Goal: Transaction & Acquisition: Purchase product/service

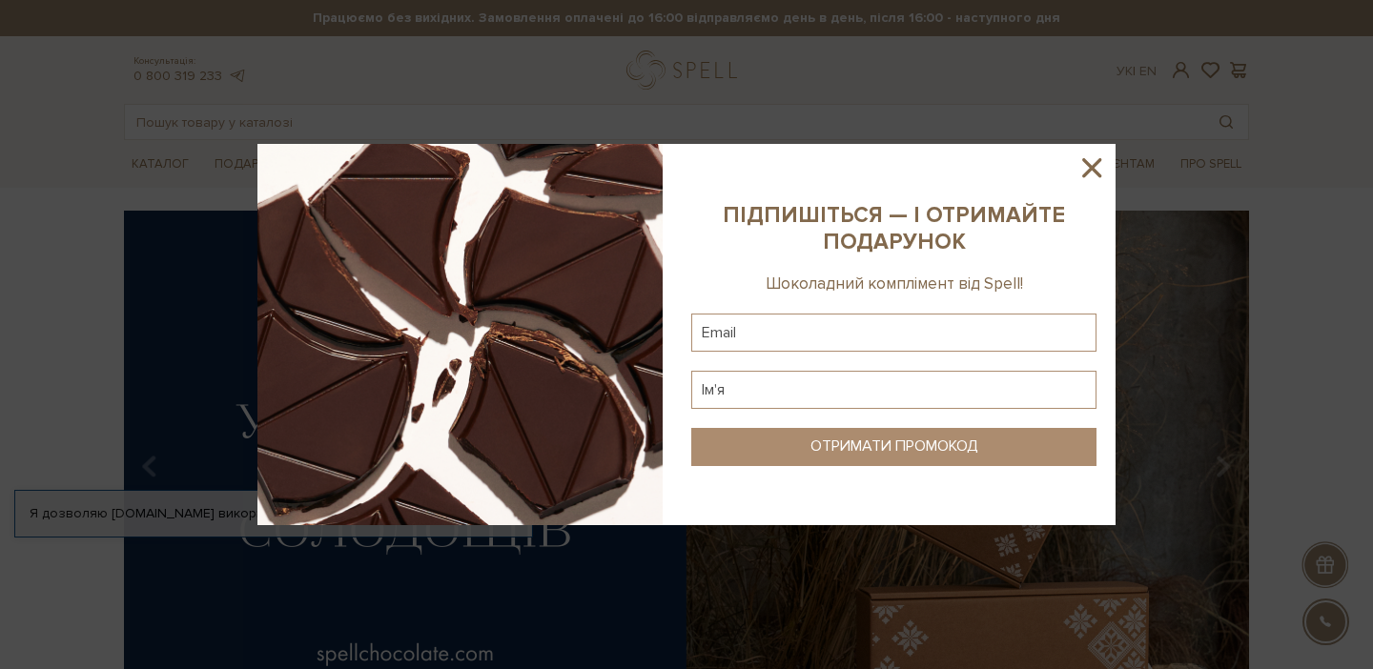
click at [1103, 171] on icon at bounding box center [1091, 168] width 32 height 32
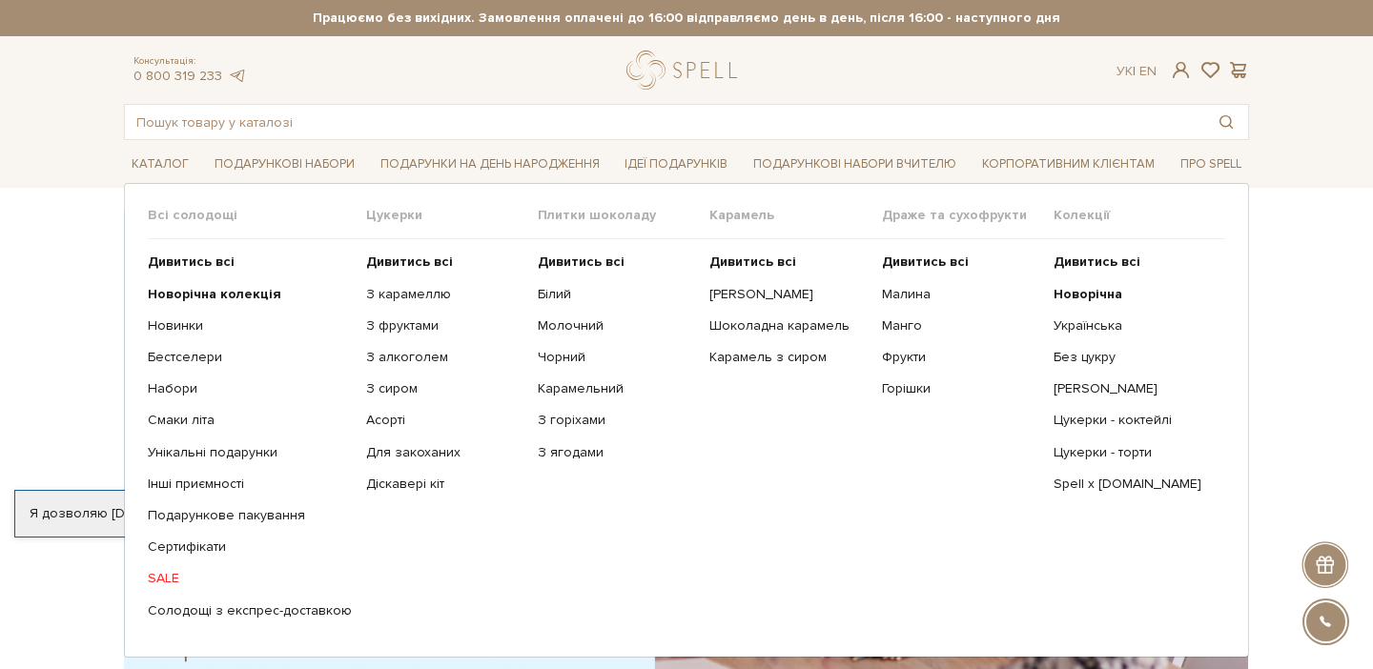
click at [173, 576] on link "SALE" at bounding box center [250, 578] width 204 height 17
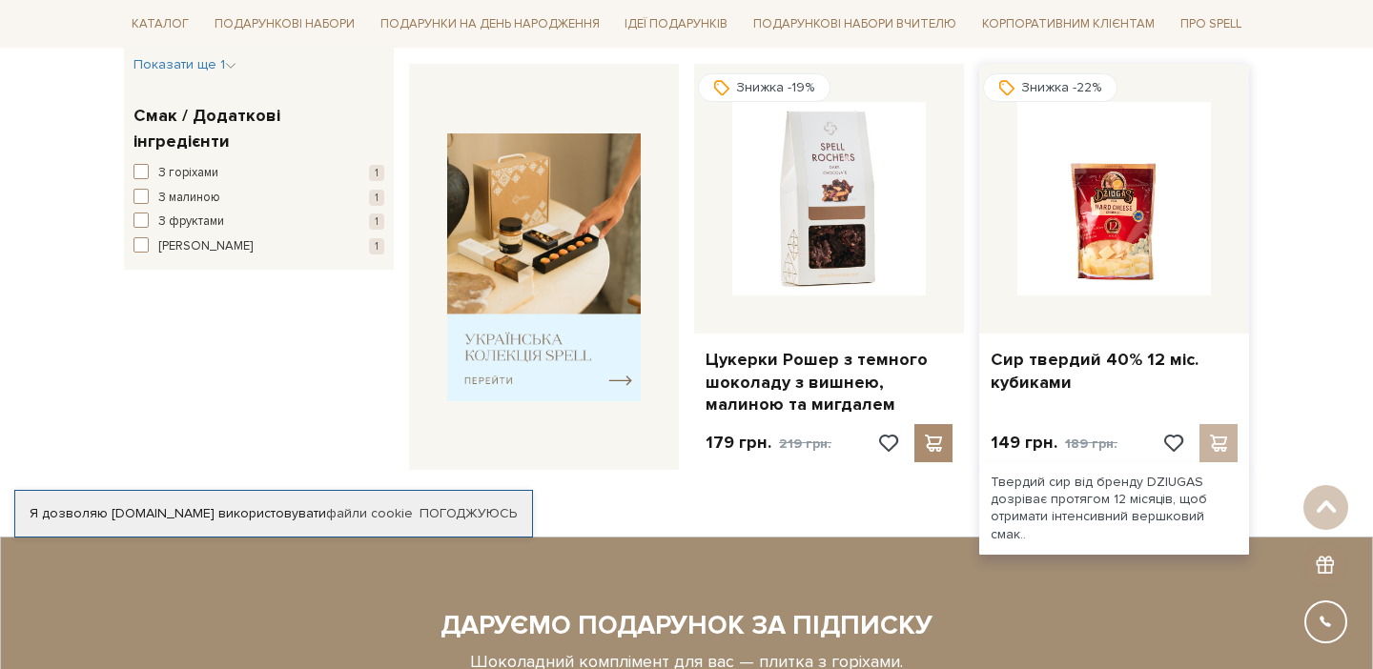
scroll to position [701, 0]
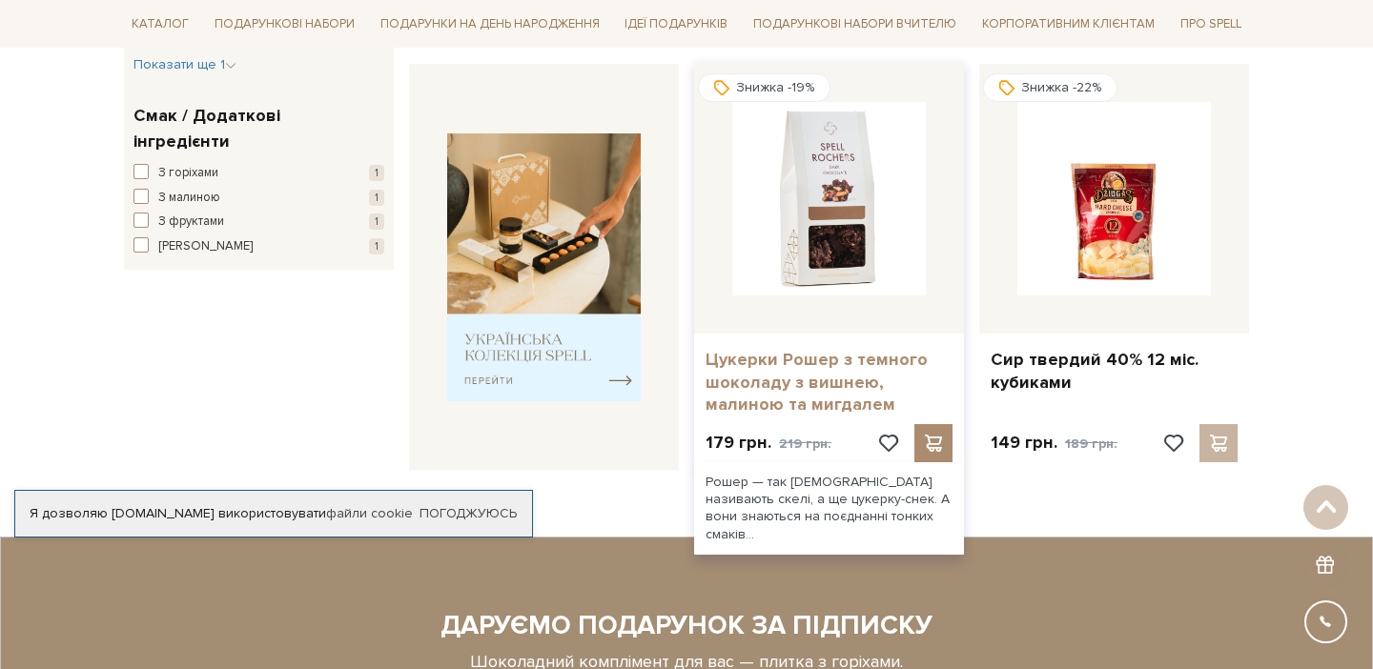
click at [820, 368] on link "Цукерки Рошер з темного шоколаду з вишнею, малиною та мигдалем" at bounding box center [828, 382] width 247 height 67
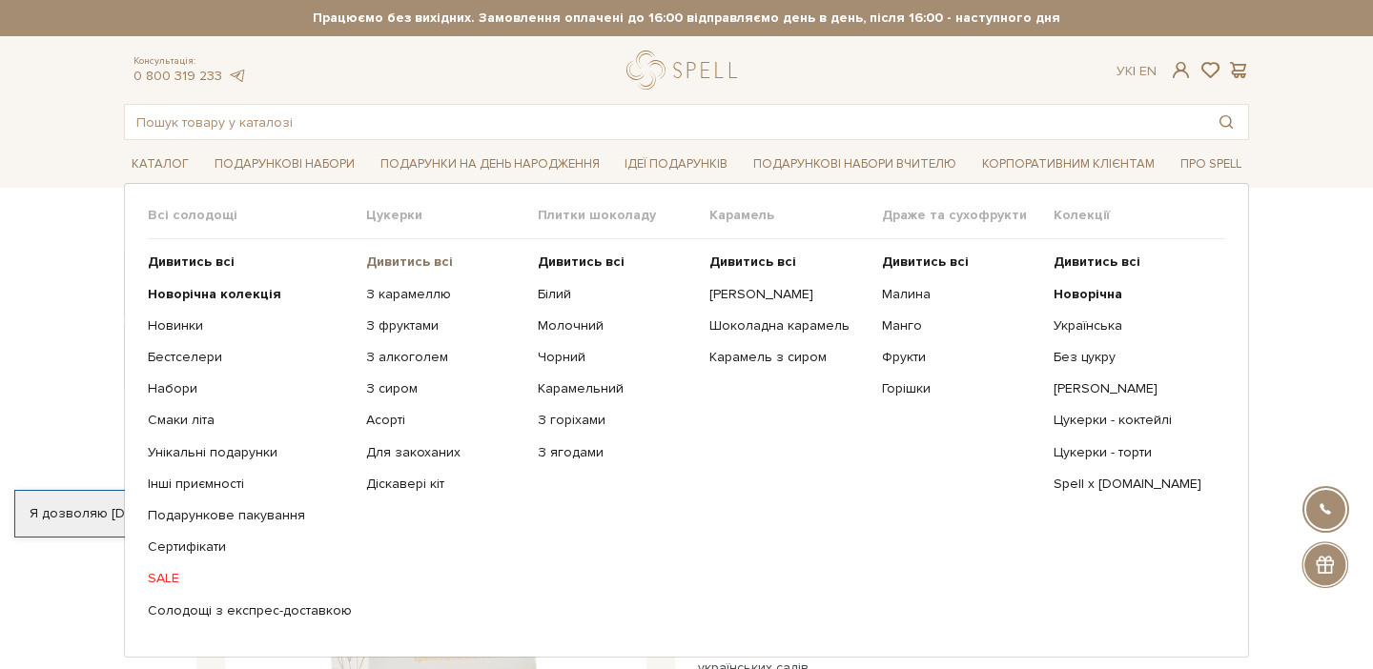
click at [413, 258] on b "Дивитись всі" at bounding box center [409, 262] width 87 height 16
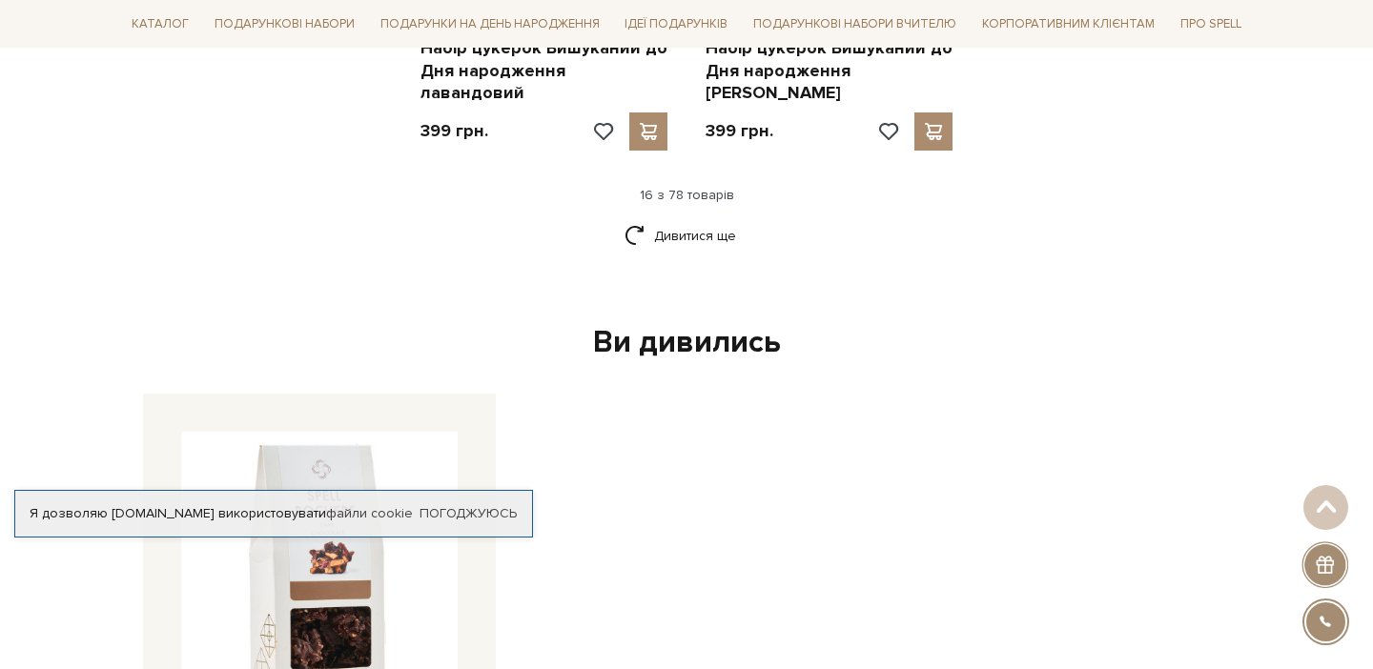
scroll to position [2746, 0]
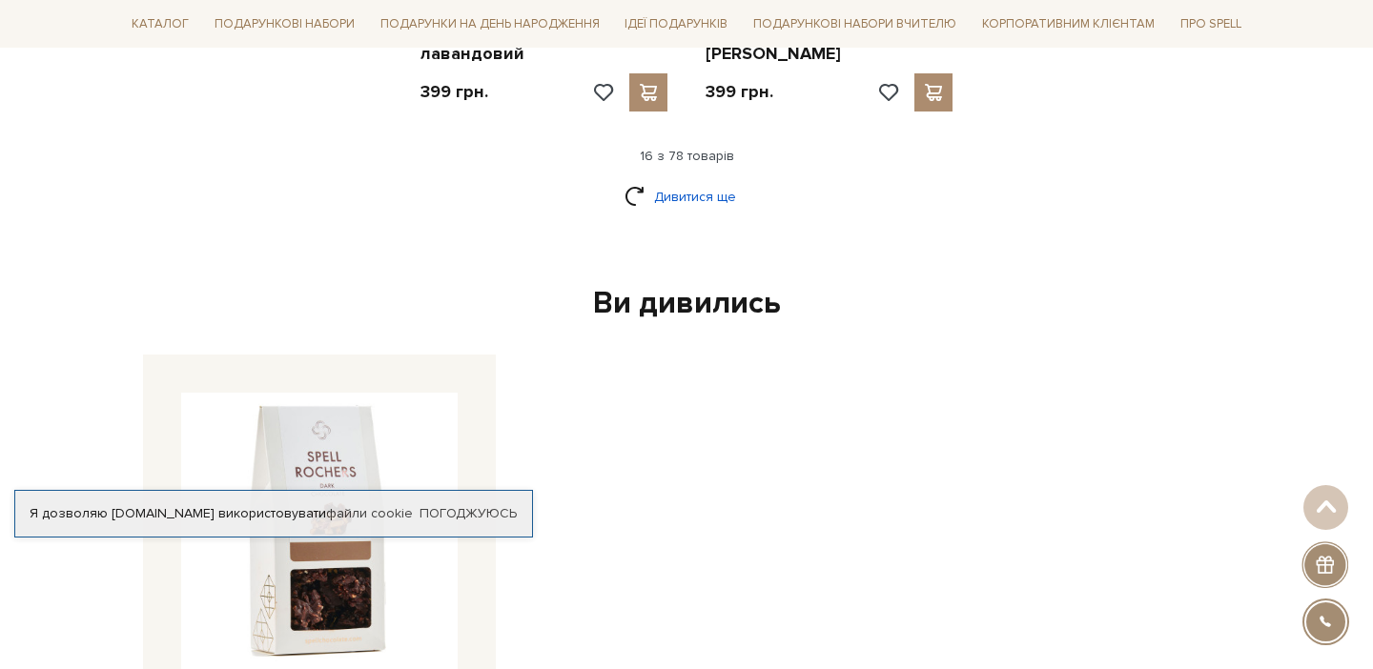
click at [709, 180] on link "Дивитися ще" at bounding box center [686, 196] width 124 height 33
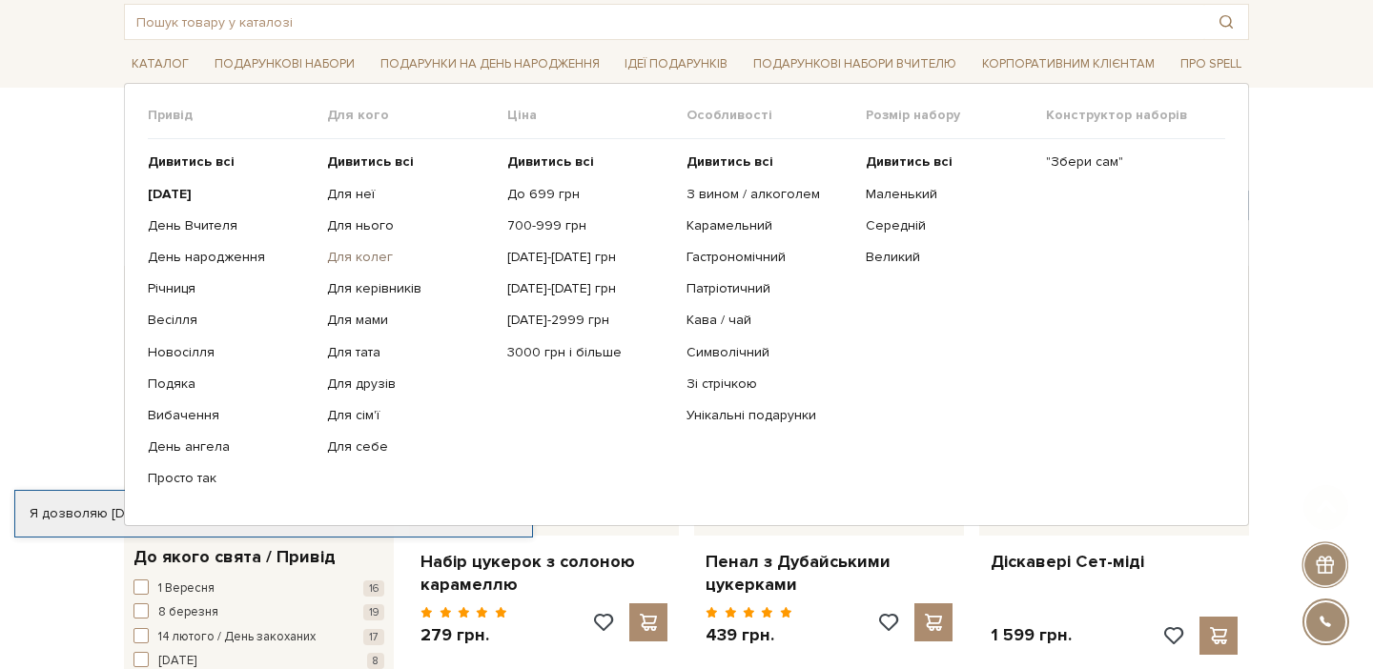
scroll to position [99, 0]
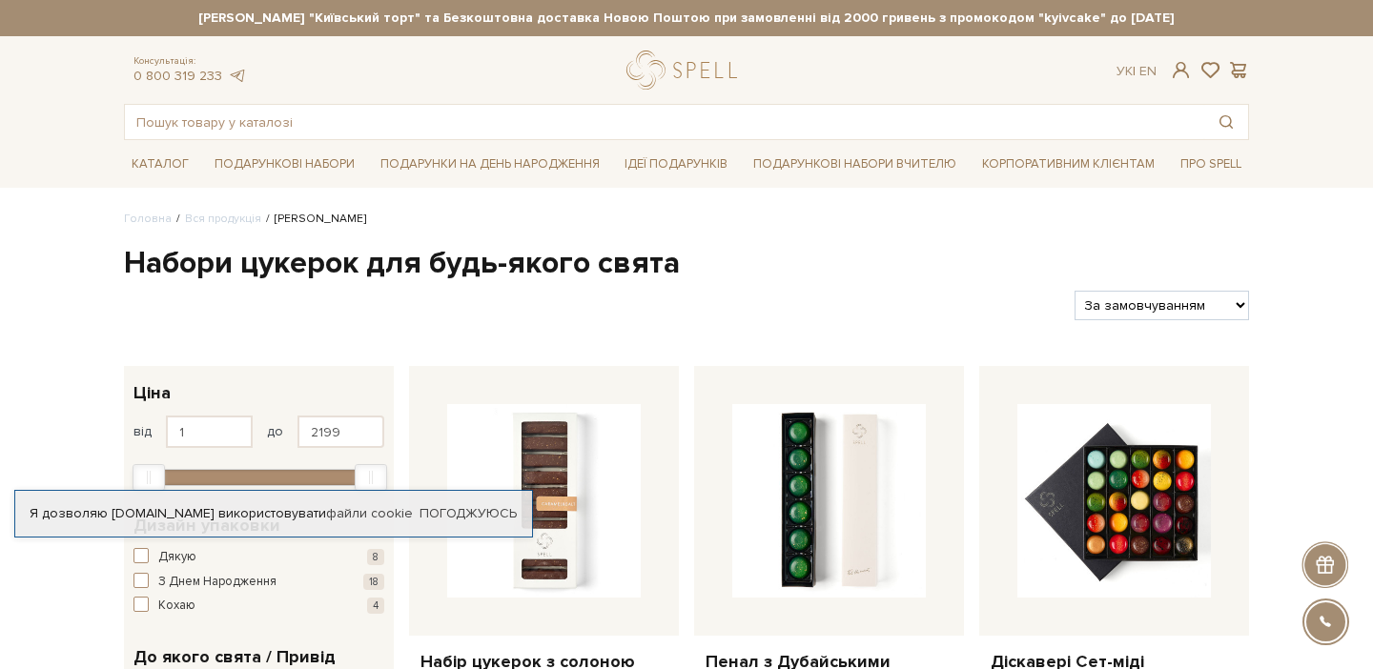
scroll to position [0, 0]
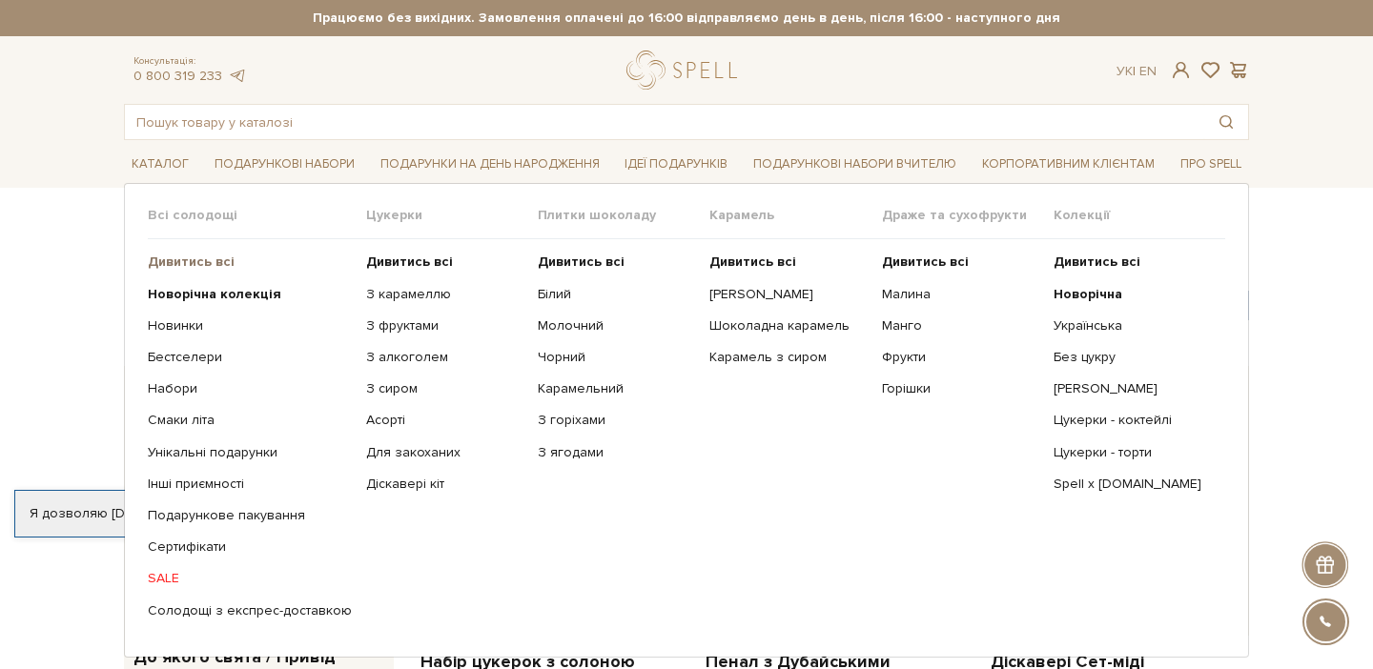
click at [212, 257] on b "Дивитись всі" at bounding box center [191, 262] width 87 height 16
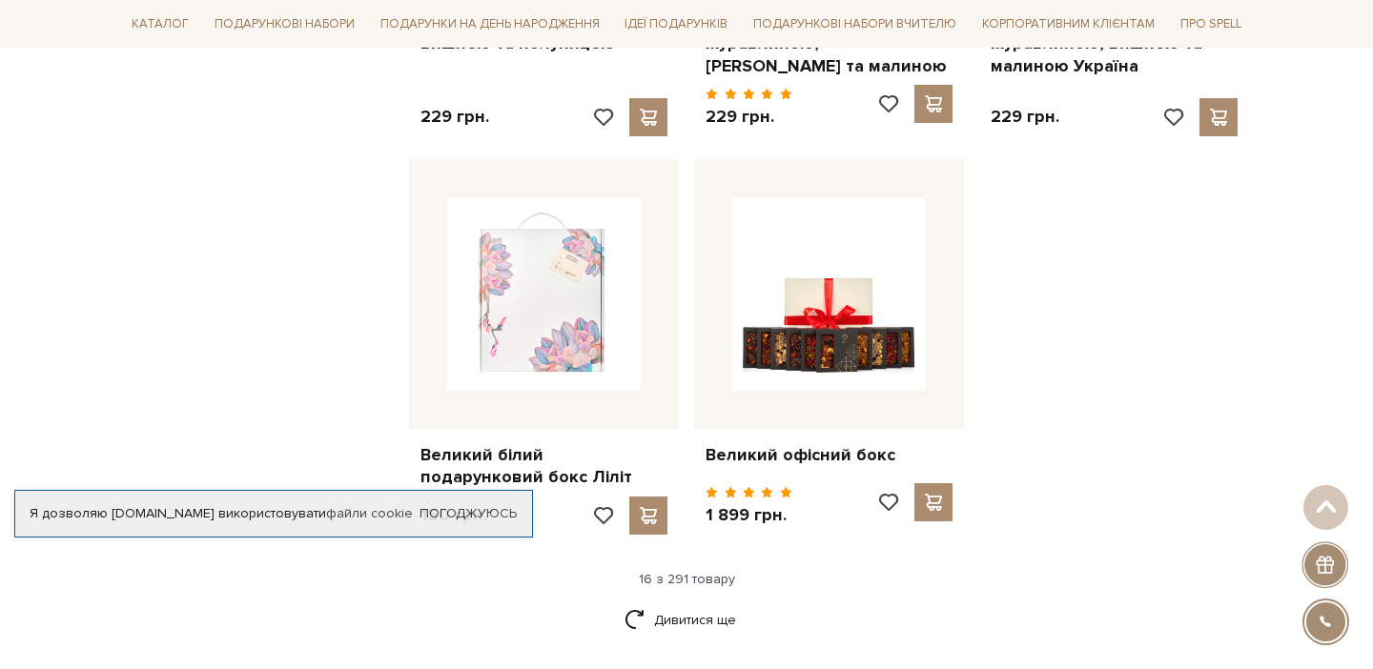
scroll to position [2284, 0]
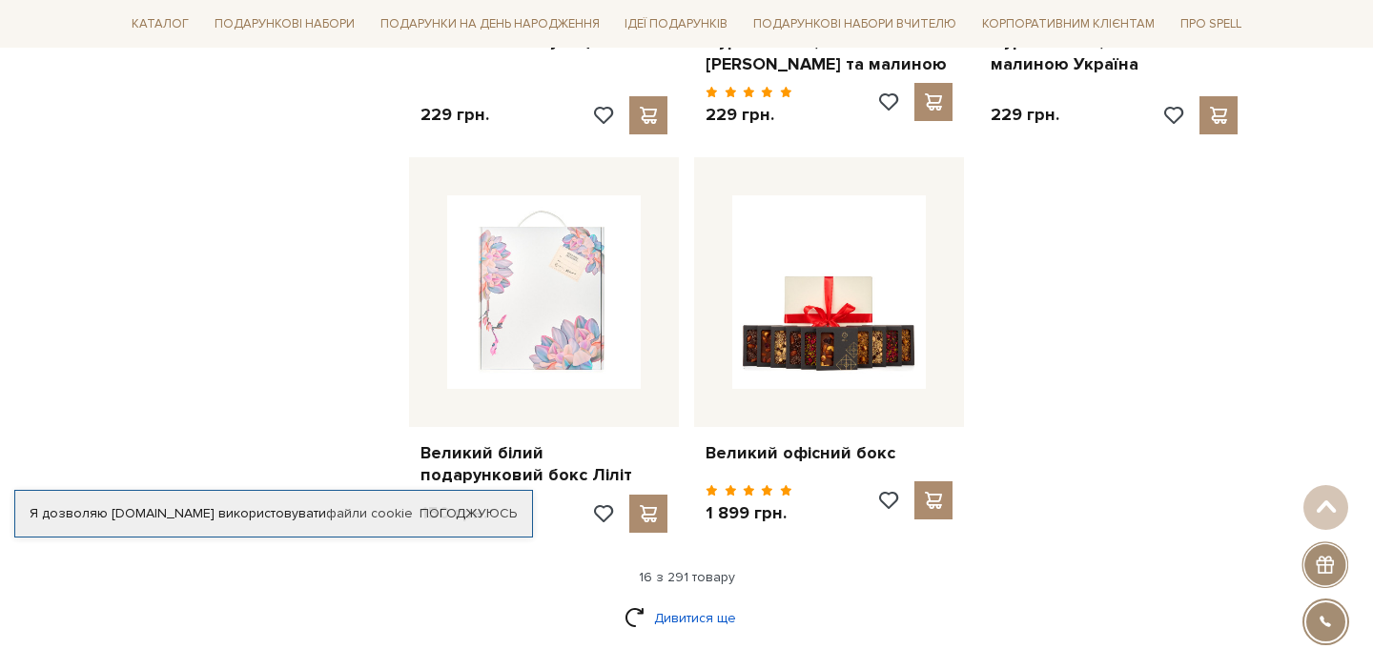
click at [687, 601] on link "Дивитися ще" at bounding box center [686, 617] width 124 height 33
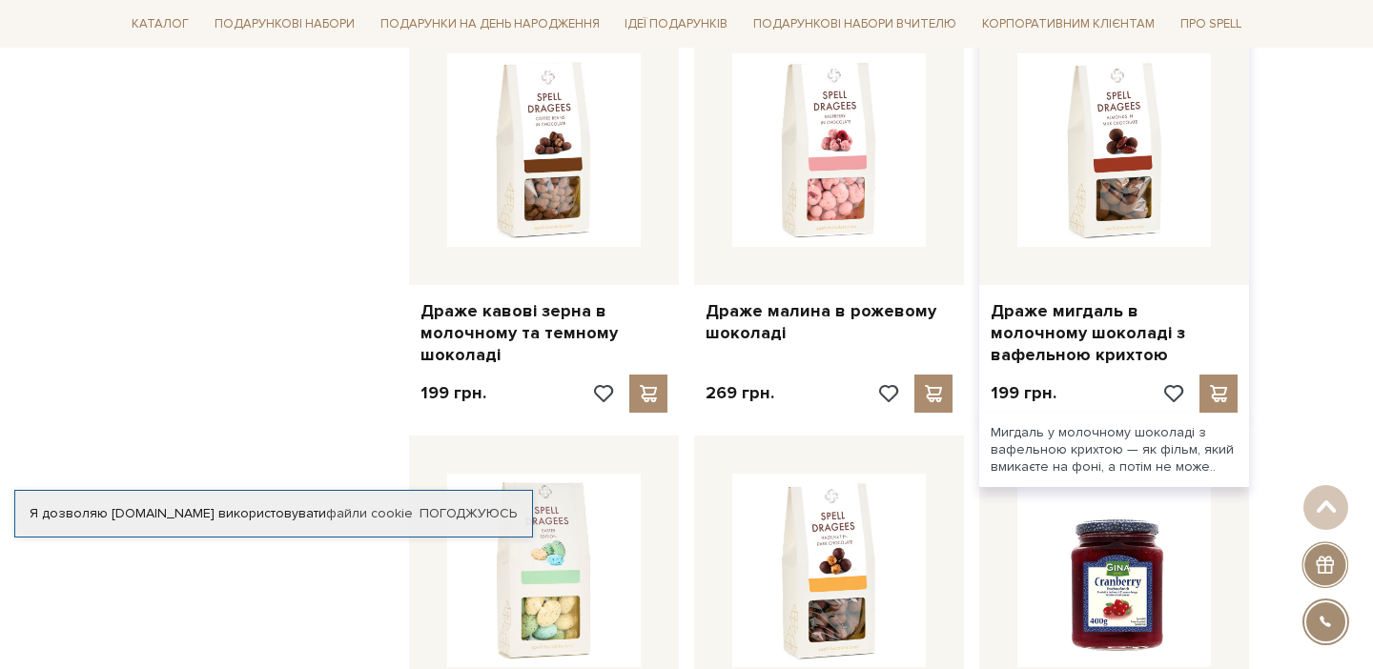
scroll to position [3939, 0]
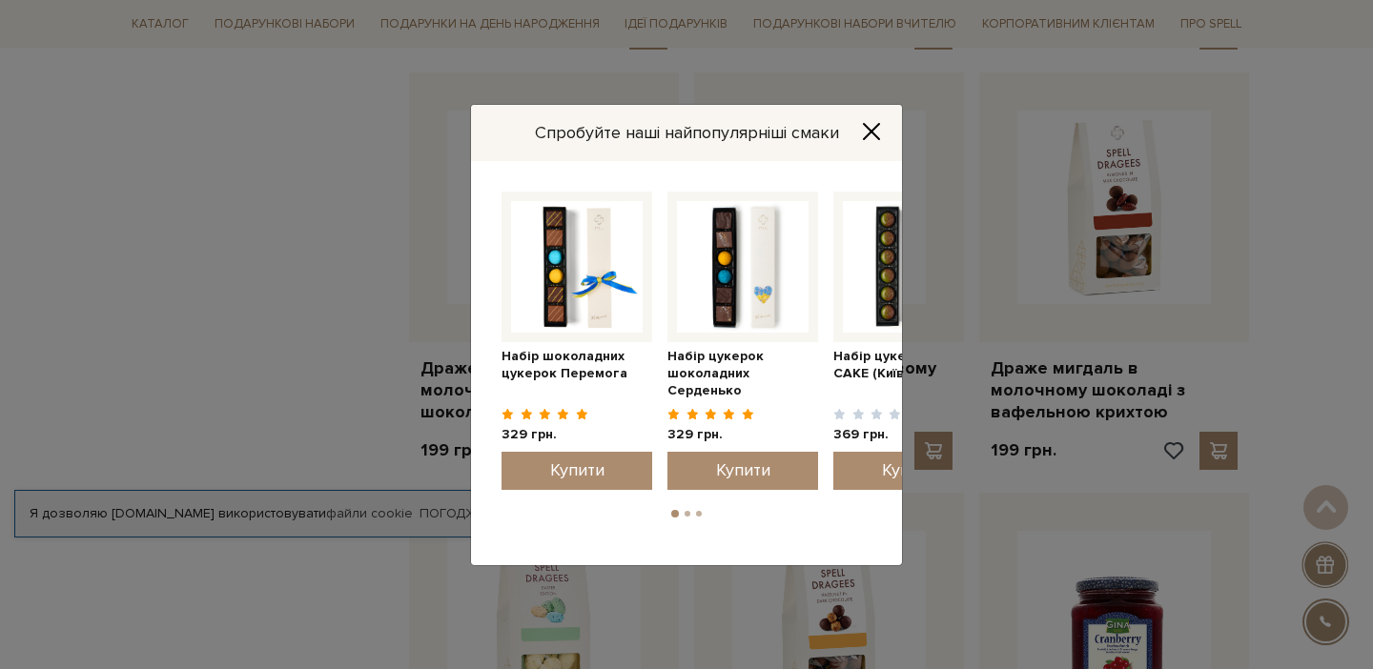
click at [864, 125] on icon "Close" at bounding box center [871, 131] width 15 height 15
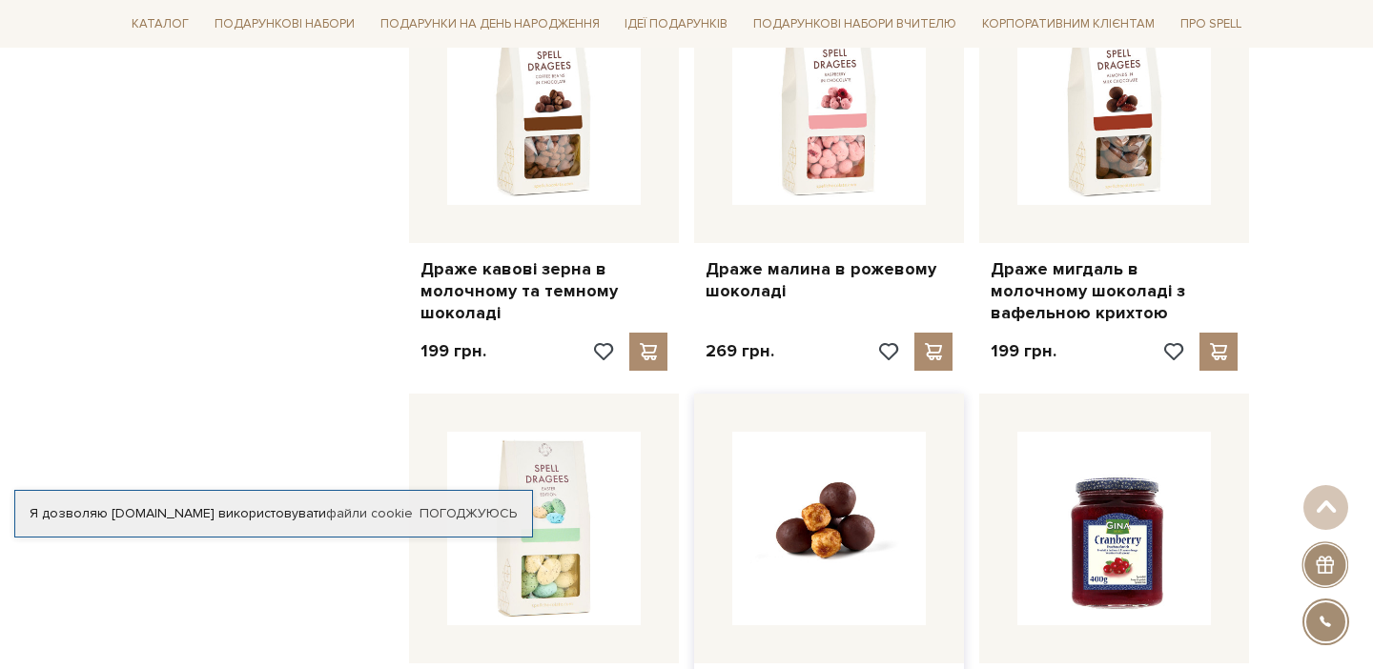
scroll to position [3889, 0]
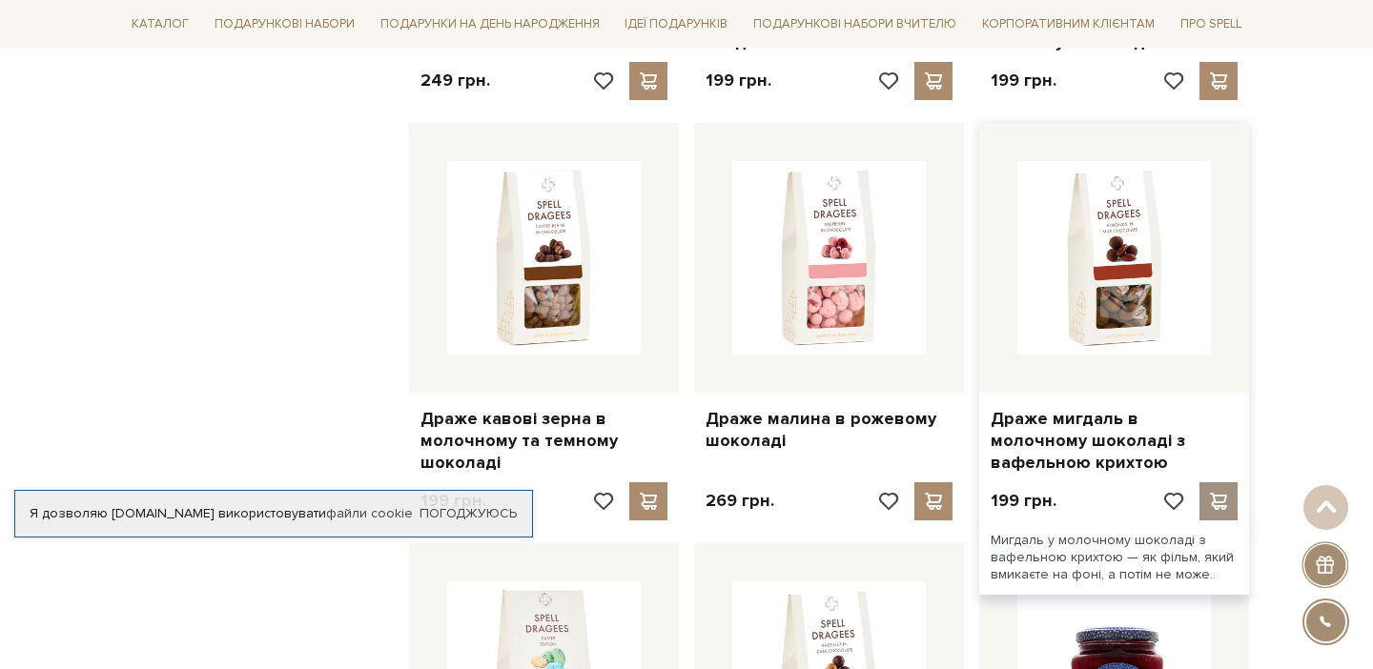
click at [1216, 493] on span at bounding box center [1218, 501] width 24 height 17
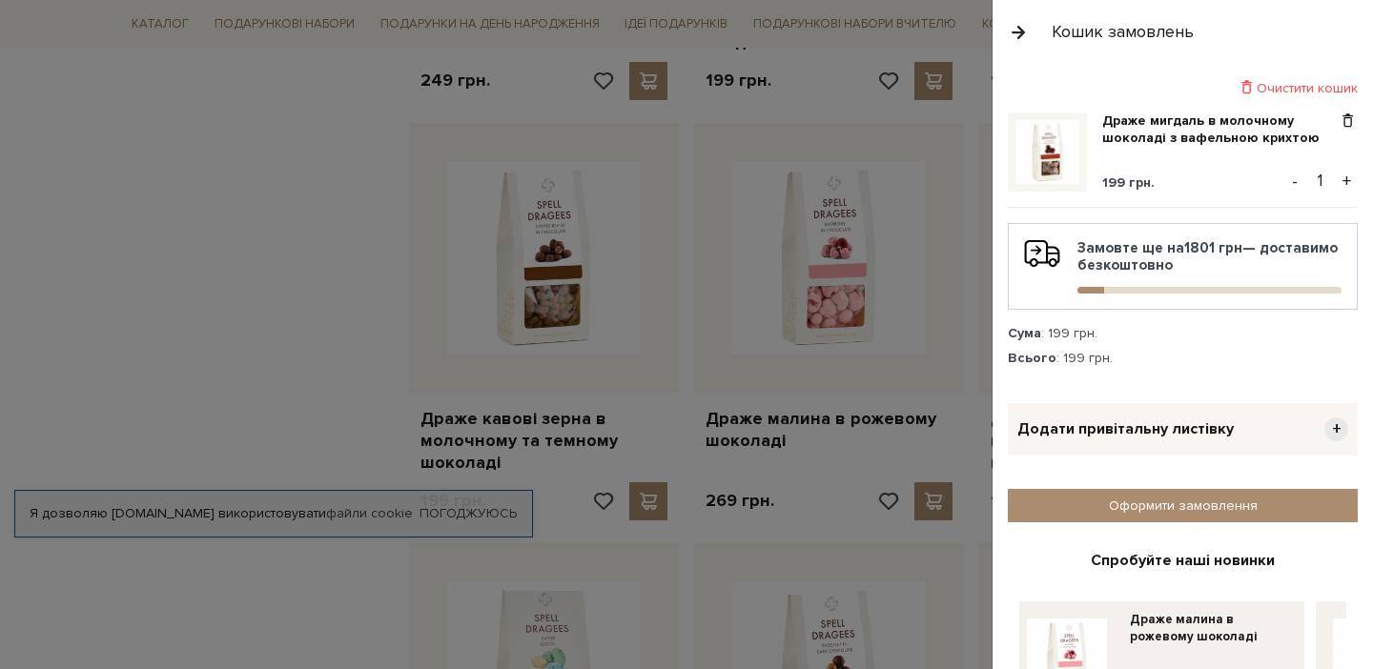
click at [810, 337] on div at bounding box center [686, 334] width 1373 height 669
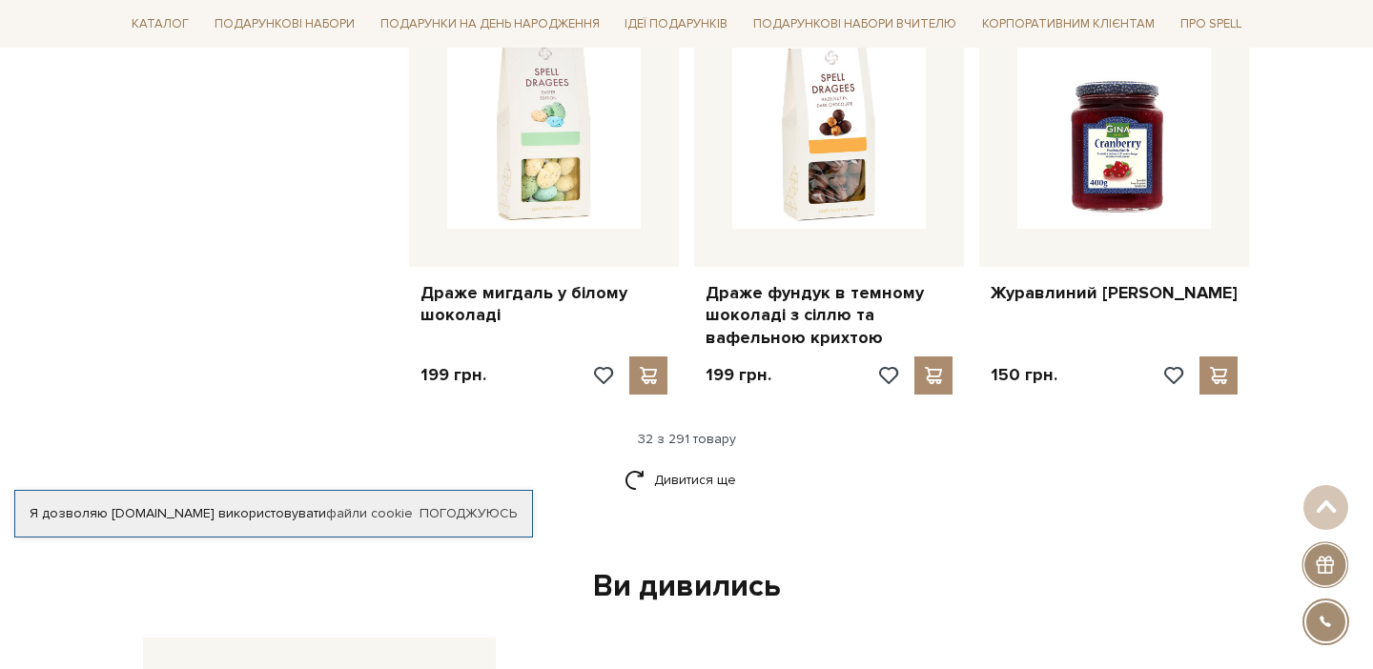
scroll to position [4448, 0]
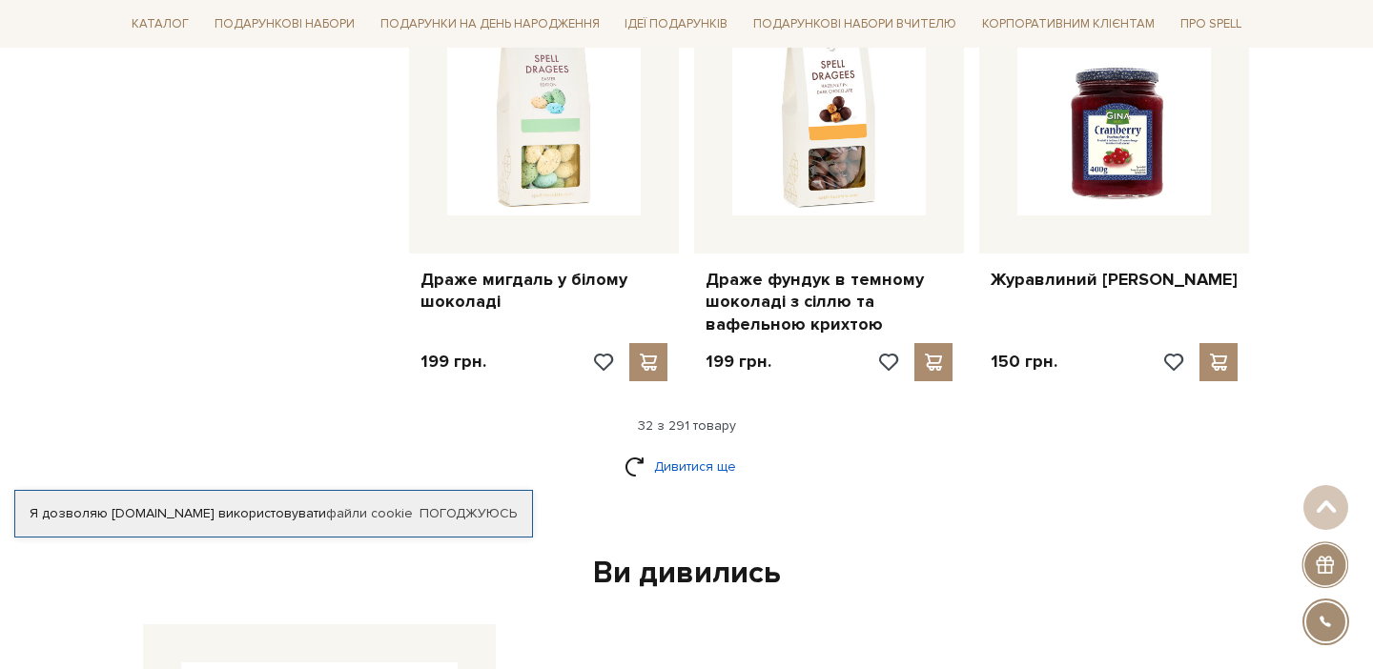
click at [701, 450] on link "Дивитися ще" at bounding box center [686, 466] width 124 height 33
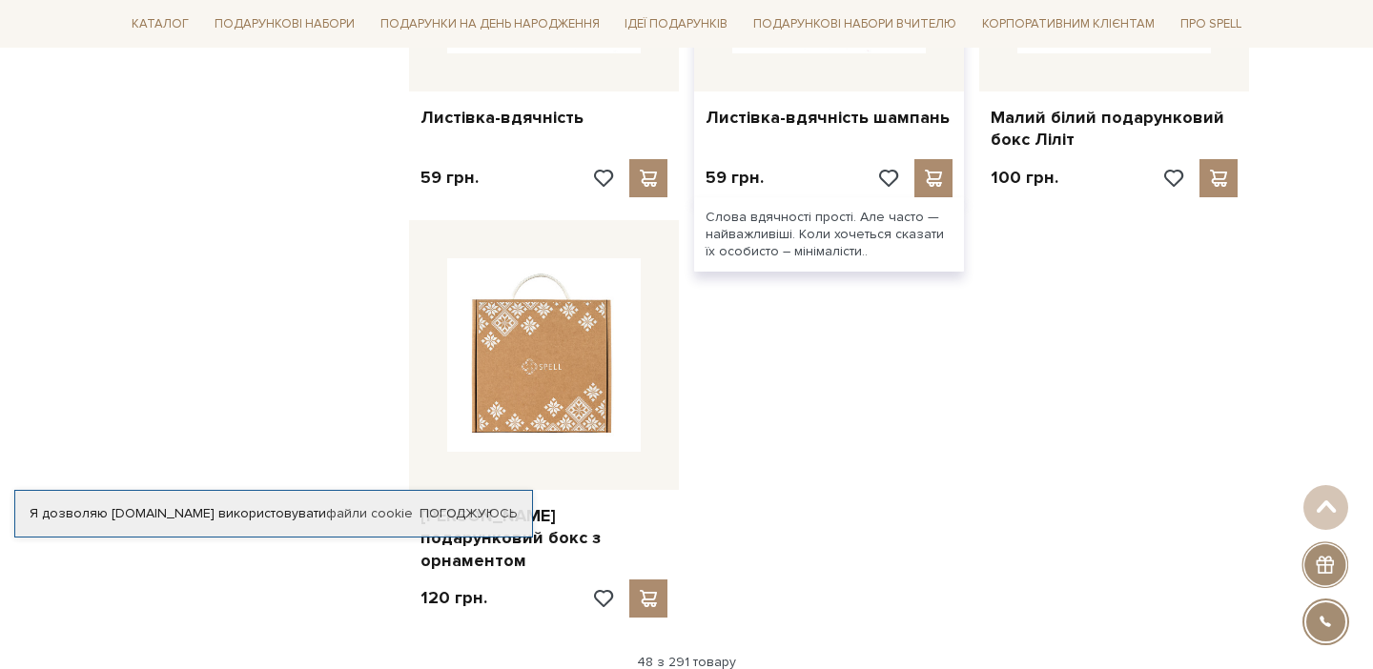
scroll to position [6682, 0]
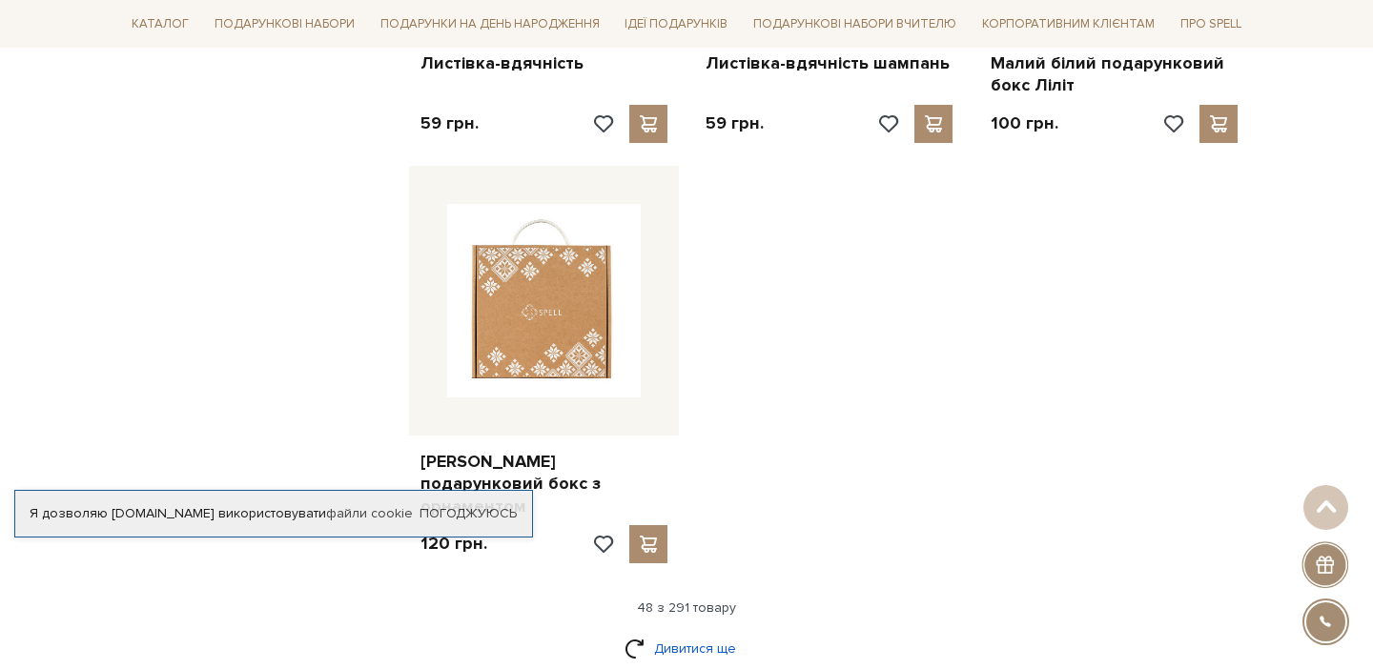
click at [686, 632] on link "Дивитися ще" at bounding box center [686, 648] width 124 height 33
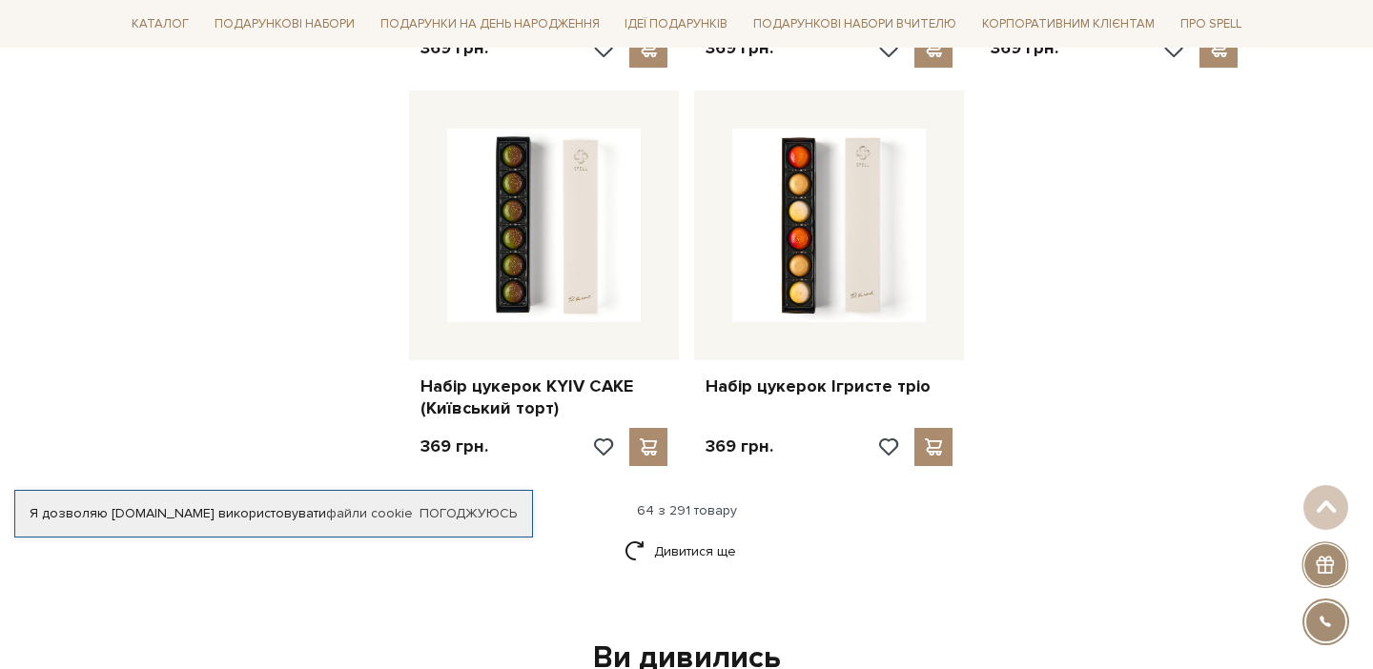
scroll to position [8855, 0]
click at [670, 534] on link "Дивитися ще" at bounding box center [686, 550] width 124 height 33
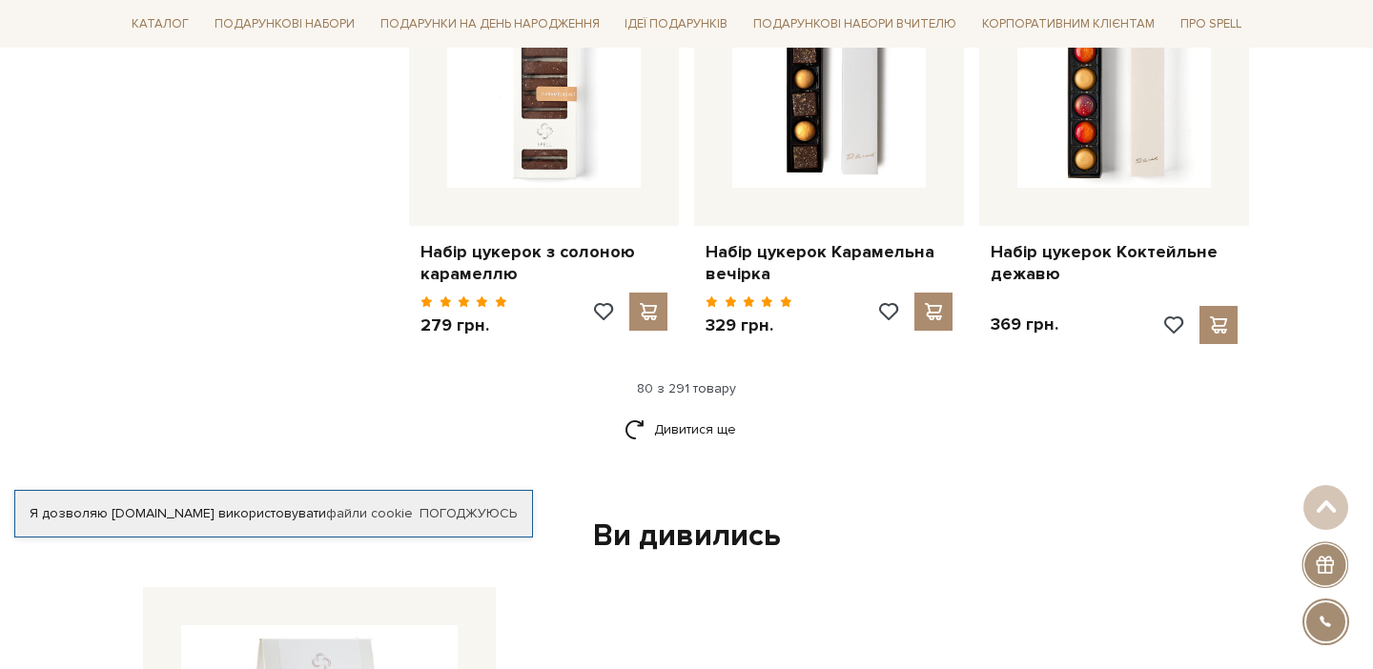
scroll to position [11032, 0]
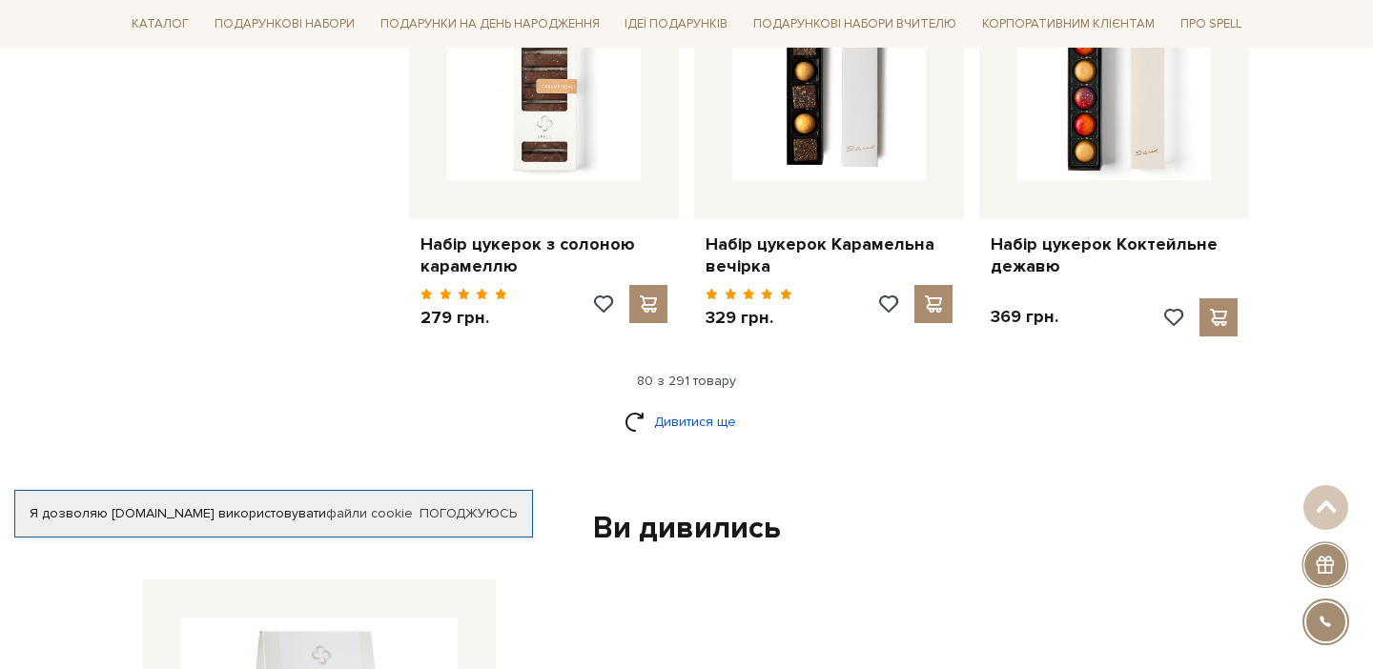
click at [676, 405] on link "Дивитися ще" at bounding box center [686, 421] width 124 height 33
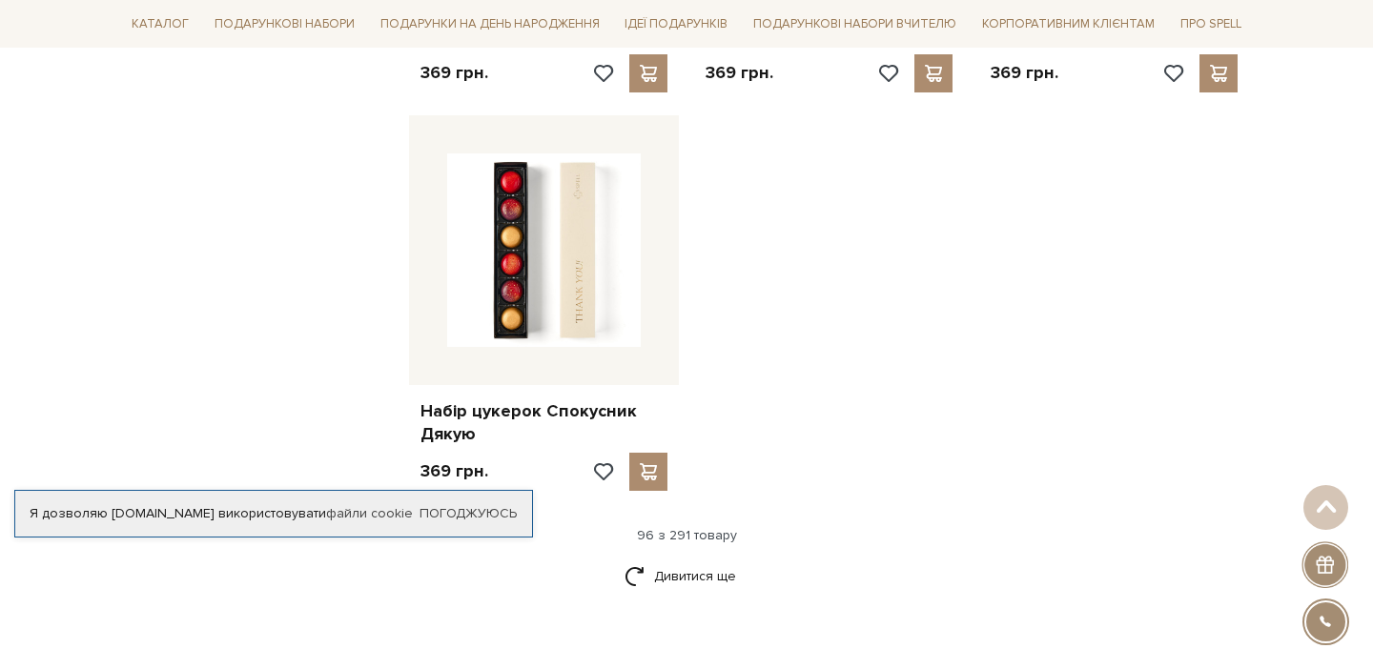
scroll to position [13322, 0]
click at [693, 561] on link "Дивитися ще" at bounding box center [686, 577] width 124 height 33
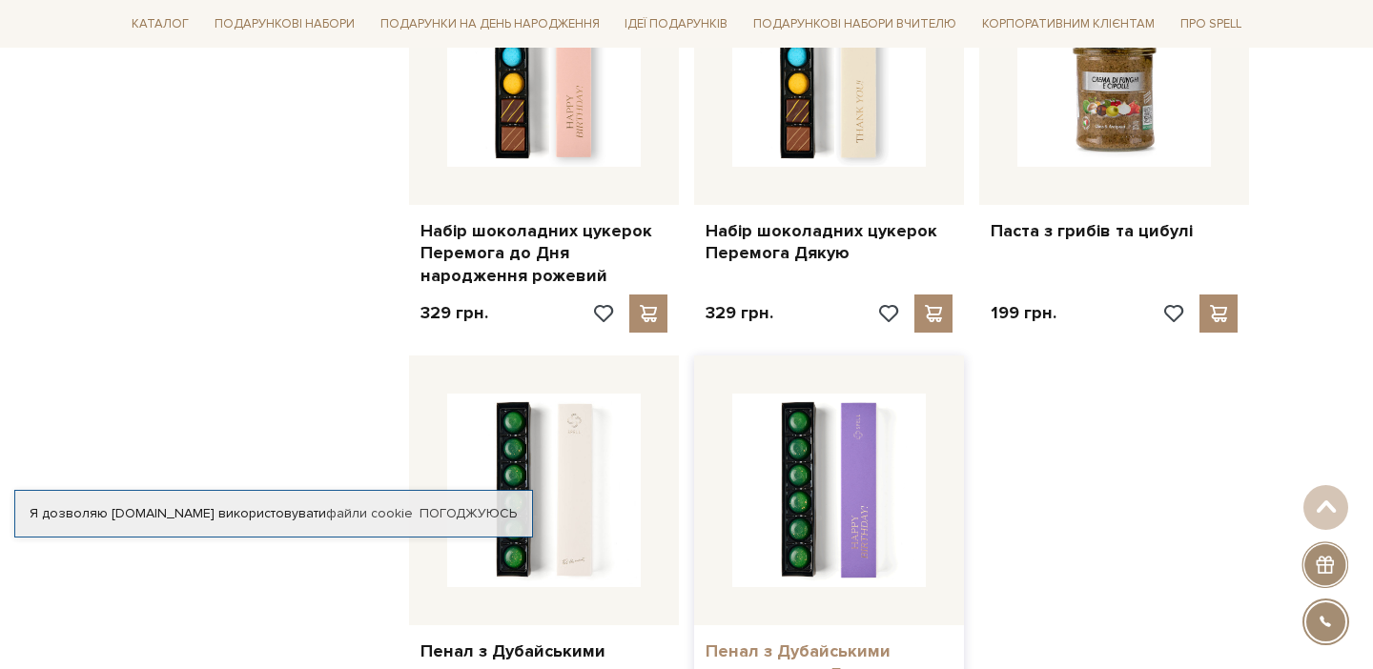
scroll to position [15428, 0]
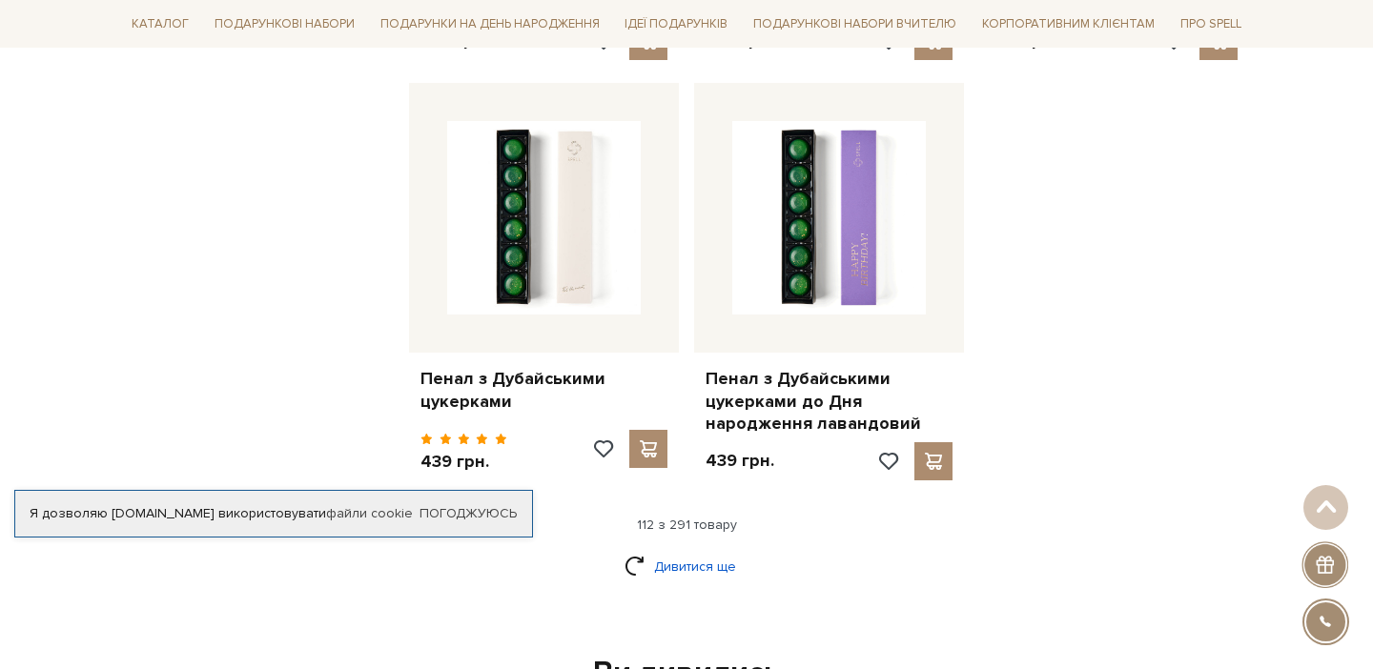
click at [724, 550] on link "Дивитися ще" at bounding box center [686, 566] width 124 height 33
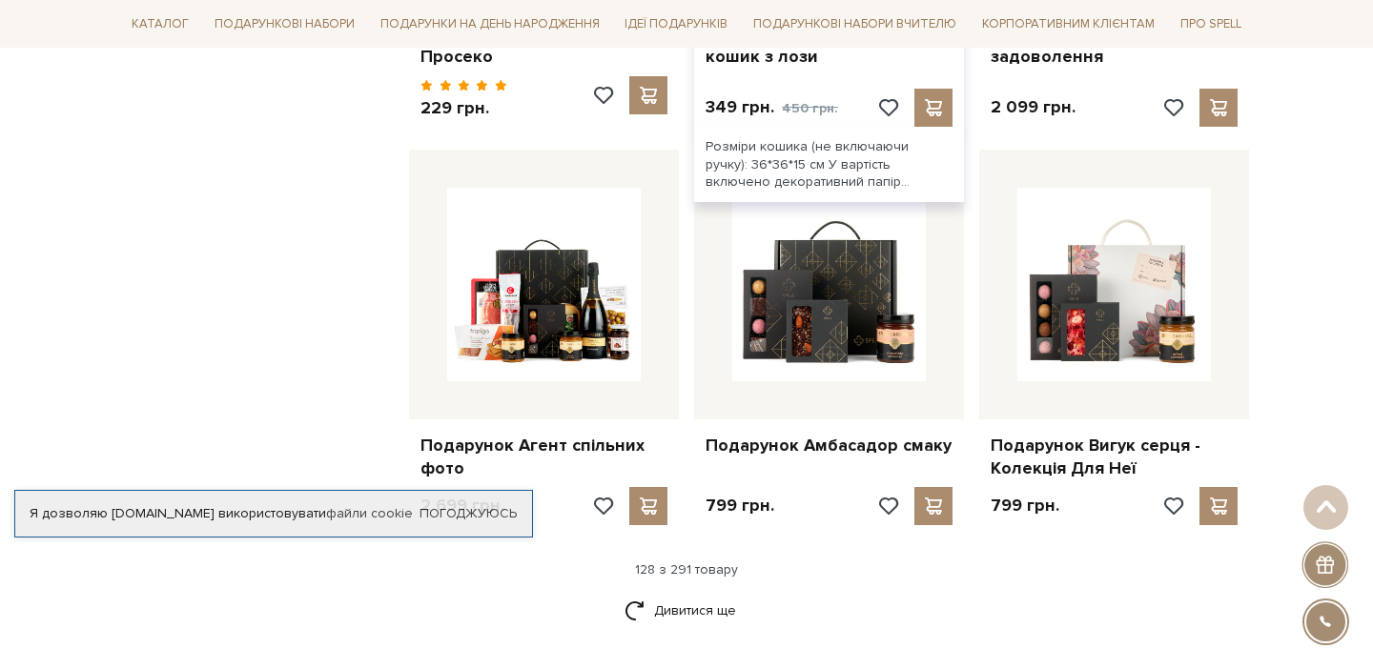
scroll to position [17398, 0]
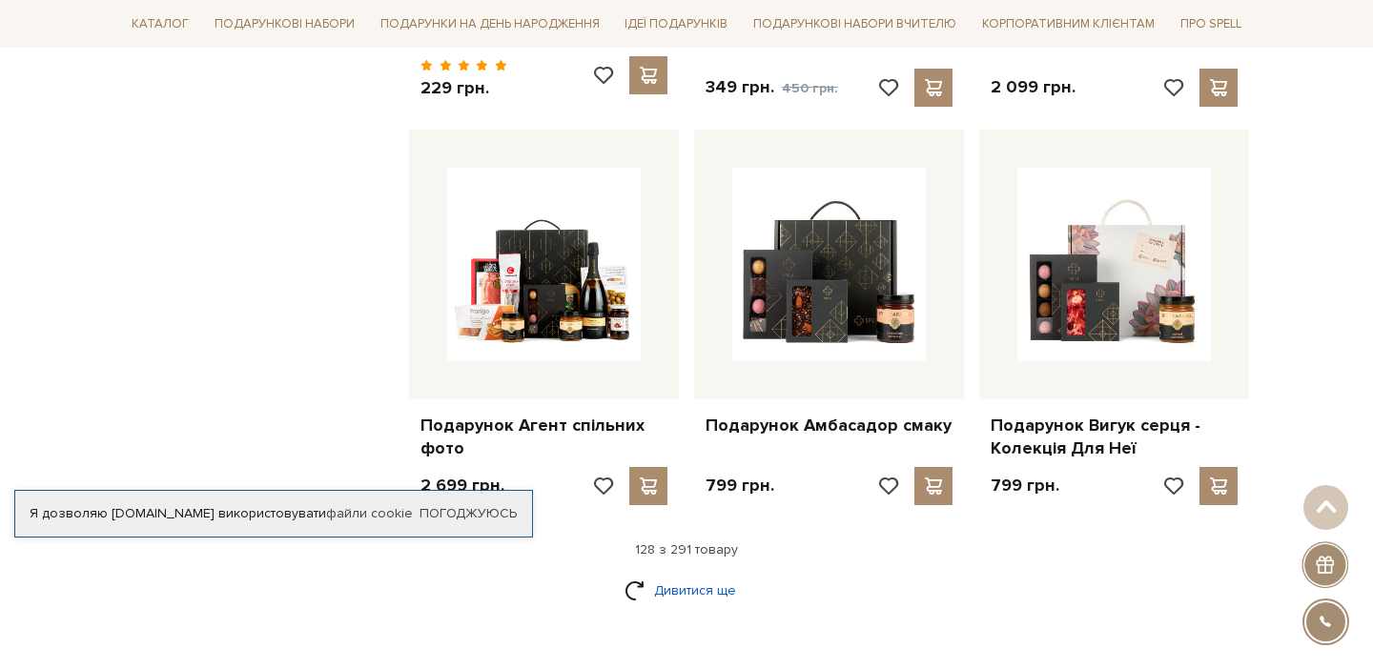
click at [666, 574] on link "Дивитися ще" at bounding box center [686, 590] width 124 height 33
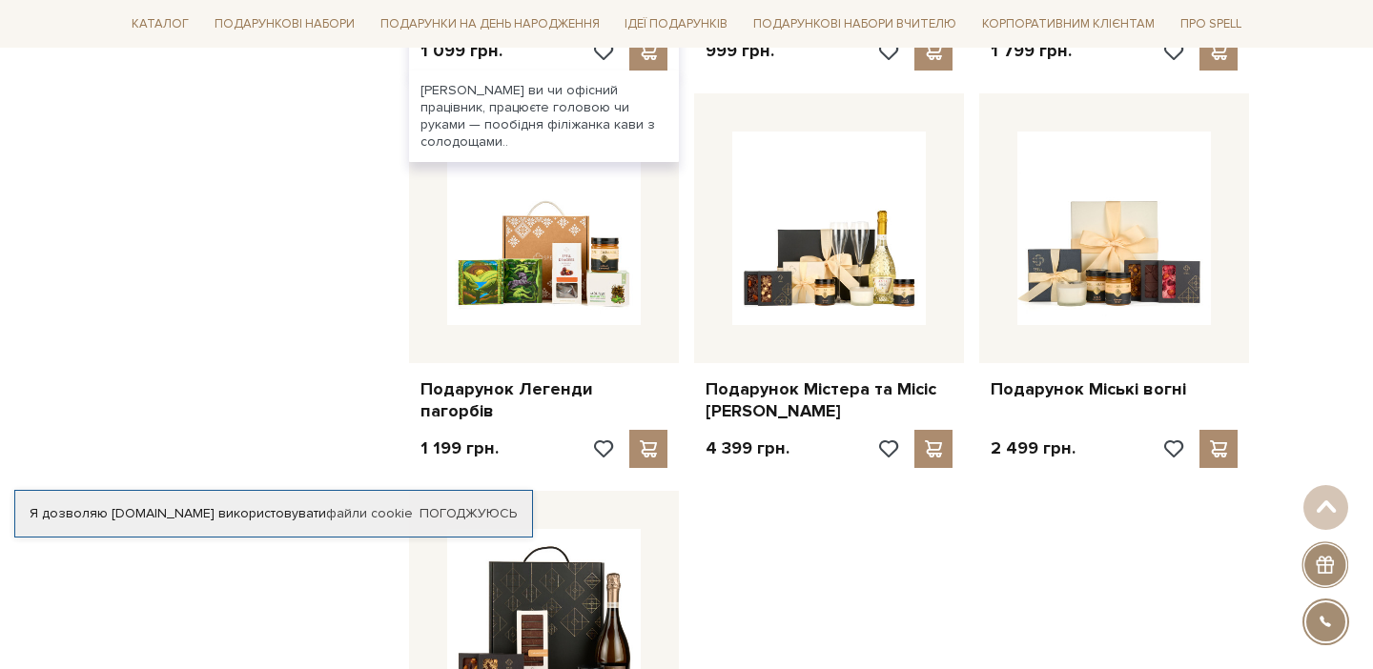
scroll to position [19610, 0]
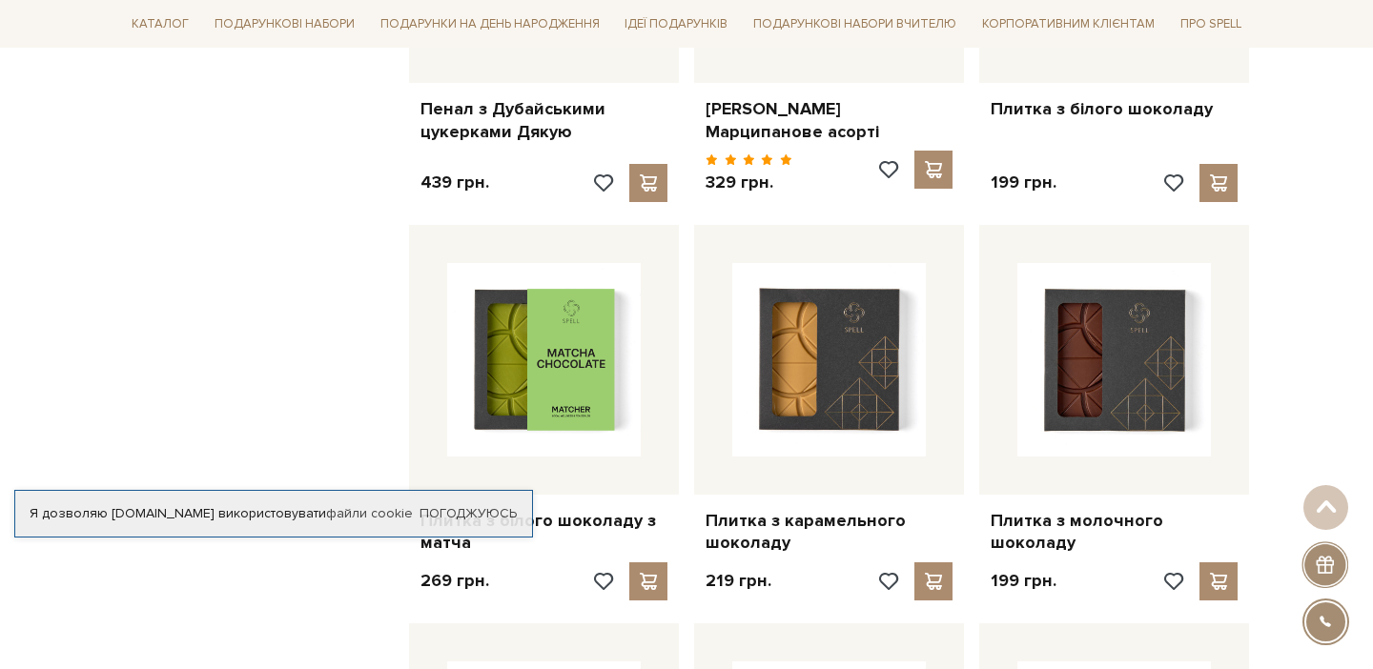
scroll to position [15350, 0]
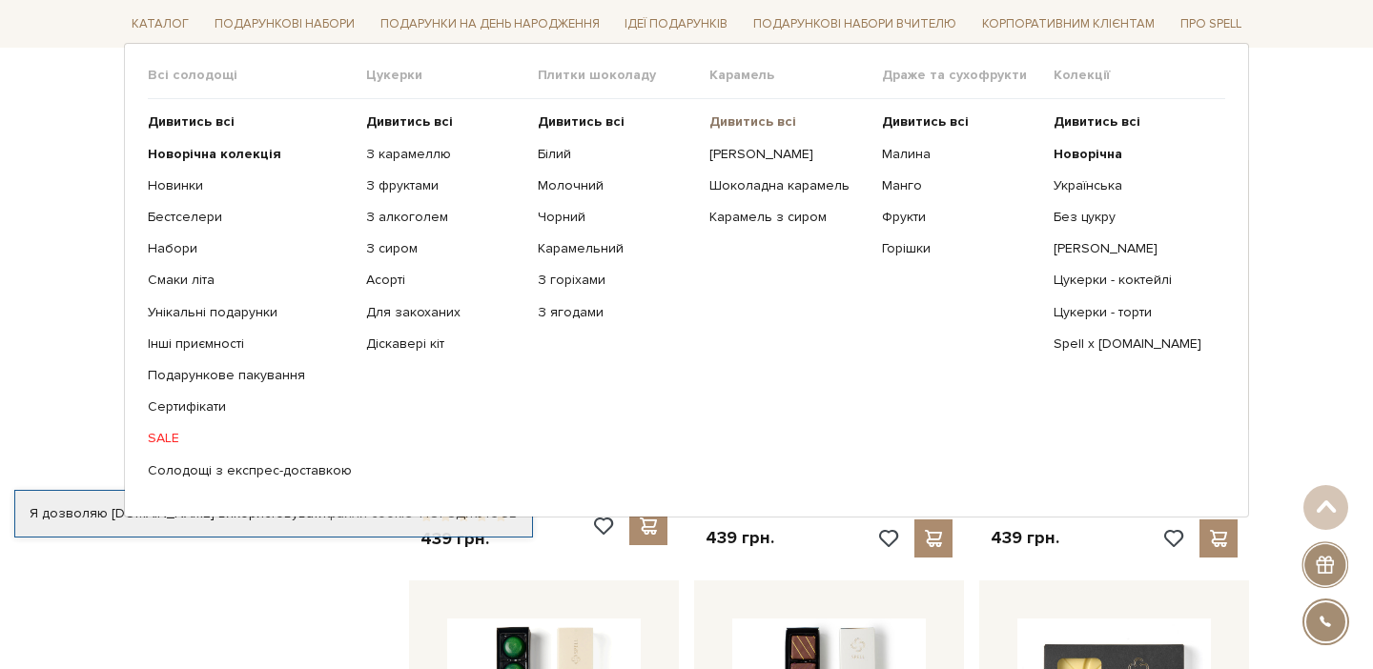
click at [754, 124] on b "Дивитись всі" at bounding box center [752, 121] width 87 height 16
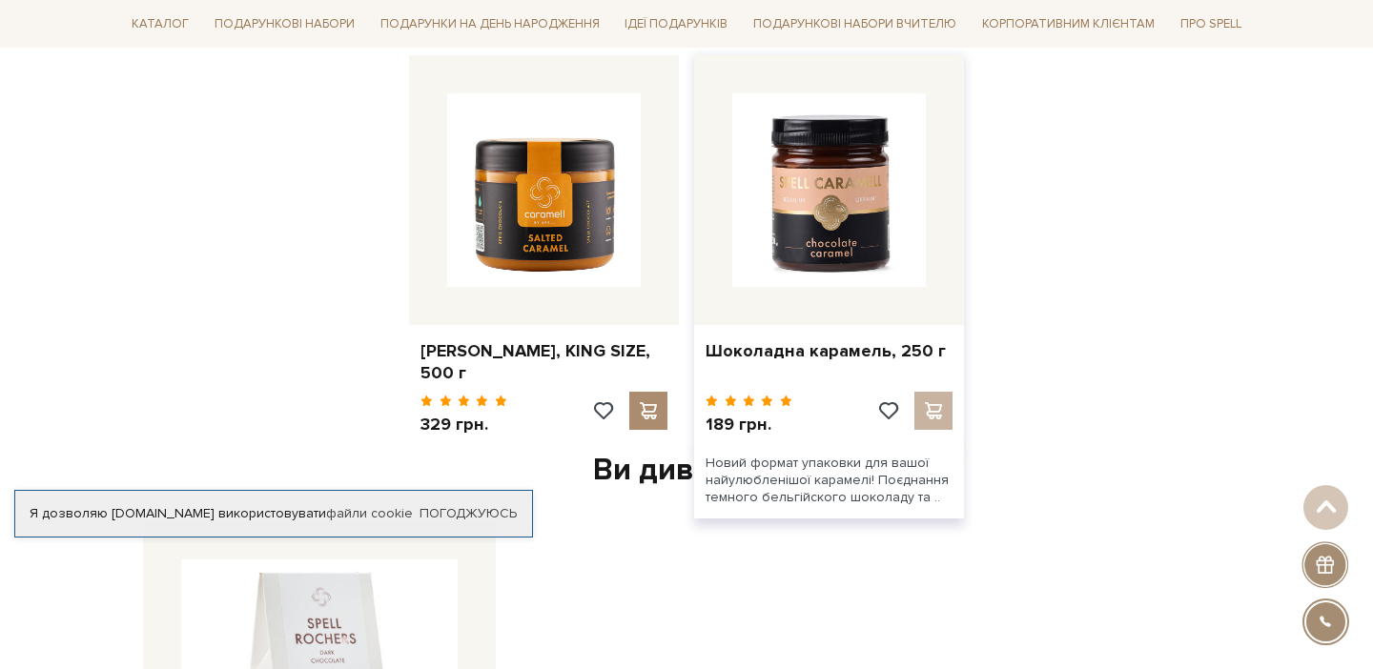
scroll to position [1112, 0]
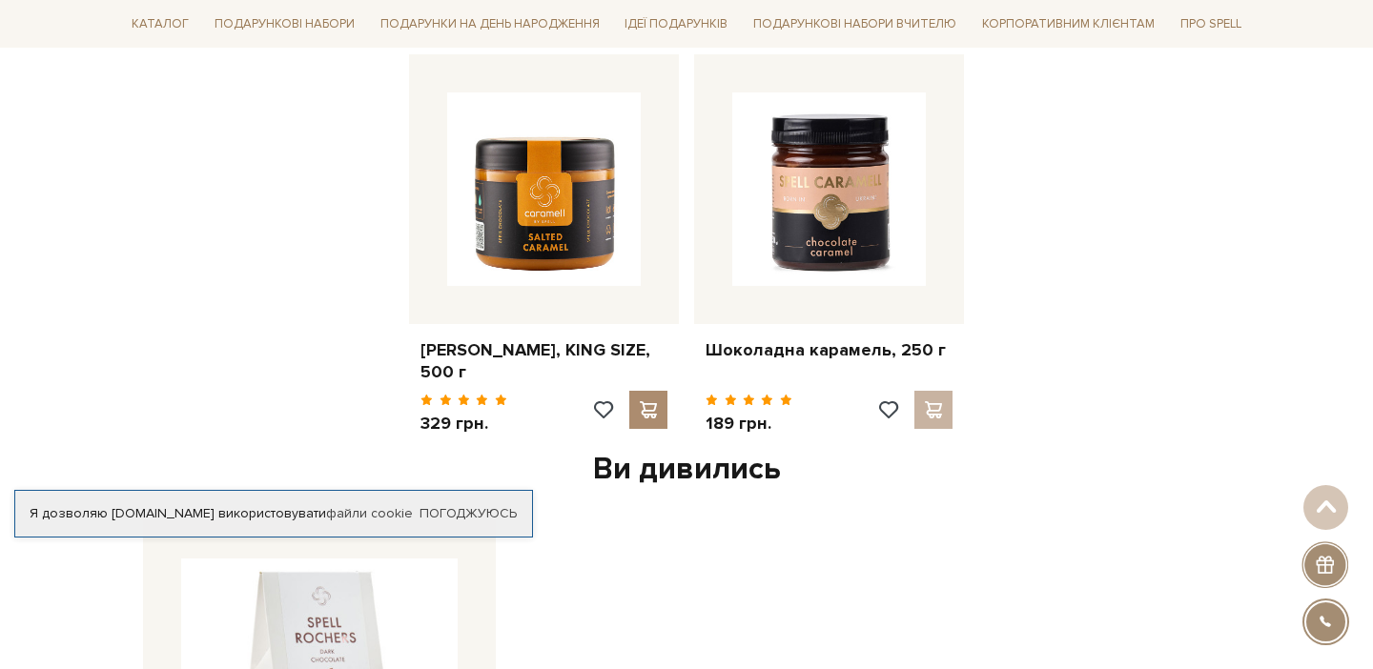
click at [672, 457] on div "Ви дивились" at bounding box center [686, 470] width 1102 height 40
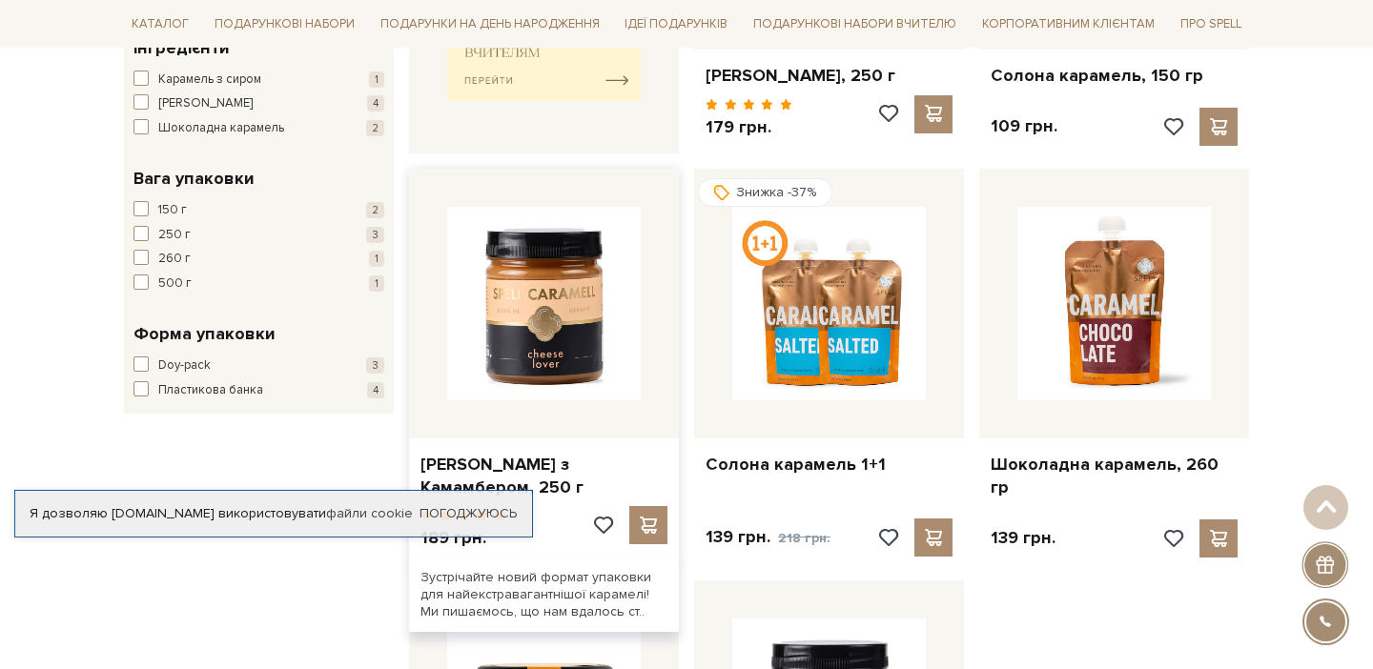
scroll to position [602, 0]
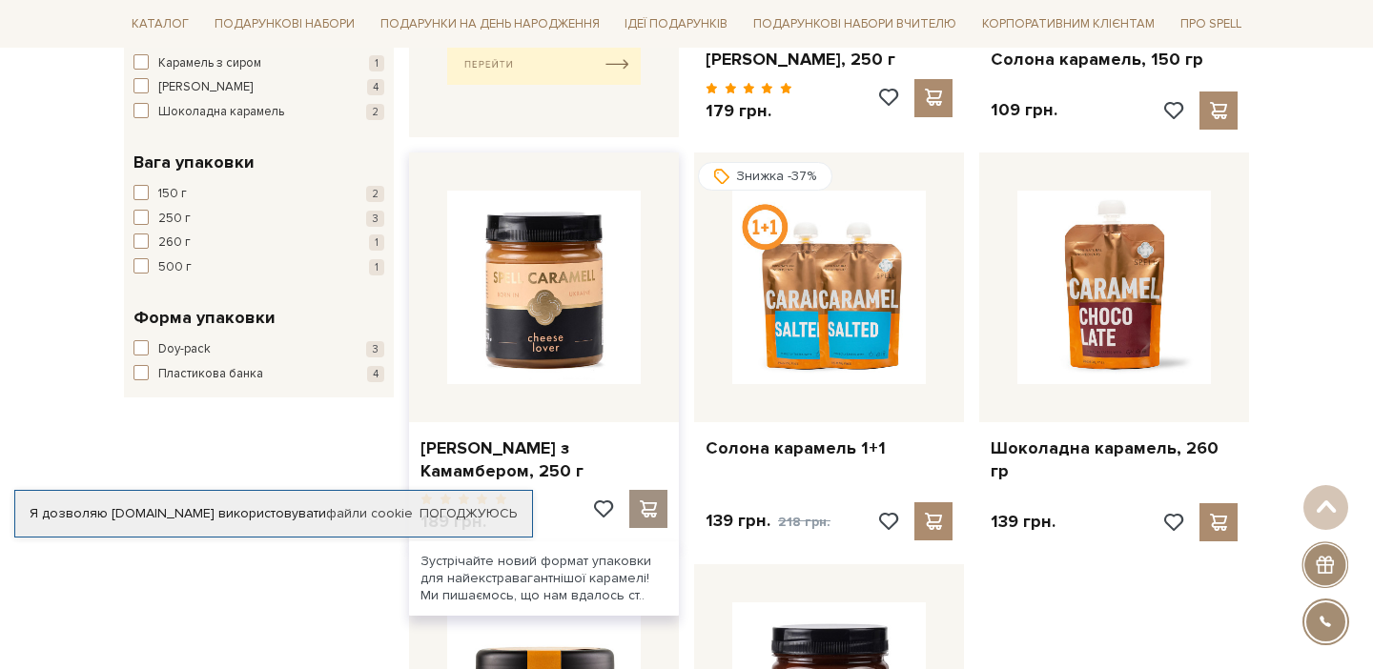
click at [635, 498] on div at bounding box center [648, 509] width 38 height 38
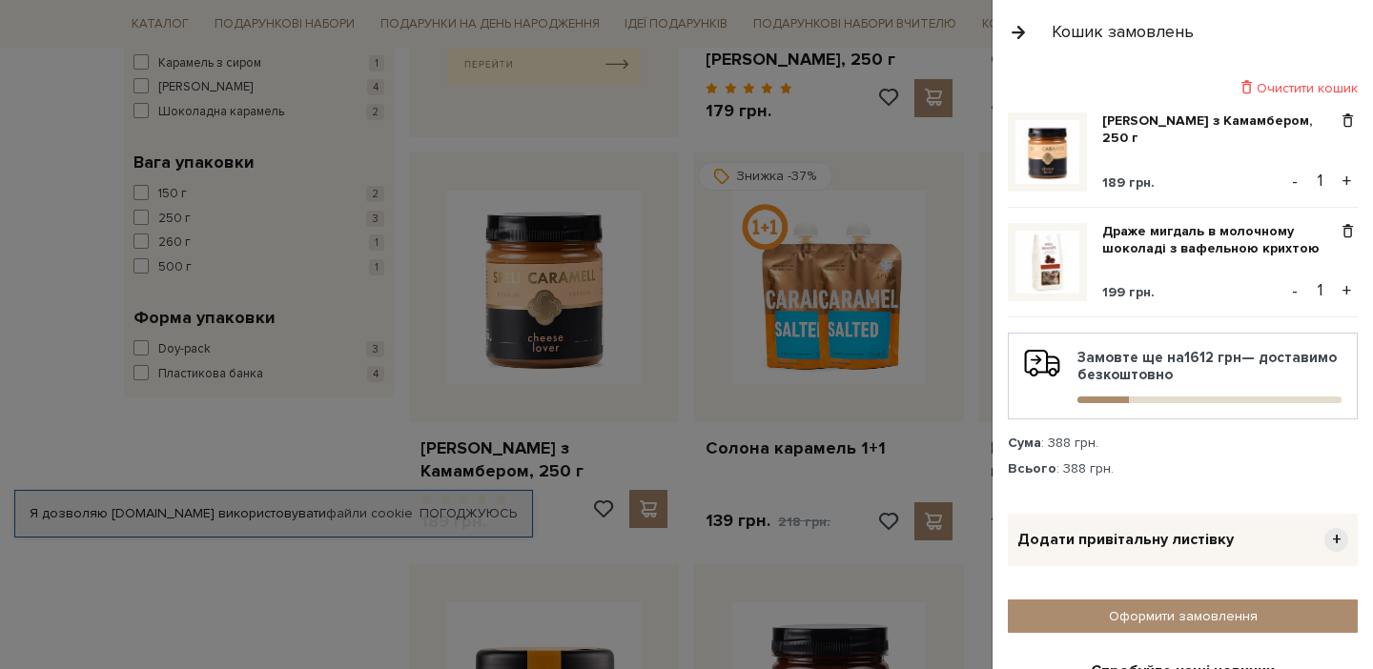
click at [992, 174] on div "Очистити кошик Карамель з Камамбером, 250 г 189 грн. - 1 + Драже мигдаль в моло…" at bounding box center [1182, 366] width 380 height 605
click at [1344, 125] on span at bounding box center [1347, 120] width 20 height 17
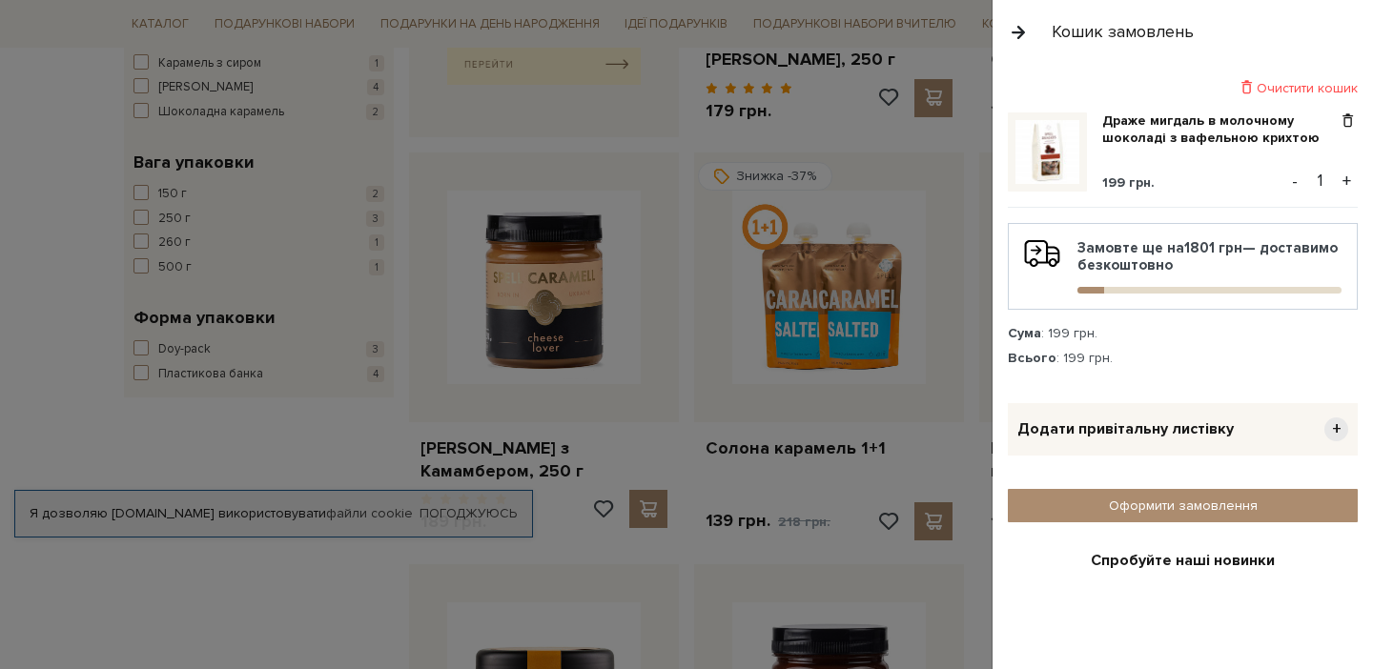
click at [1018, 36] on button "button" at bounding box center [1017, 31] width 21 height 33
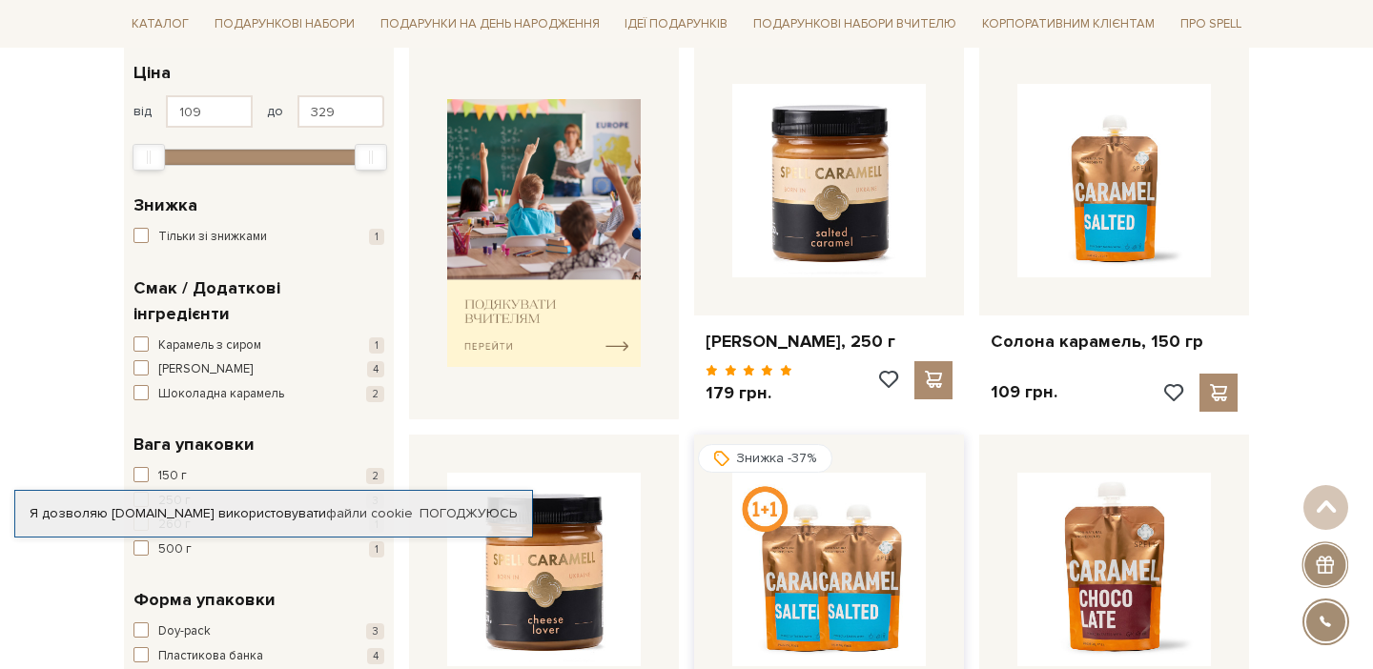
scroll to position [285, 0]
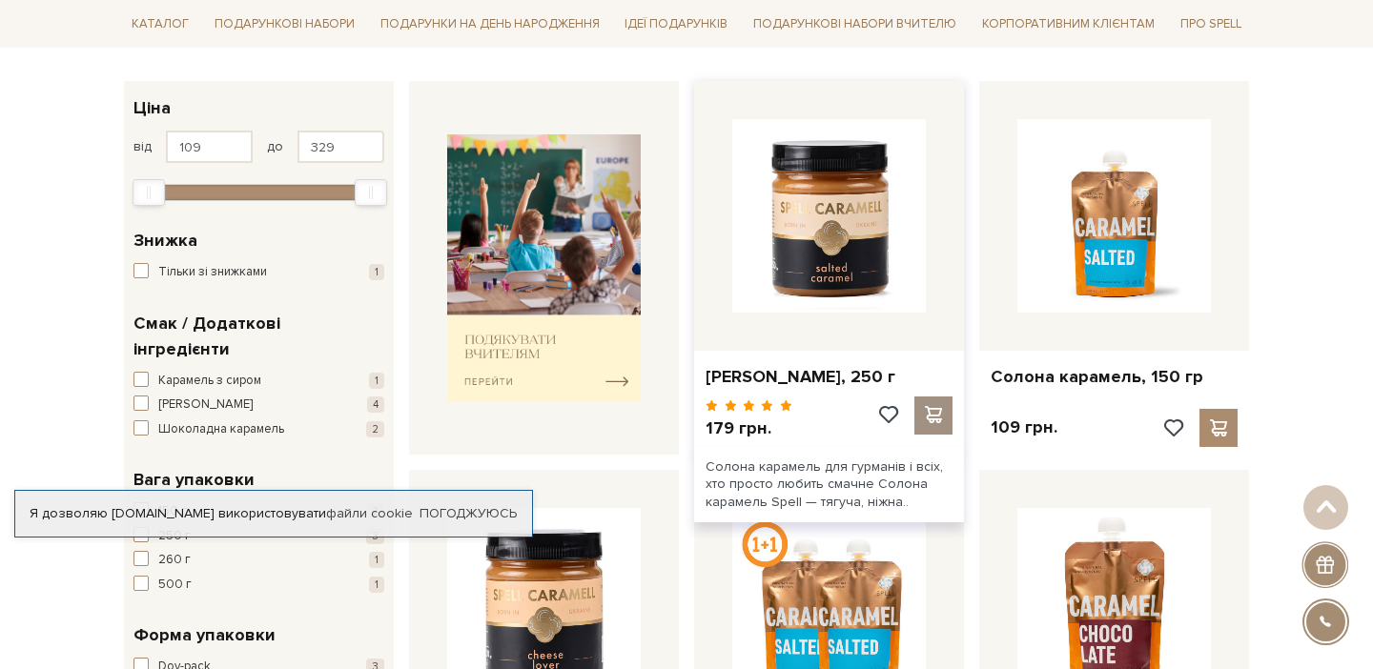
click at [926, 416] on div at bounding box center [933, 416] width 38 height 38
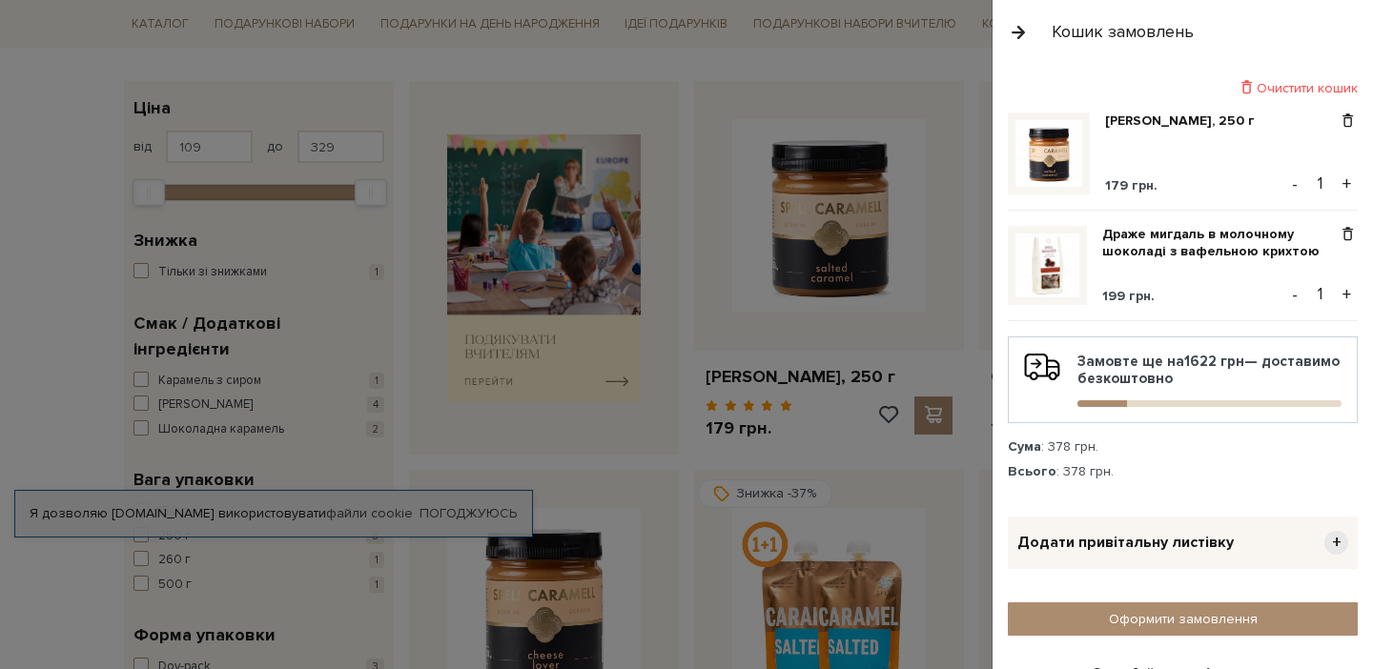
click at [1342, 185] on button "+" at bounding box center [1346, 184] width 22 height 29
click at [1343, 185] on button "+" at bounding box center [1346, 184] width 22 height 29
click at [1339, 298] on button "+" at bounding box center [1346, 294] width 22 height 29
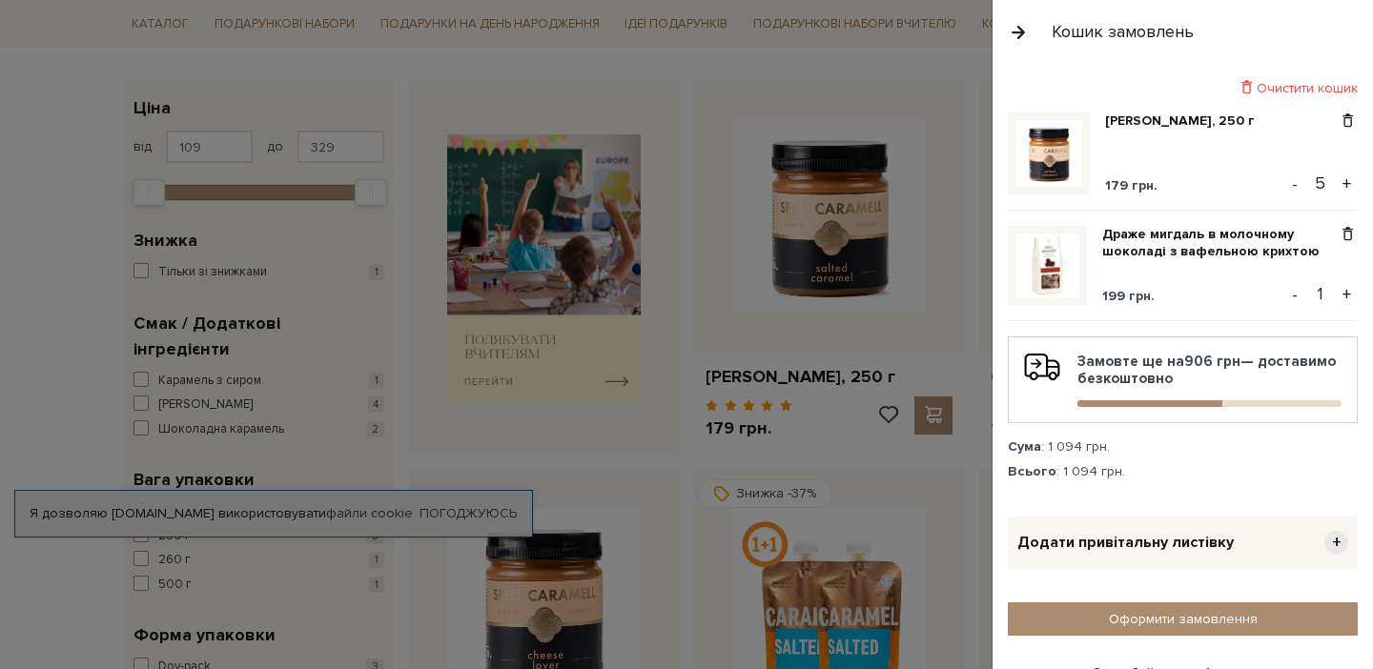
click at [1339, 298] on button "+" at bounding box center [1346, 294] width 22 height 29
click at [1289, 182] on button "-" at bounding box center [1294, 184] width 19 height 29
click at [1024, 36] on button "button" at bounding box center [1017, 31] width 21 height 33
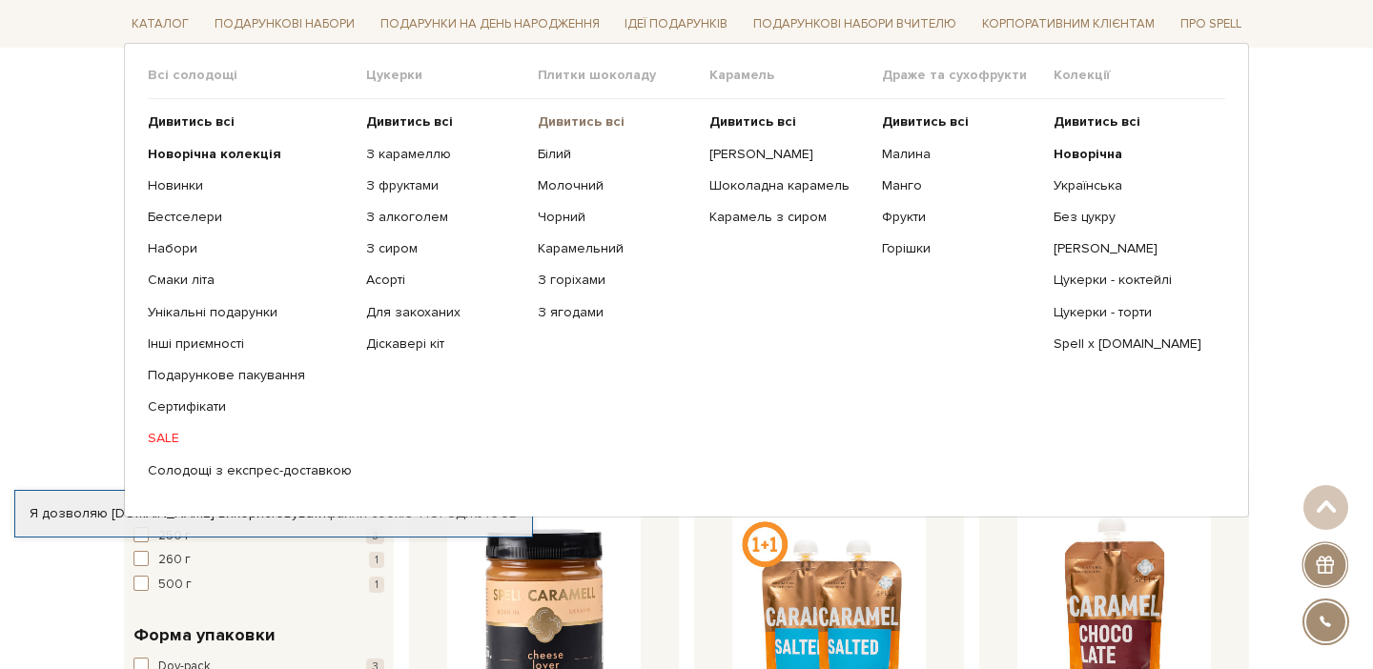
click at [587, 122] on b "Дивитись всі" at bounding box center [581, 121] width 87 height 16
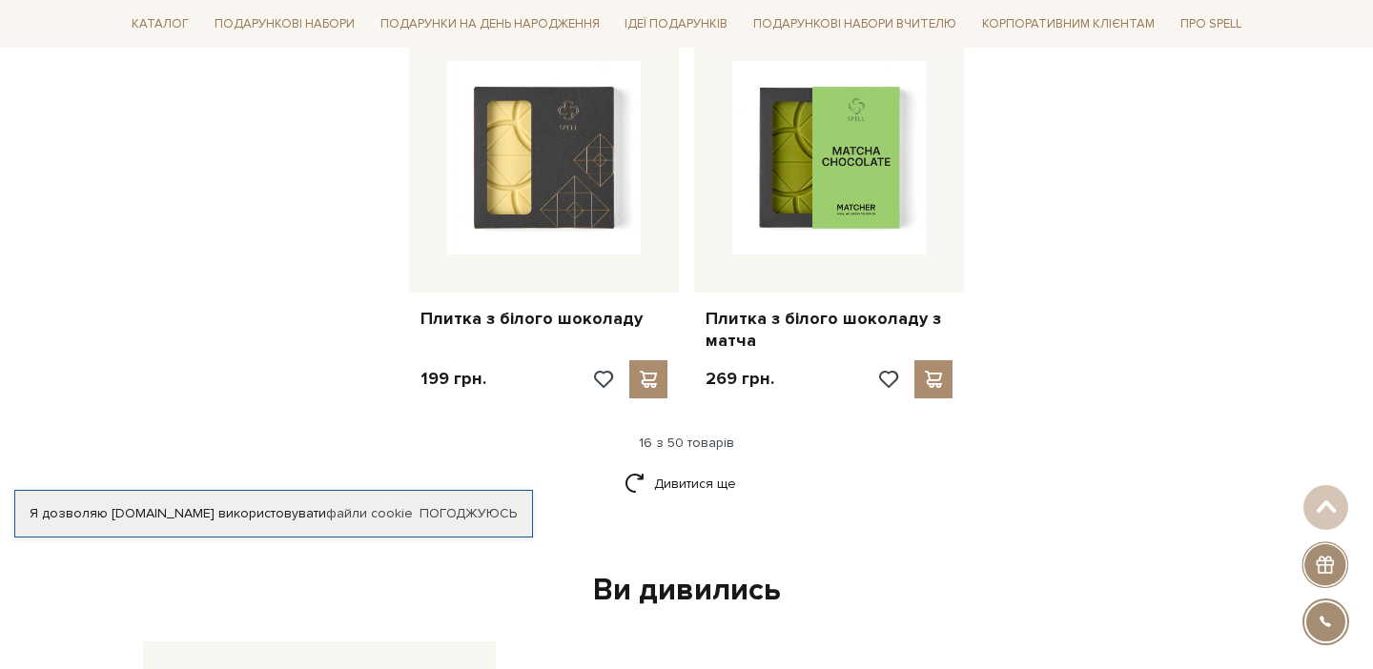
scroll to position [2529, 0]
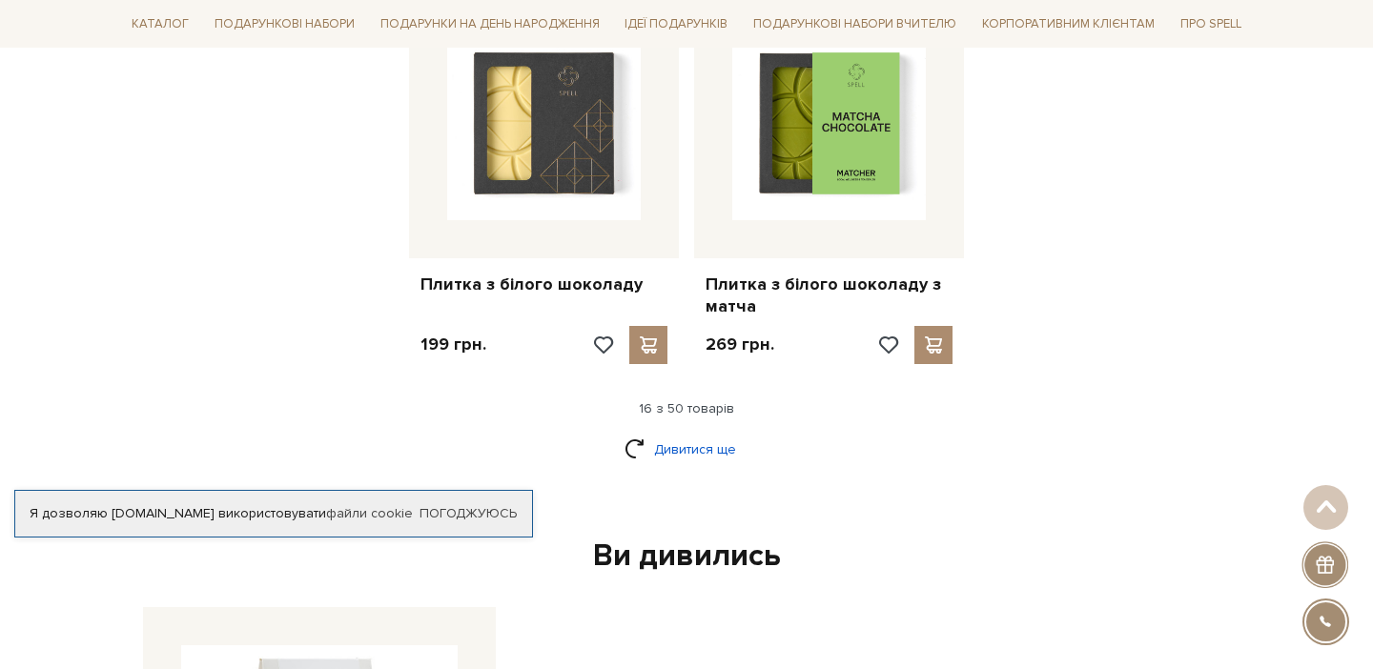
click at [705, 433] on link "Дивитися ще" at bounding box center [686, 449] width 124 height 33
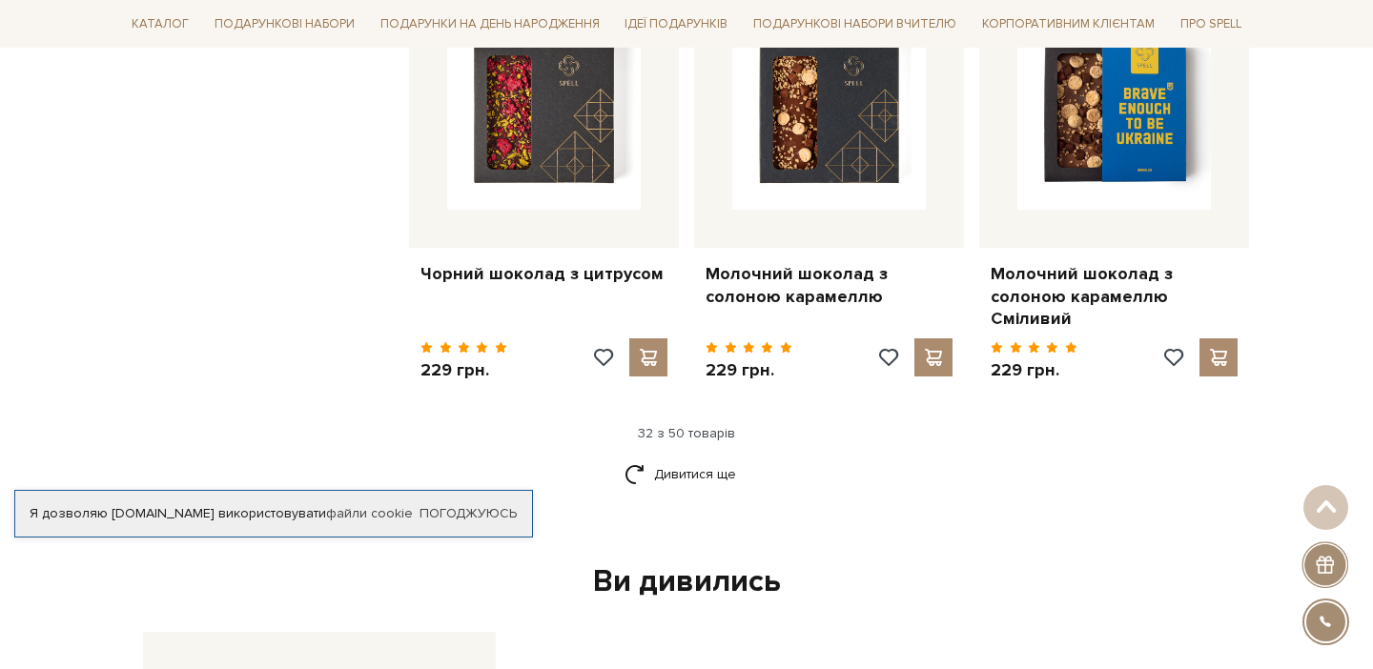
scroll to position [4595, 0]
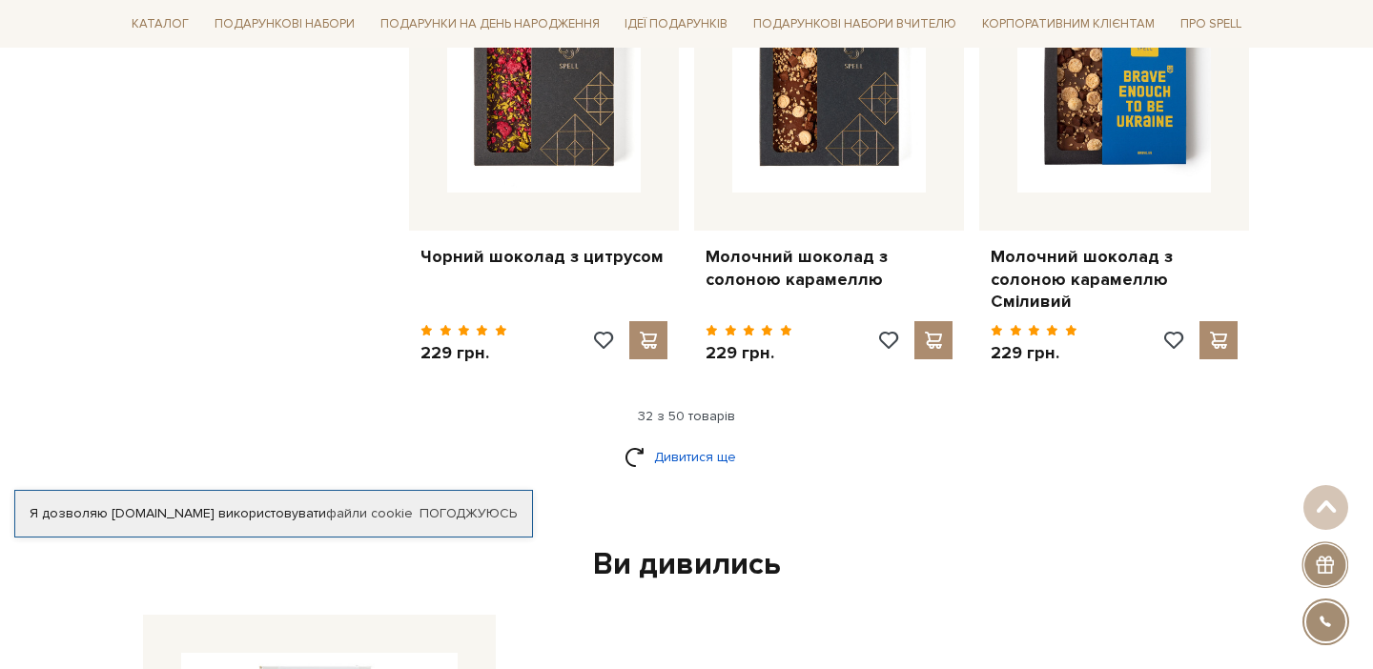
click at [698, 440] on link "Дивитися ще" at bounding box center [686, 456] width 124 height 33
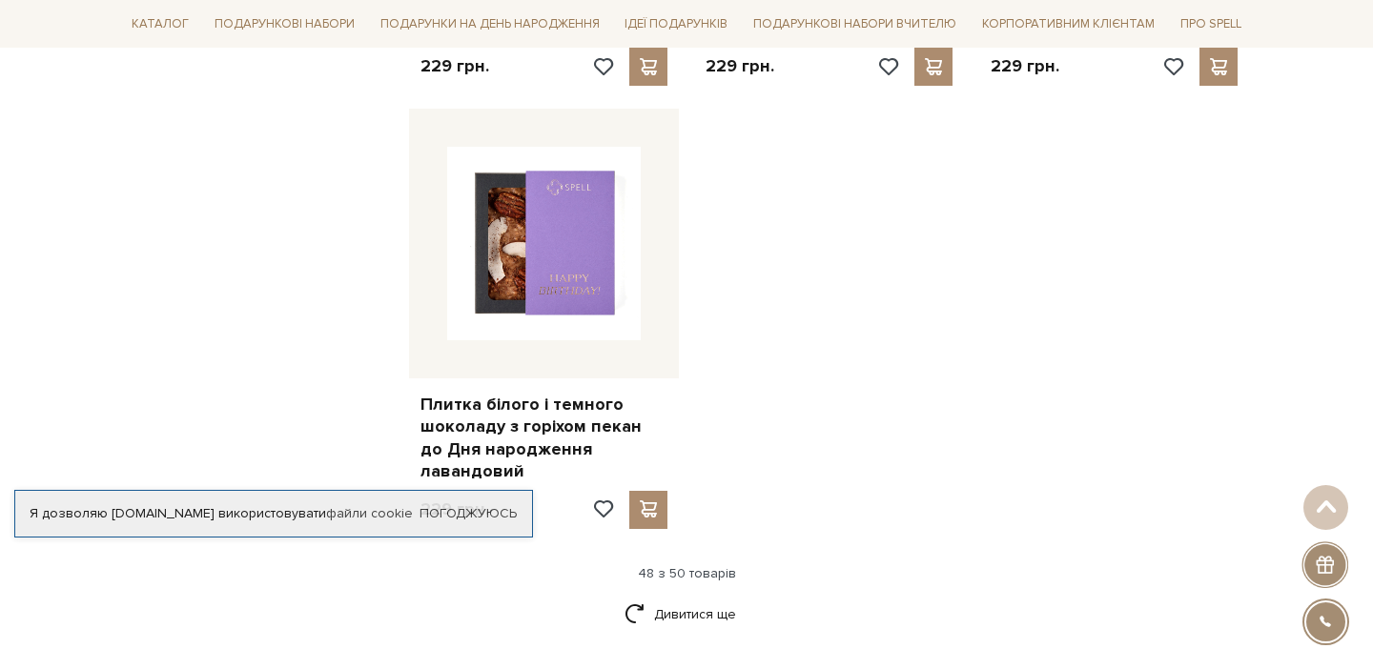
scroll to position [7126, 0]
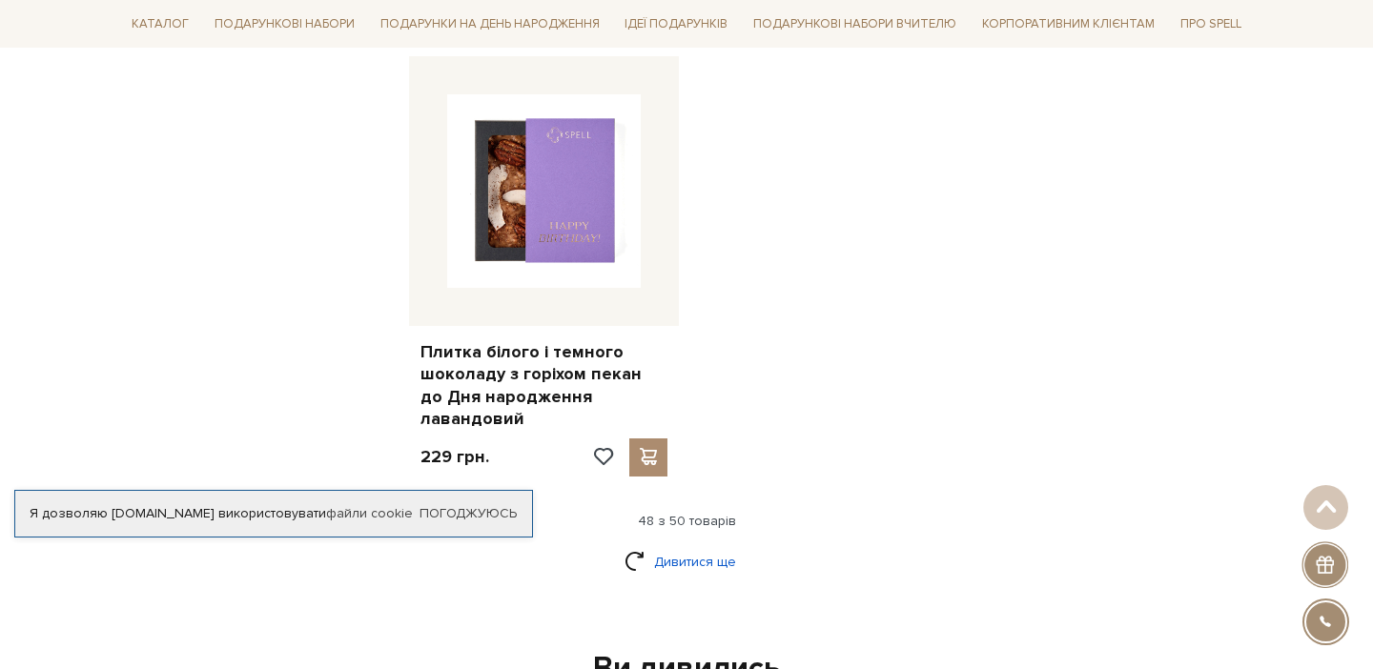
click at [672, 545] on link "Дивитися ще" at bounding box center [686, 561] width 124 height 33
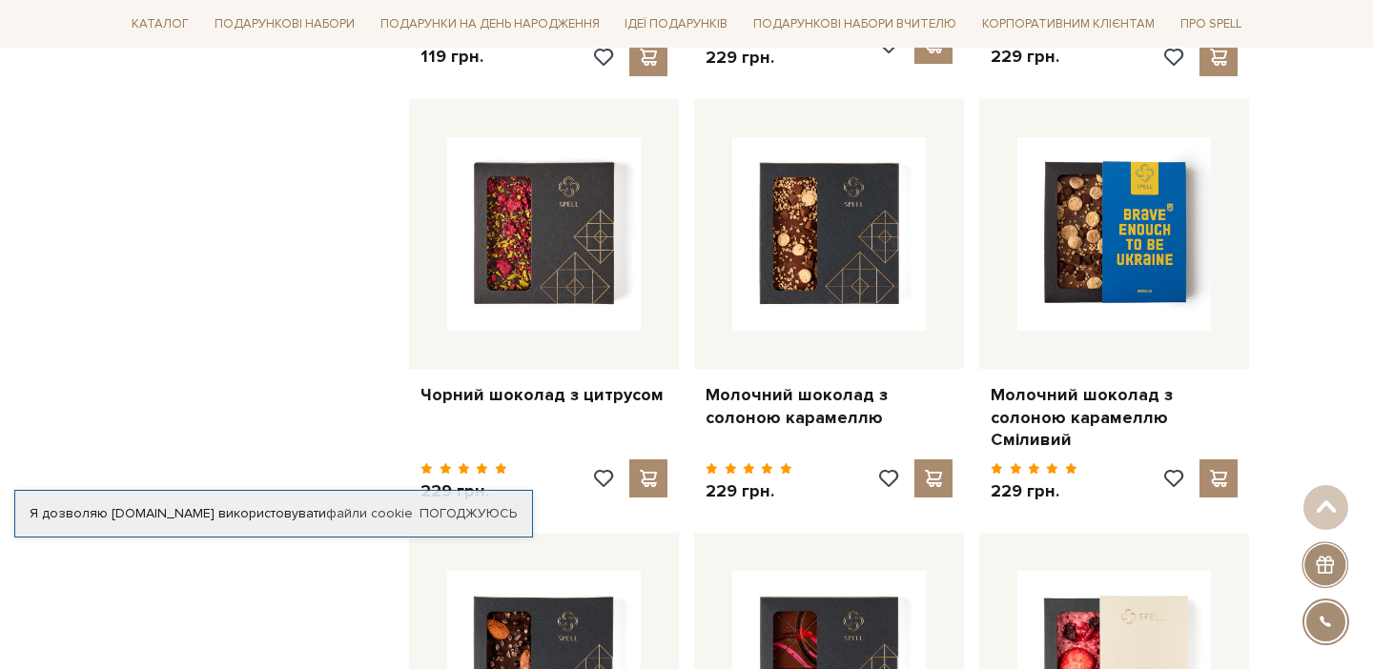
scroll to position [4458, 0]
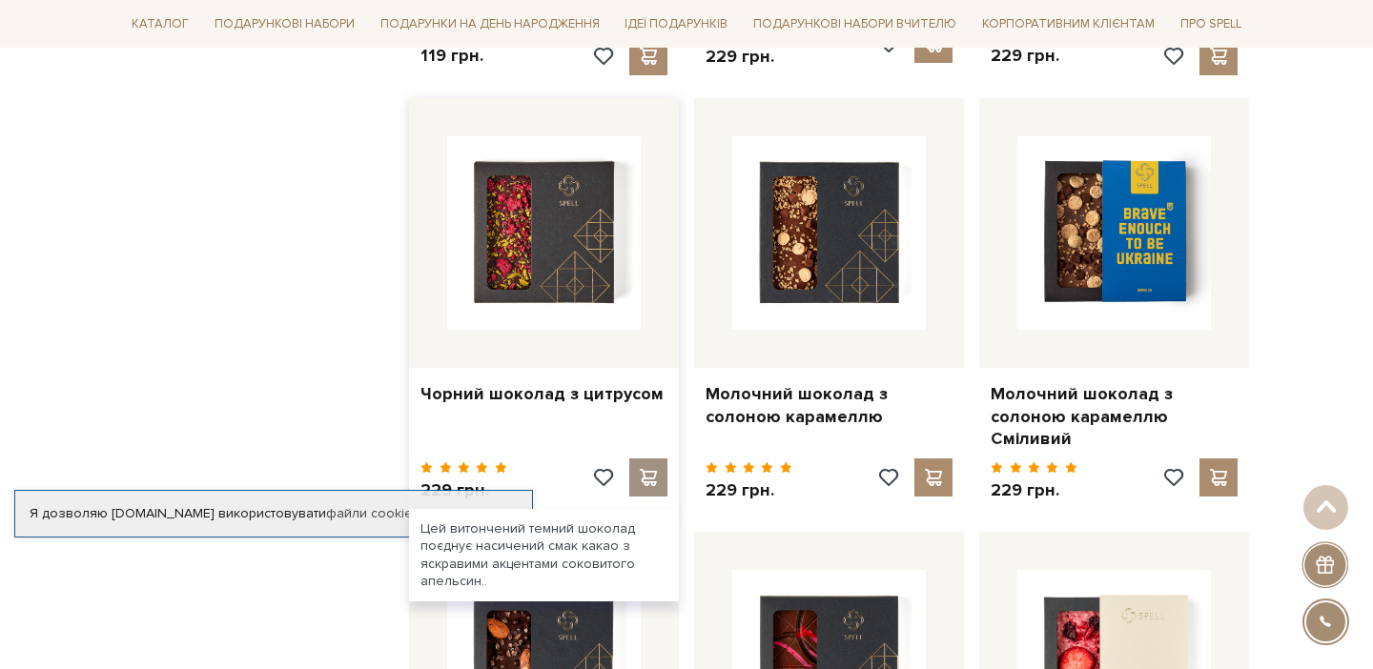
click at [651, 469] on span at bounding box center [648, 477] width 24 height 17
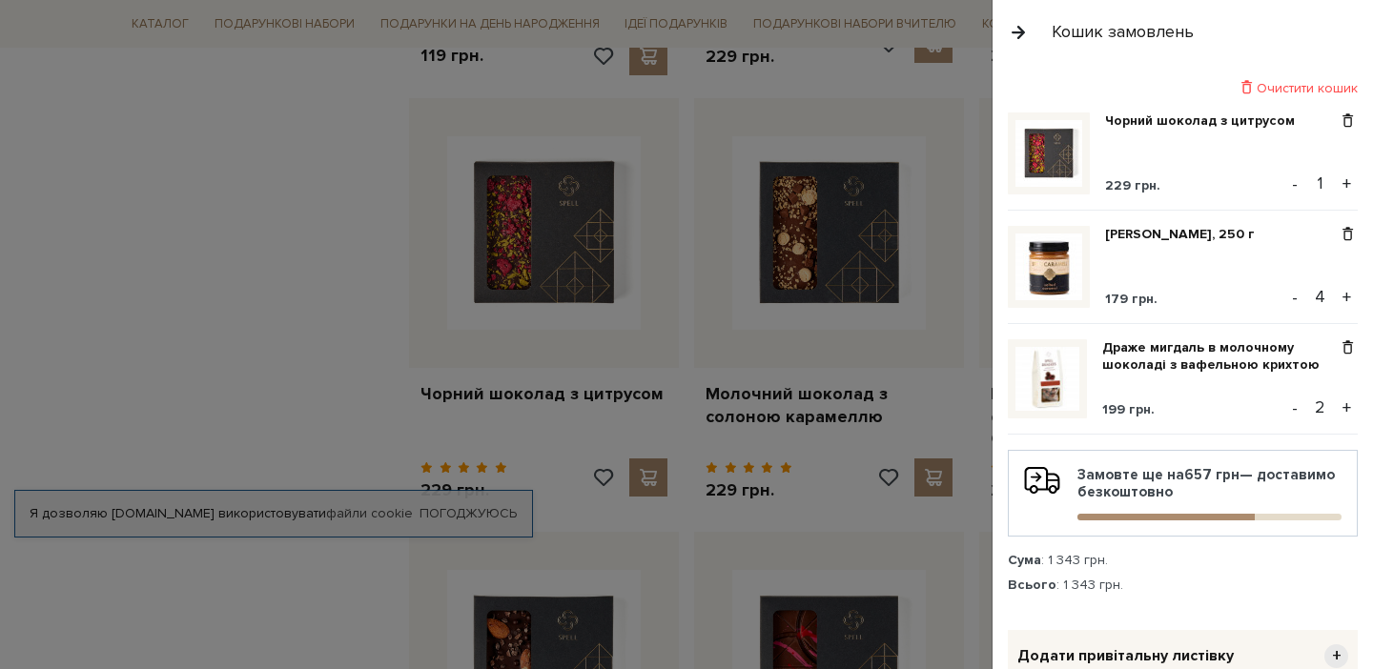
click at [1348, 178] on button "+" at bounding box center [1346, 184] width 22 height 29
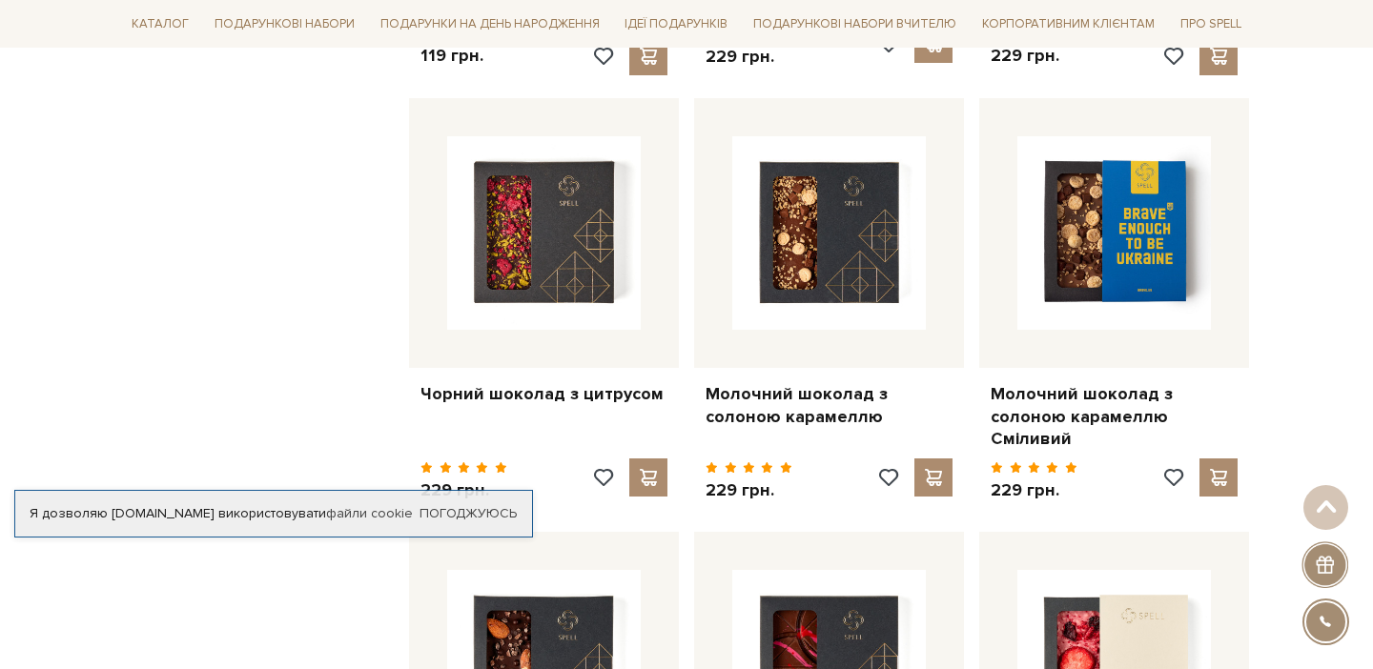
click at [946, 257] on div at bounding box center [686, 334] width 1373 height 669
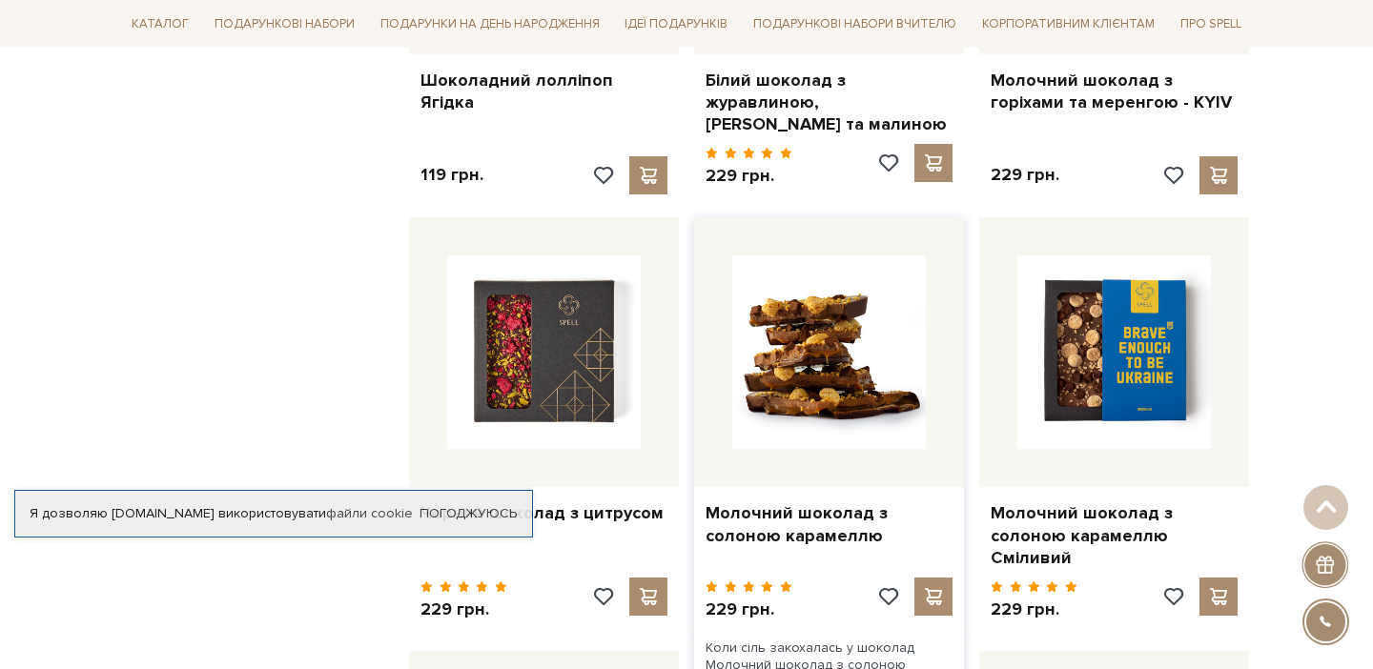
scroll to position [4339, 0]
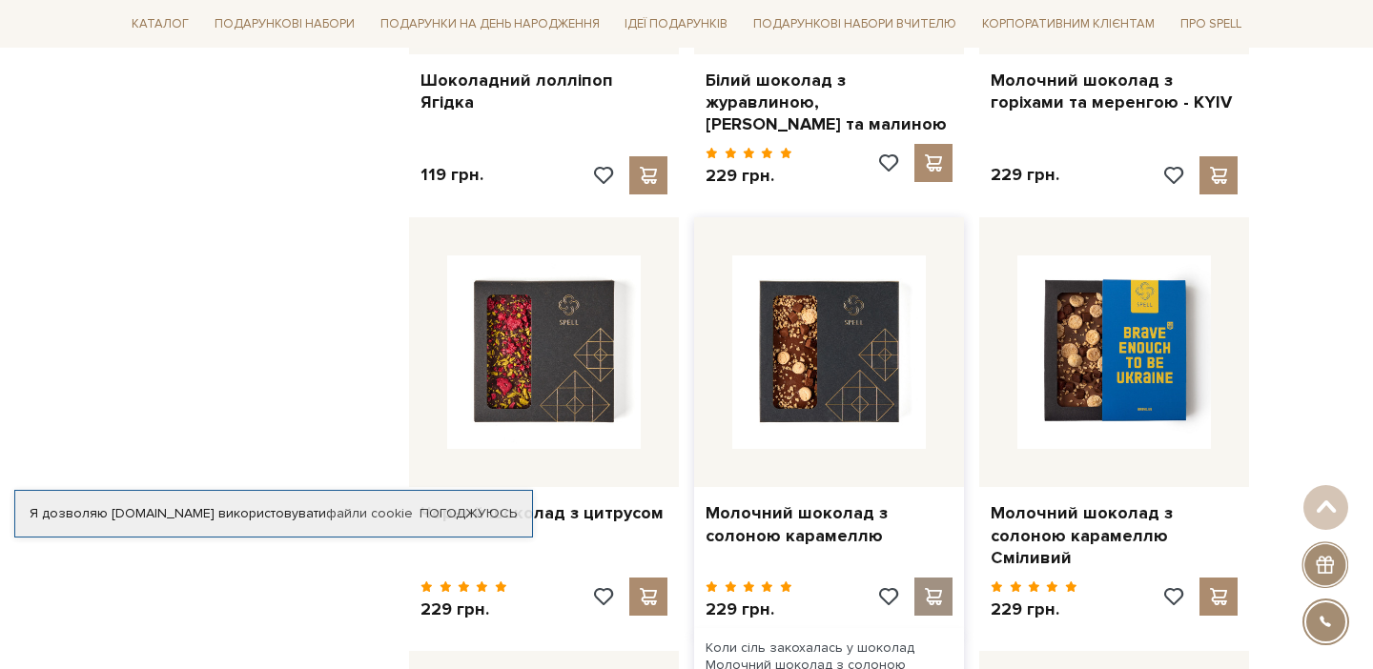
click at [934, 588] on span at bounding box center [933, 596] width 24 height 17
click at [934, 545] on body "Подарункові набори SALE Корпоративним клієнтам Доставка і оплата Консультація: …" at bounding box center [686, 108] width 1373 height 8894
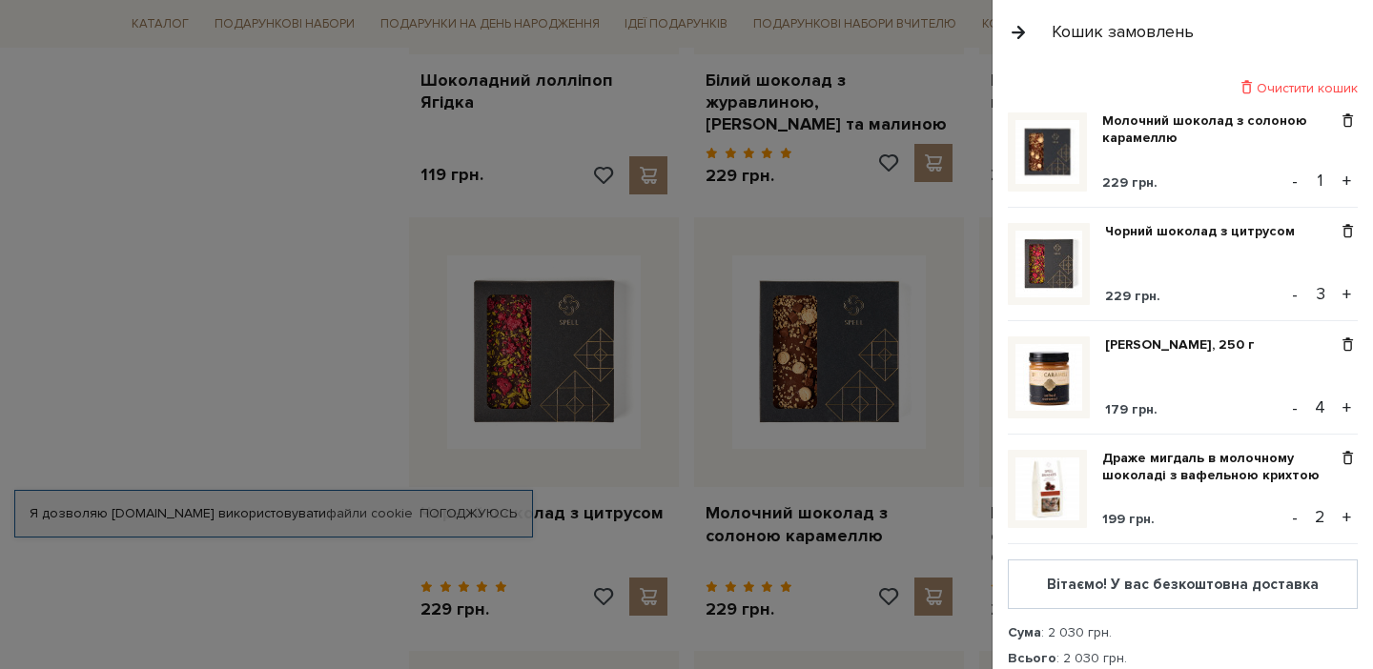
click at [1346, 182] on button "+" at bounding box center [1346, 181] width 22 height 29
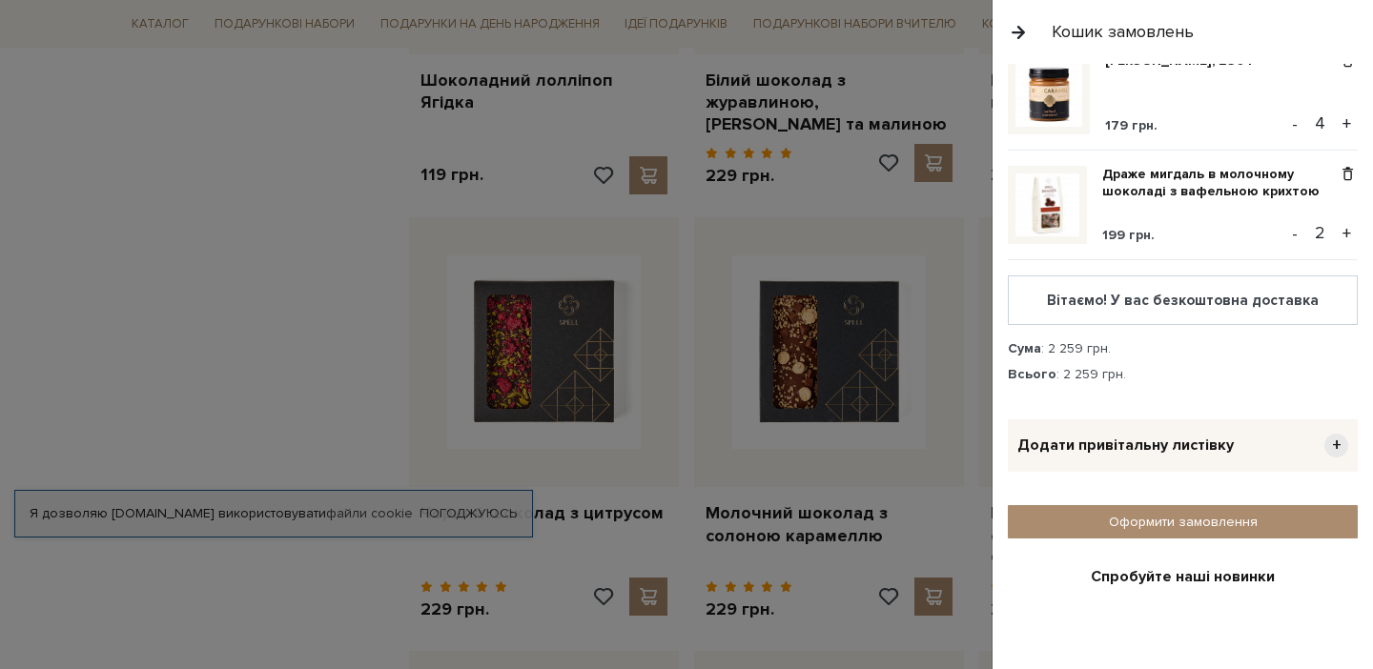
scroll to position [303, 0]
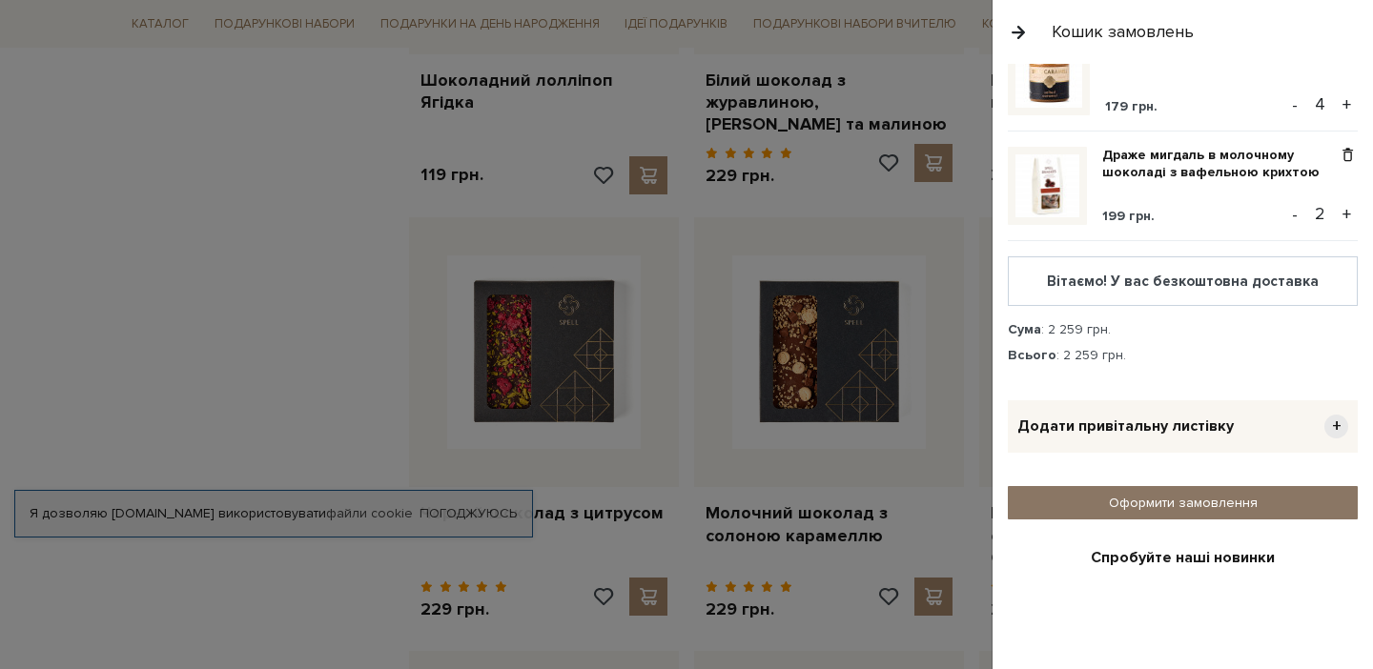
click at [1168, 512] on link "Оформити замовлення" at bounding box center [1182, 502] width 350 height 33
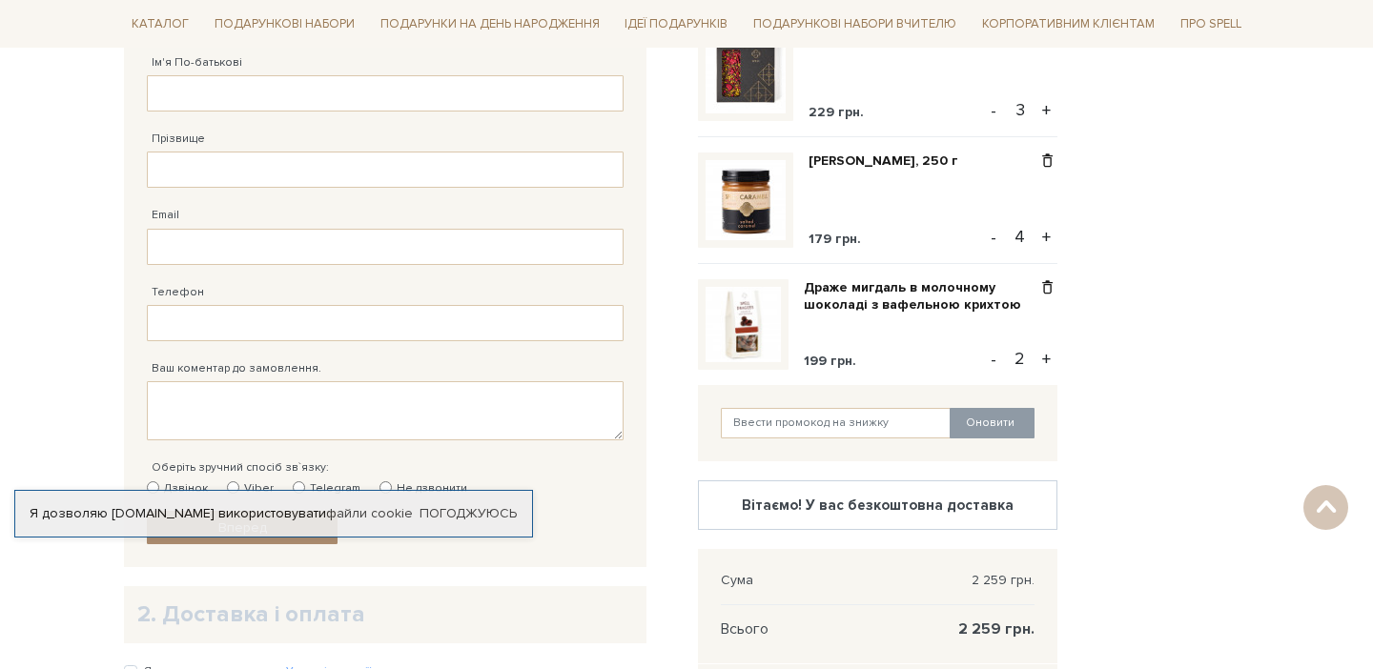
scroll to position [425, 0]
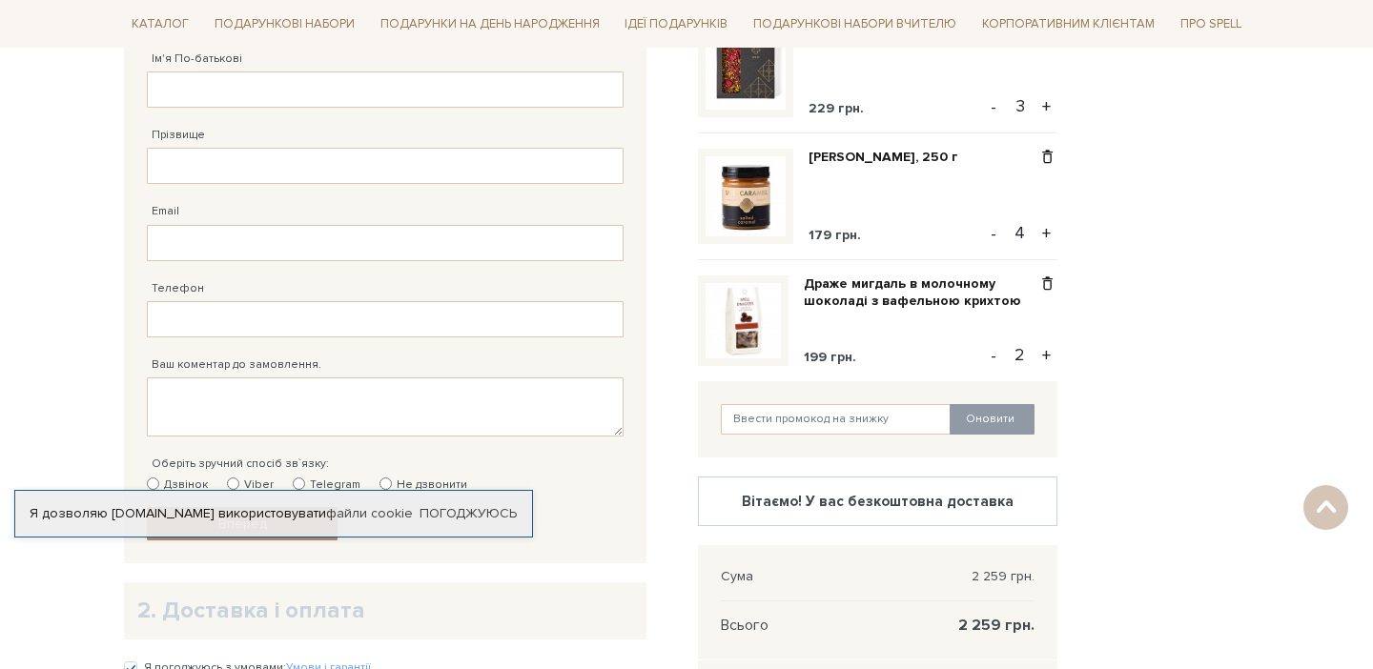
click at [195, 109] on div "Прізвище Заповніть поле від 1 до 128 символів!" at bounding box center [385, 146] width 477 height 76
type input "[PERSON_NAME]"
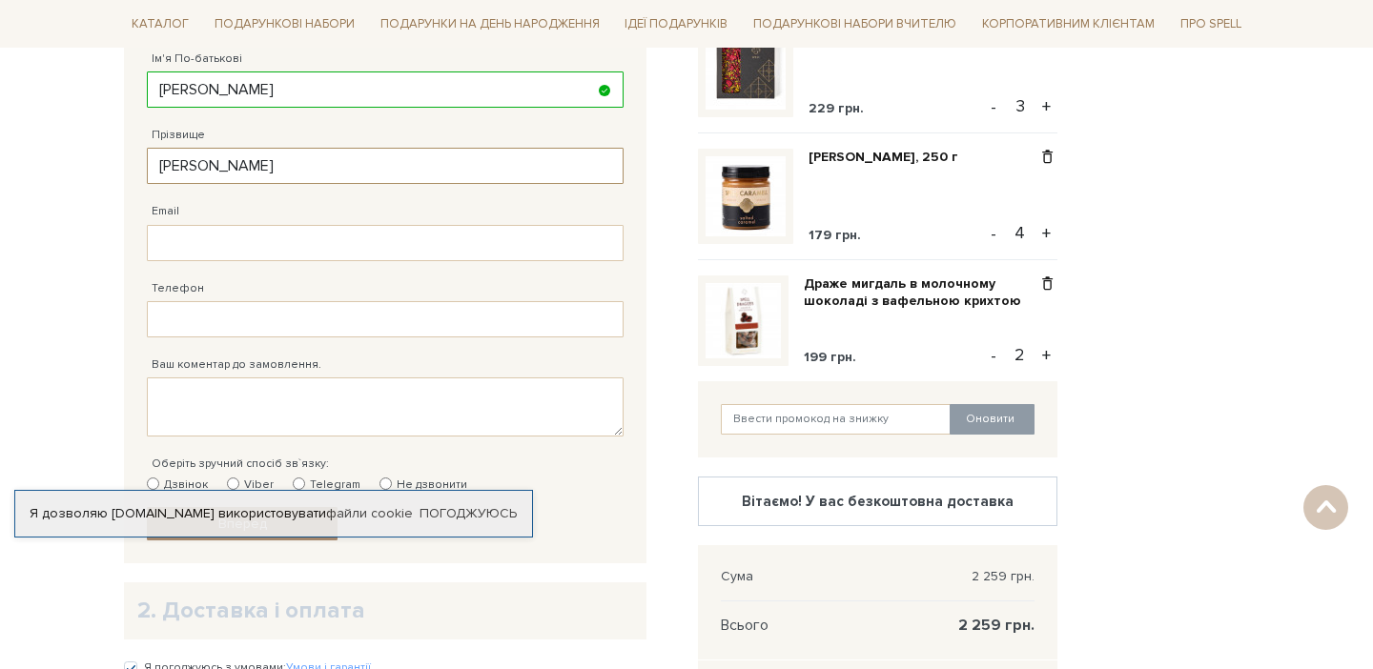
type input "[PERSON_NAME]"
click at [347, 262] on div "Телефон Заповніть поле!" at bounding box center [385, 299] width 477 height 76
type input "в"
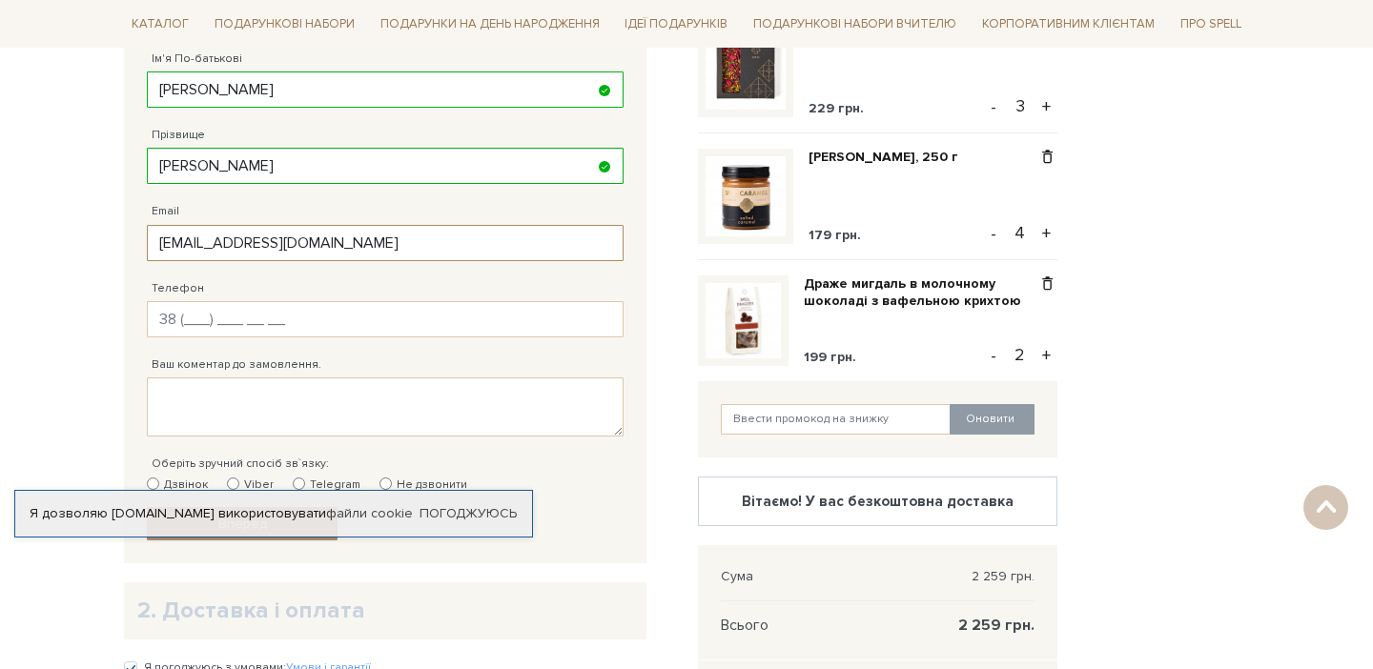
type input "[EMAIL_ADDRESS][DOMAIN_NAME]"
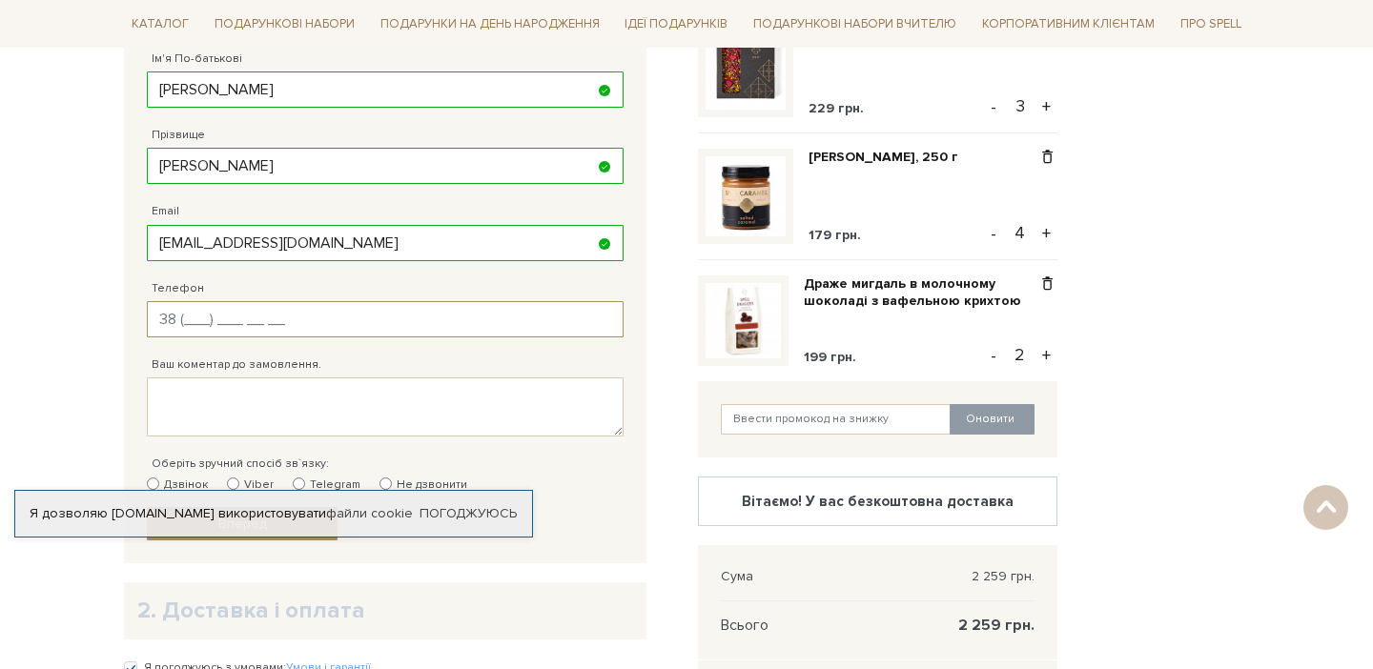
click at [275, 315] on input "Телефон" at bounding box center [385, 319] width 477 height 36
type input "[PHONE_NUMBER]"
click at [265, 399] on textarea "Ваш коментар до замовлення." at bounding box center [385, 406] width 477 height 59
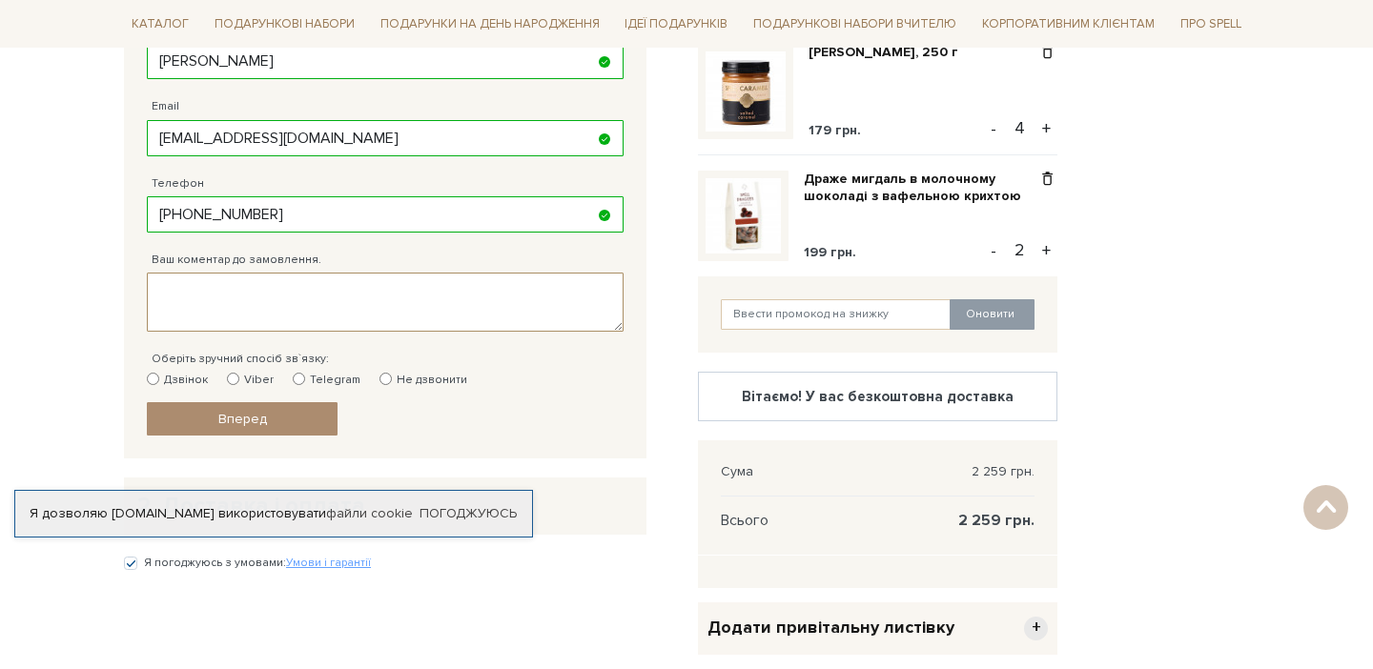
scroll to position [535, 0]
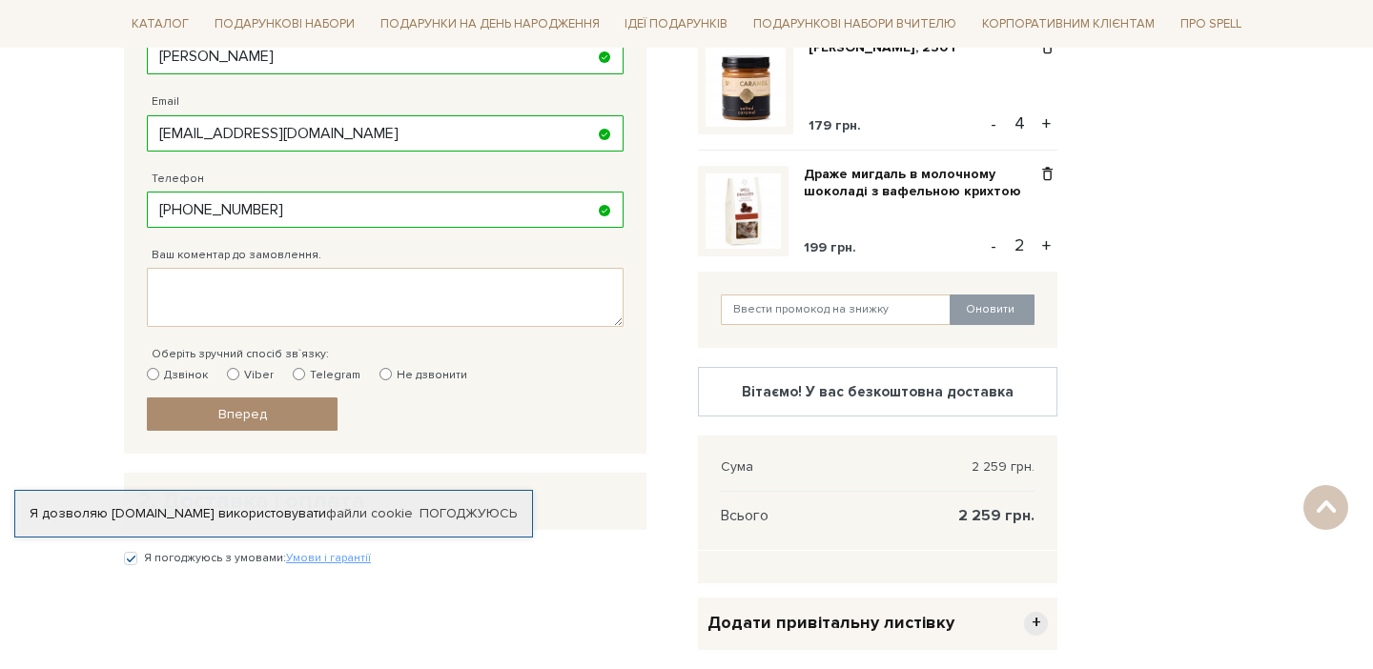
click at [169, 373] on label "Дзвінок" at bounding box center [177, 375] width 61 height 17
click at [159, 373] on input "Дзвінок" at bounding box center [153, 374] width 12 height 12
radio input "true"
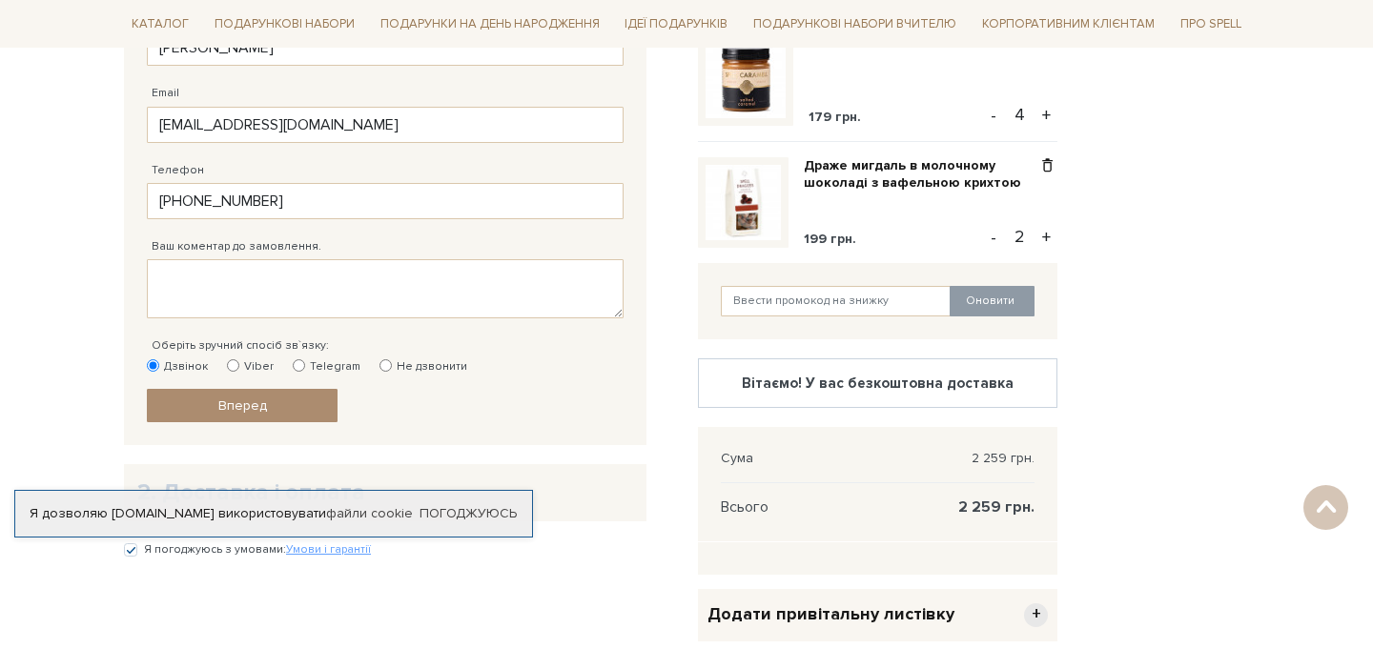
scroll to position [544, 0]
click at [900, 291] on input "text" at bounding box center [836, 300] width 231 height 31
type input "uk2Hnmpb"
click at [1001, 293] on button "Оновити" at bounding box center [991, 300] width 85 height 31
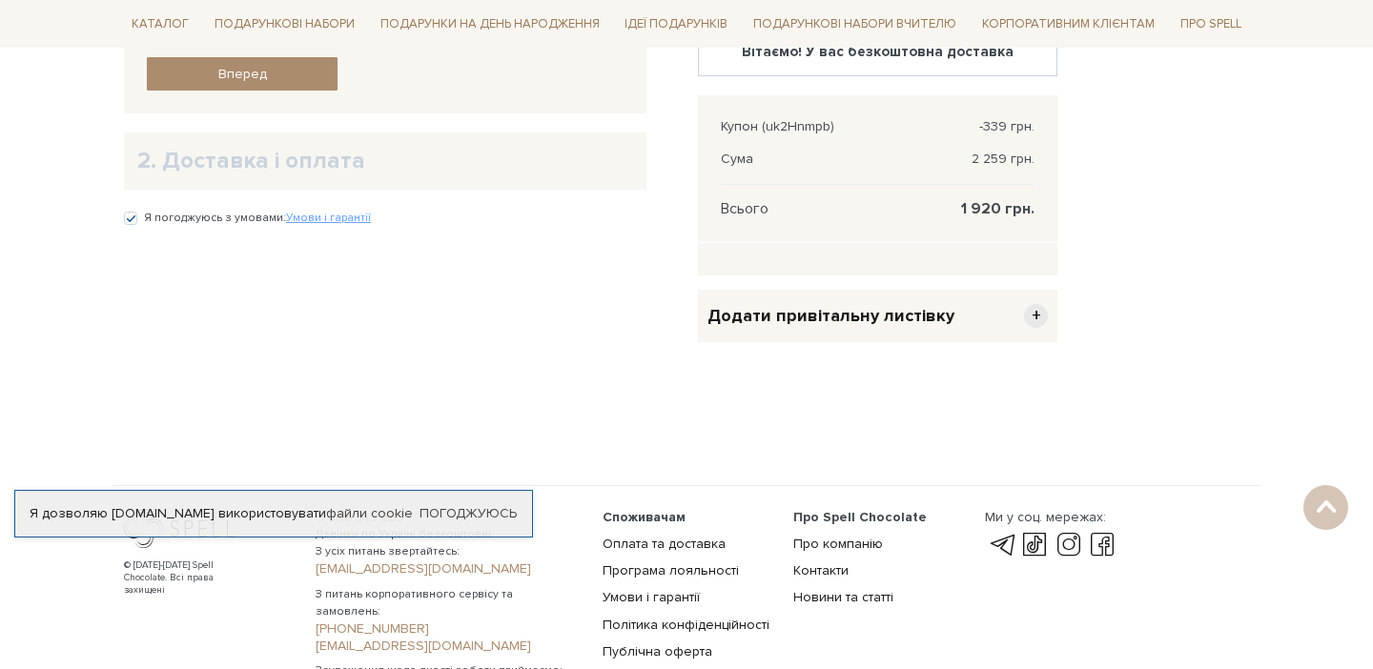
scroll to position [874, 0]
click at [296, 172] on h2 "2. Доставка і оплата" at bounding box center [385, 162] width 496 height 30
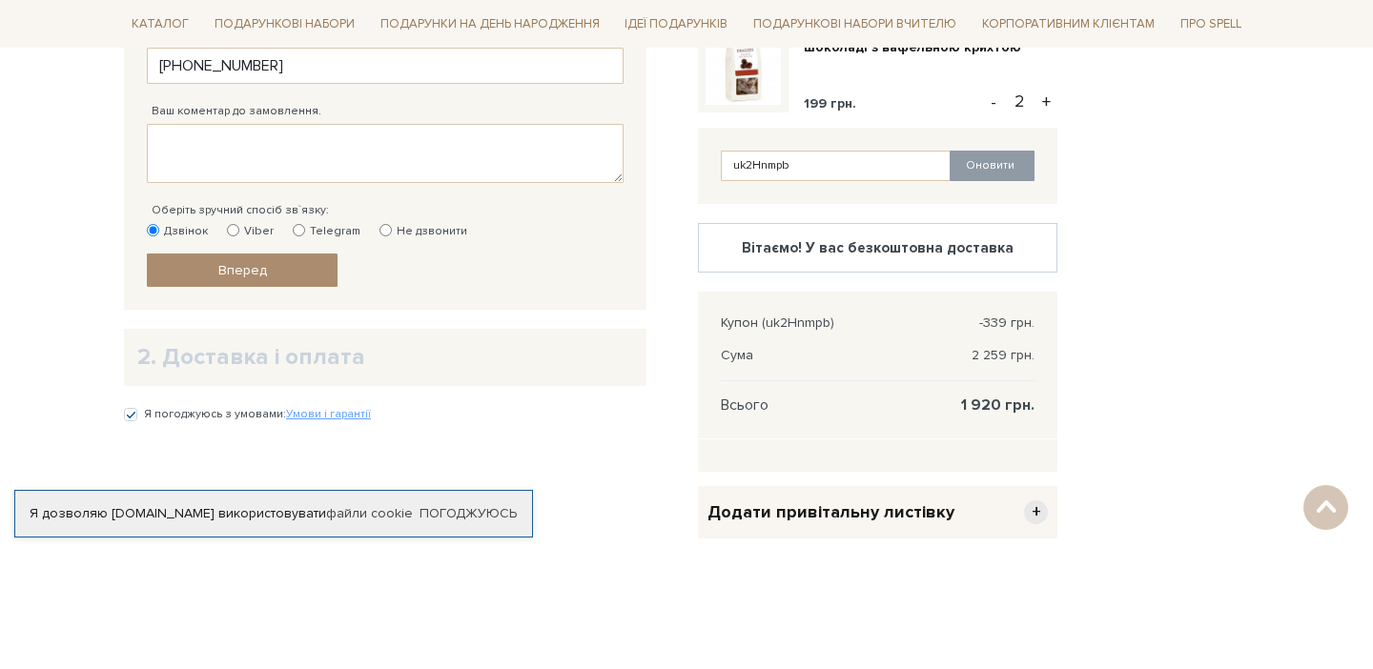
scroll to position [677, 0]
click at [500, 511] on link "Погоджуюсь" at bounding box center [467, 513] width 97 height 17
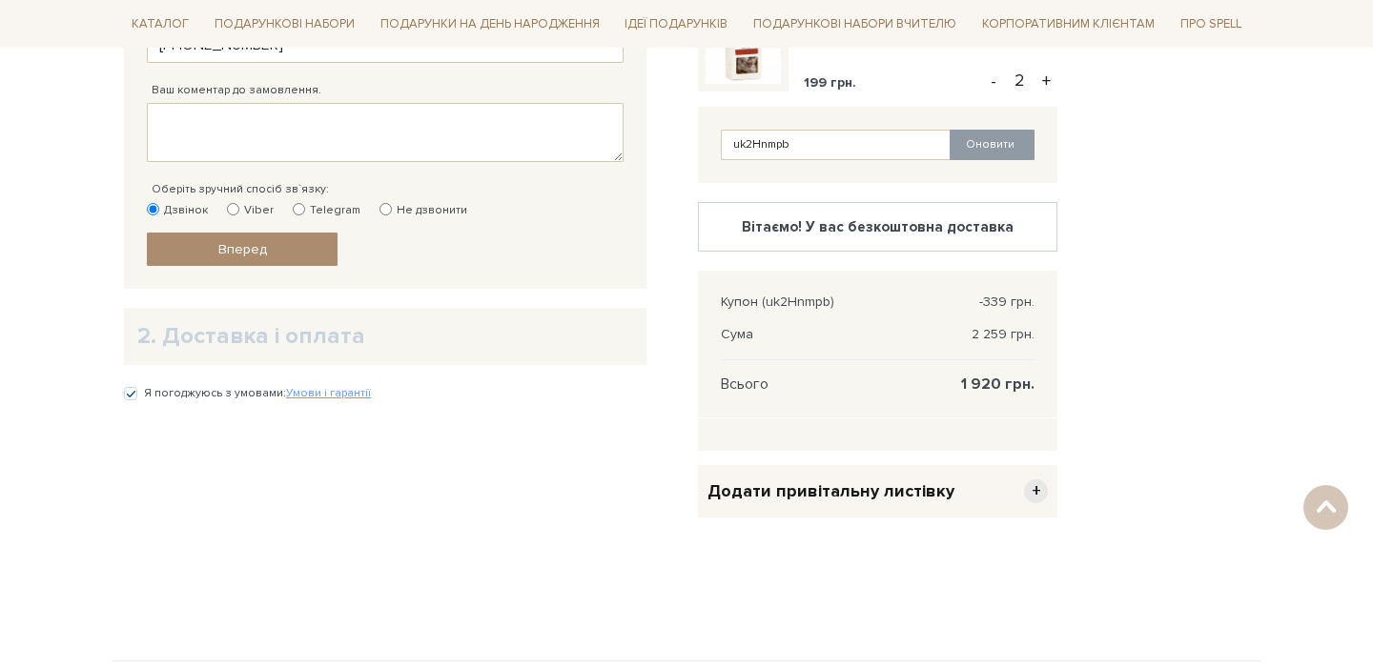
scroll to position [701, 0]
click at [284, 239] on link "Вперед" at bounding box center [242, 248] width 191 height 33
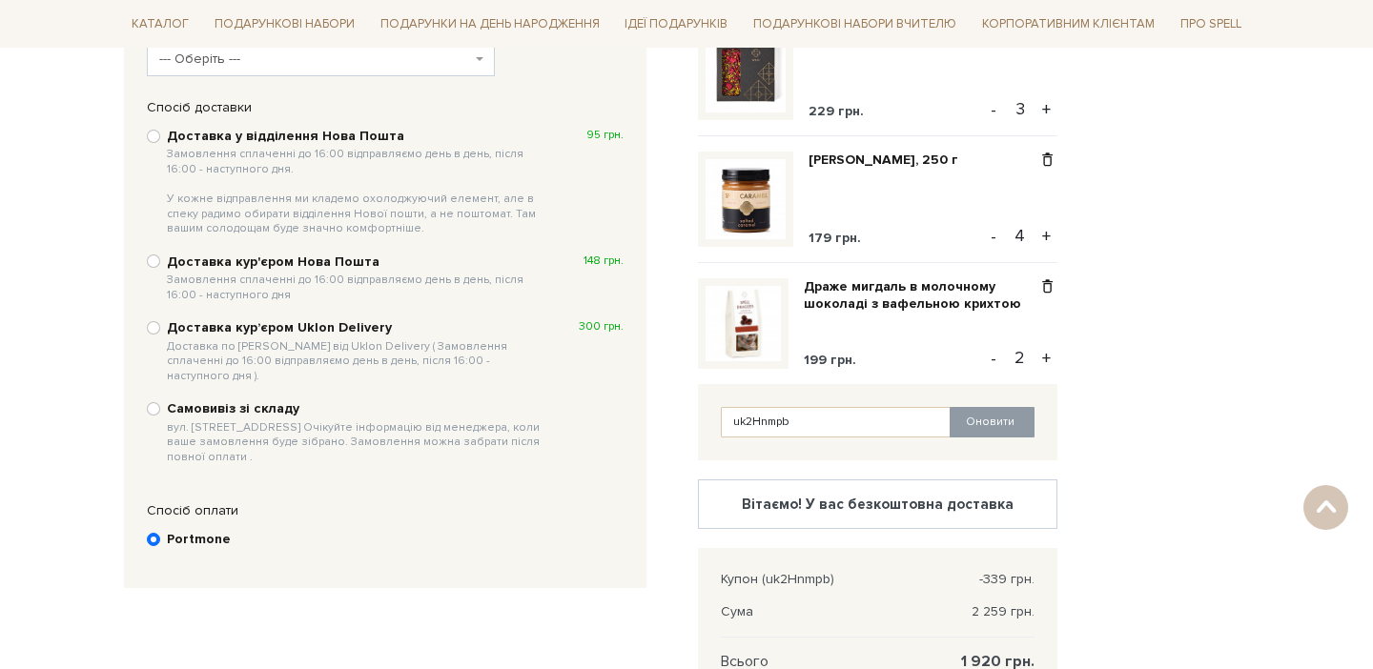
scroll to position [408, 0]
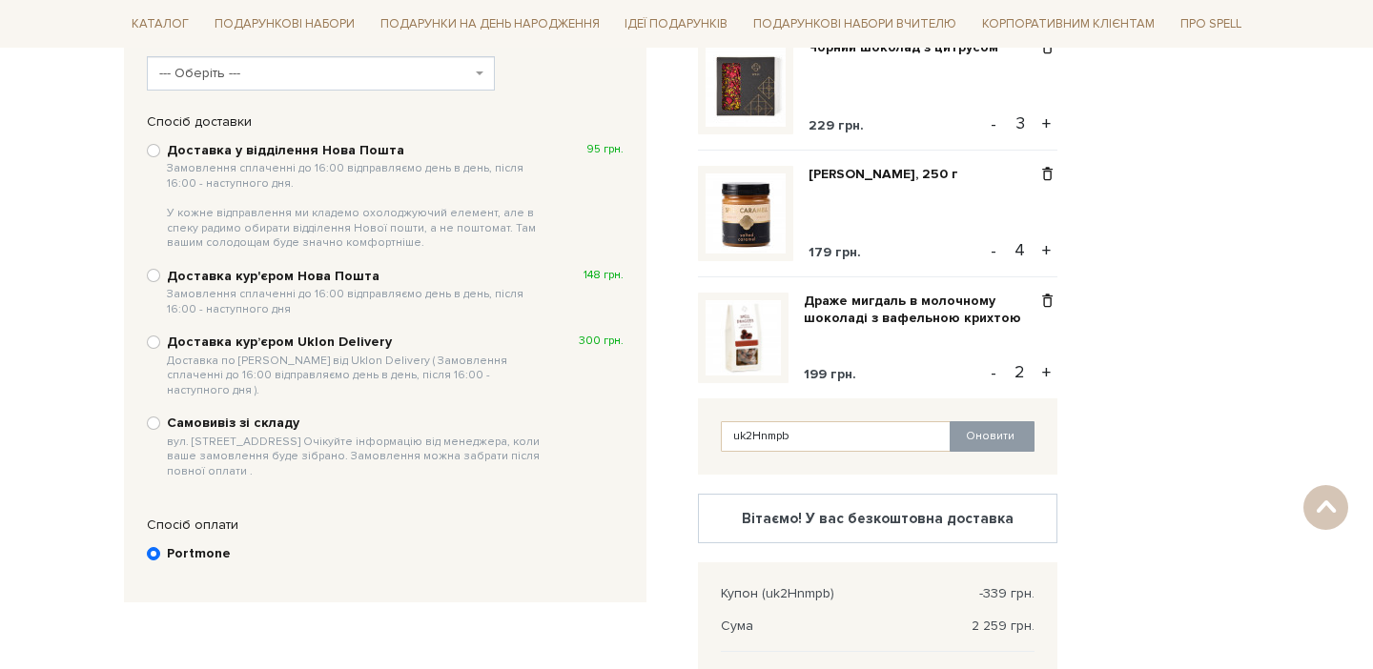
click at [151, 148] on input "Доставка у відділення Нова Пошта Замовлення сплаченні до 16:00 відправляємо ден…" at bounding box center [153, 150] width 13 height 13
radio input "true"
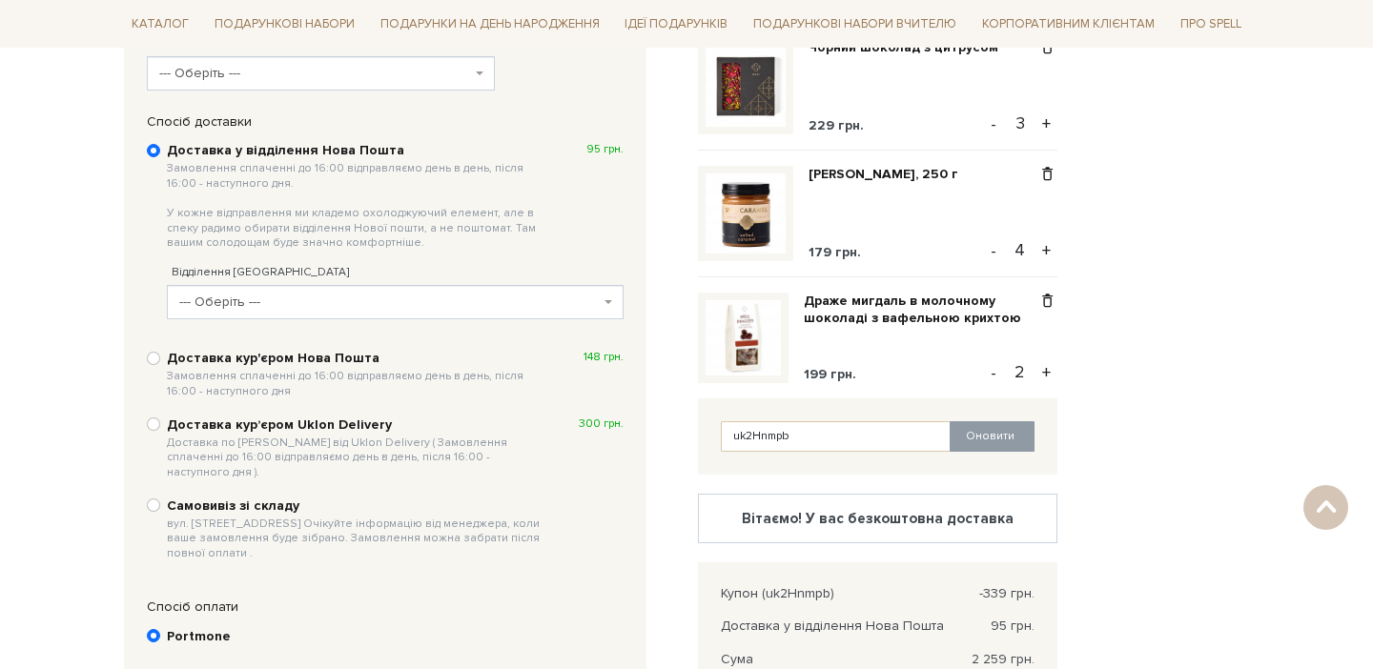
click at [275, 293] on span "--- Оберіть ---" at bounding box center [389, 302] width 420 height 19
click at [148, 275] on div "Доставка у відділення Нова Пошта Замовлення сплаченні до 16:00 відправляємо ден…" at bounding box center [385, 351] width 496 height 441
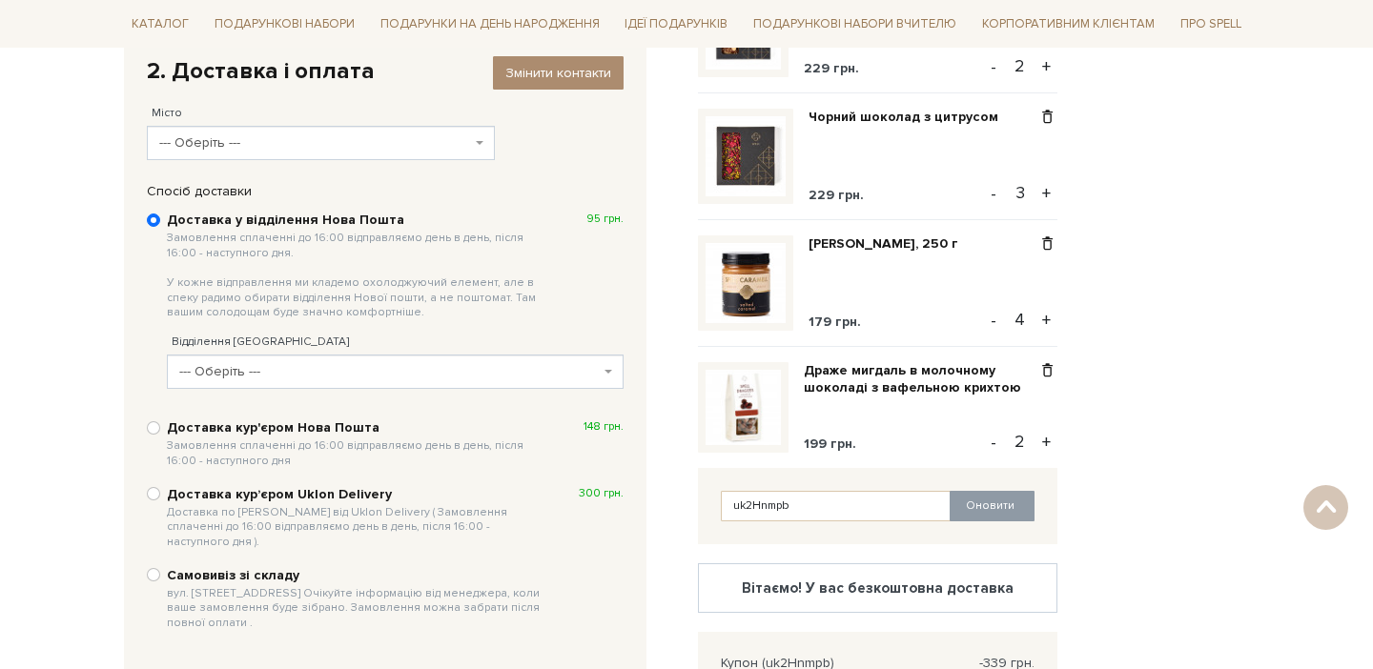
scroll to position [339, 0]
click at [206, 139] on span "--- Оберіть ---" at bounding box center [315, 141] width 312 height 19
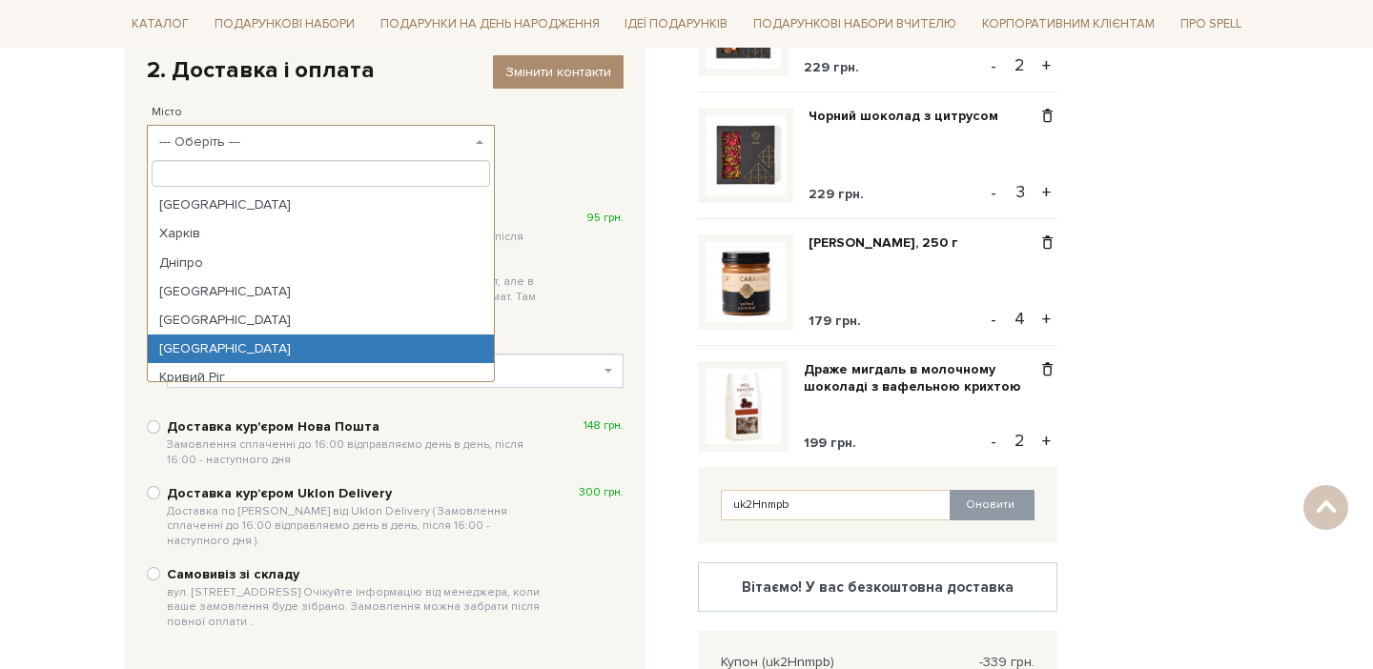
select select "[GEOGRAPHIC_DATA]"
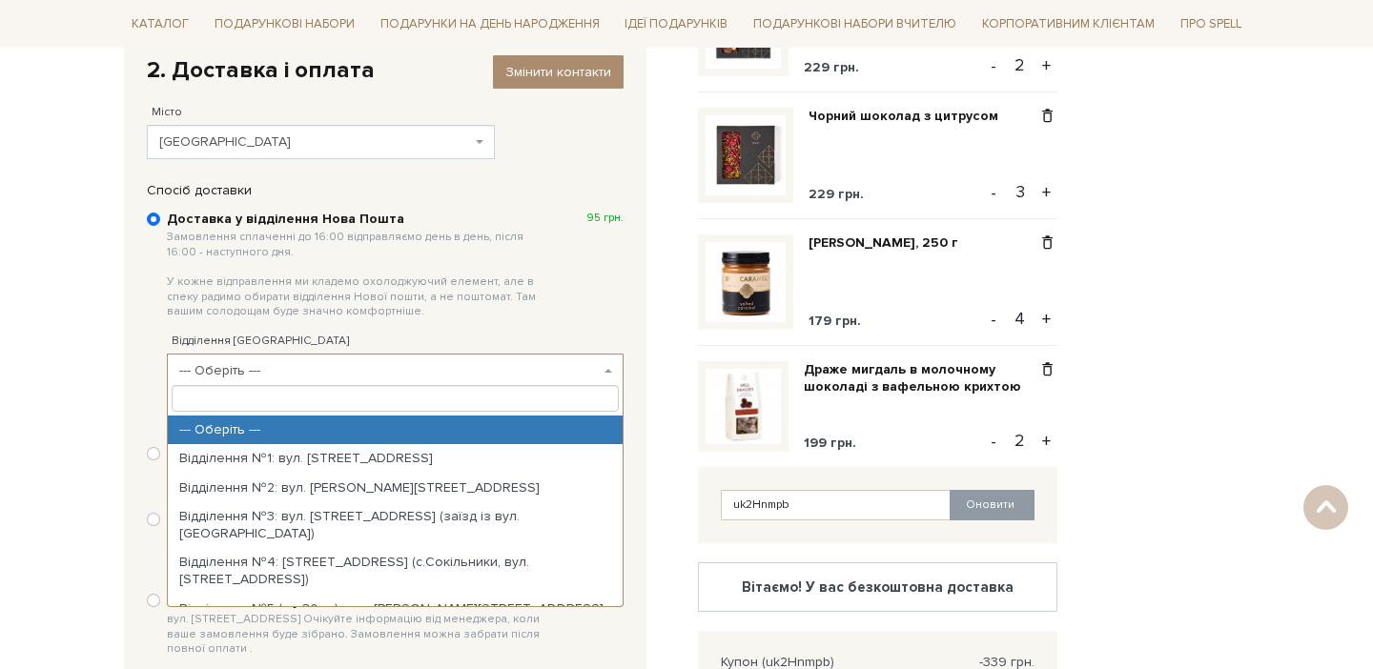
click at [220, 366] on span "--- Оберіть ---" at bounding box center [389, 370] width 420 height 19
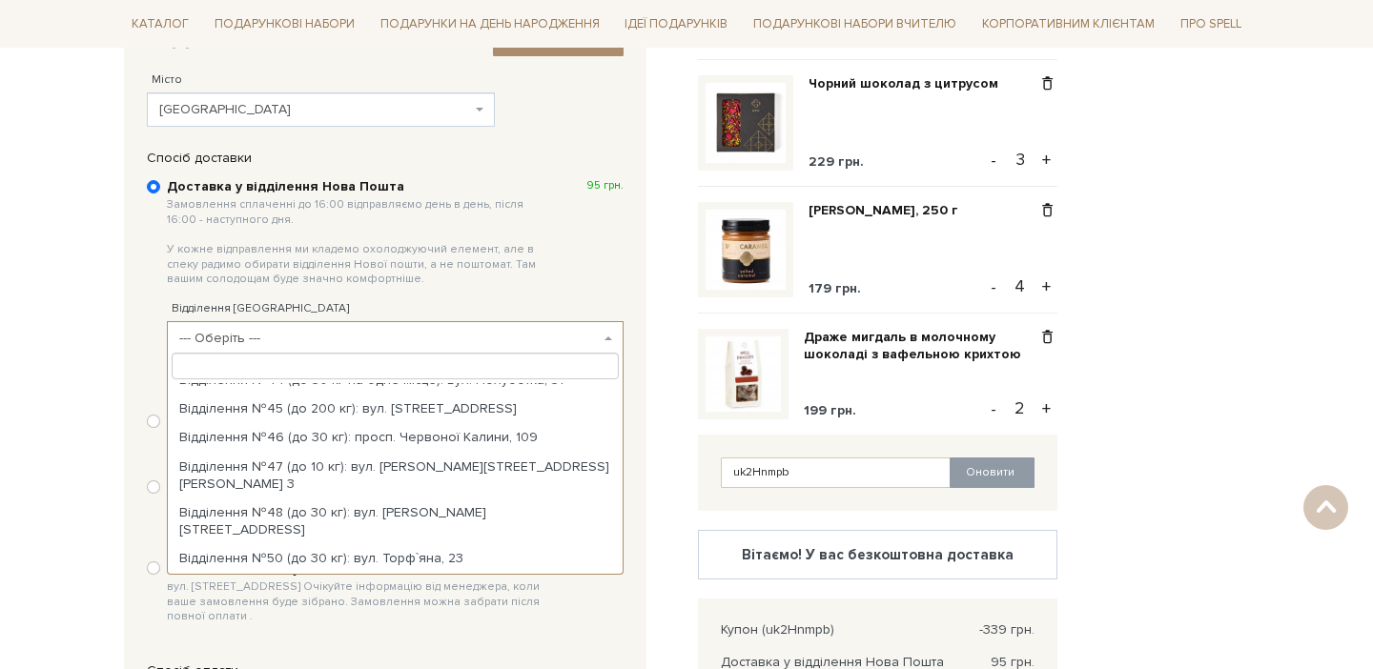
scroll to position [1359, 0]
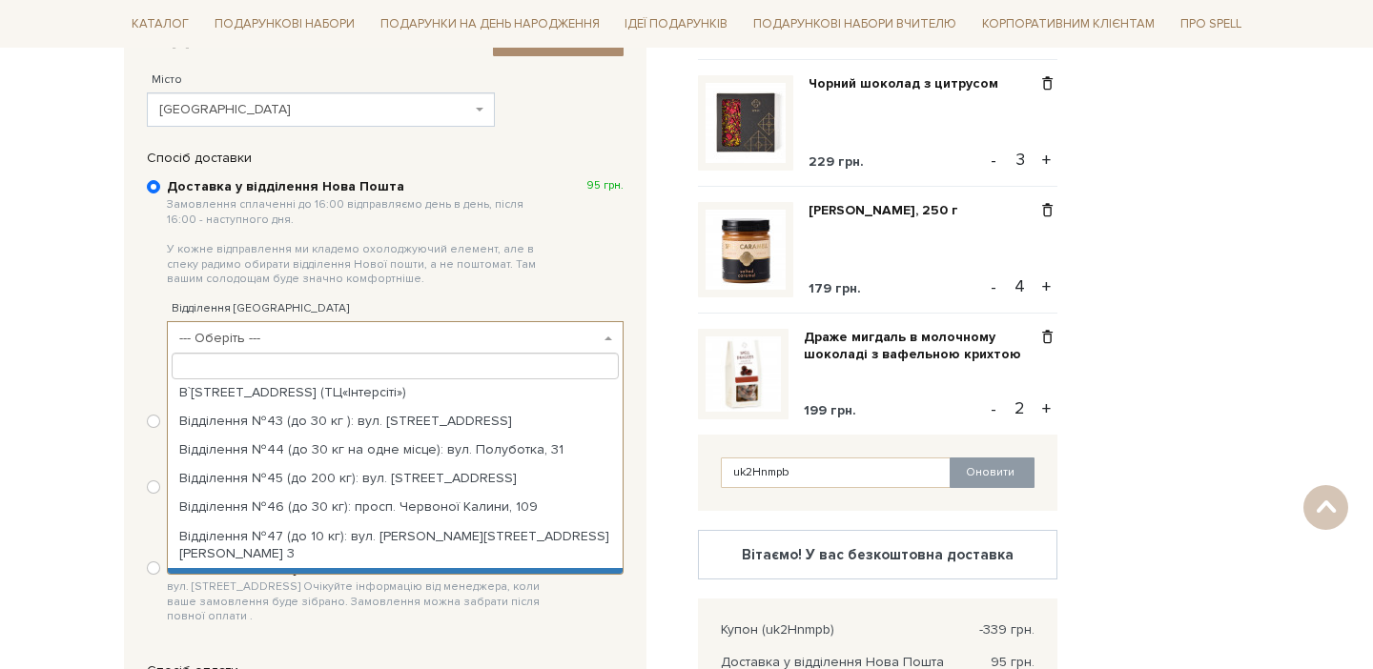
select select "Відділення №48 (до 30 кг): вул. [PERSON_NAME][STREET_ADDRESS]"
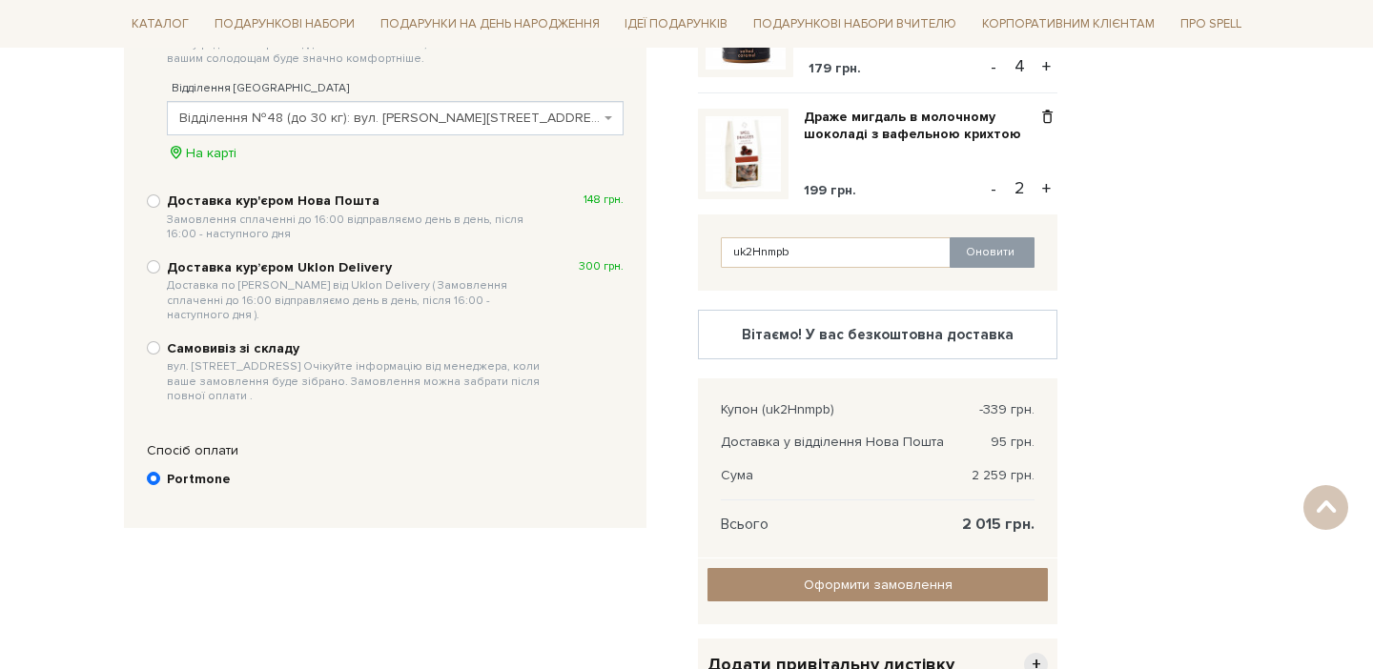
scroll to position [829, 0]
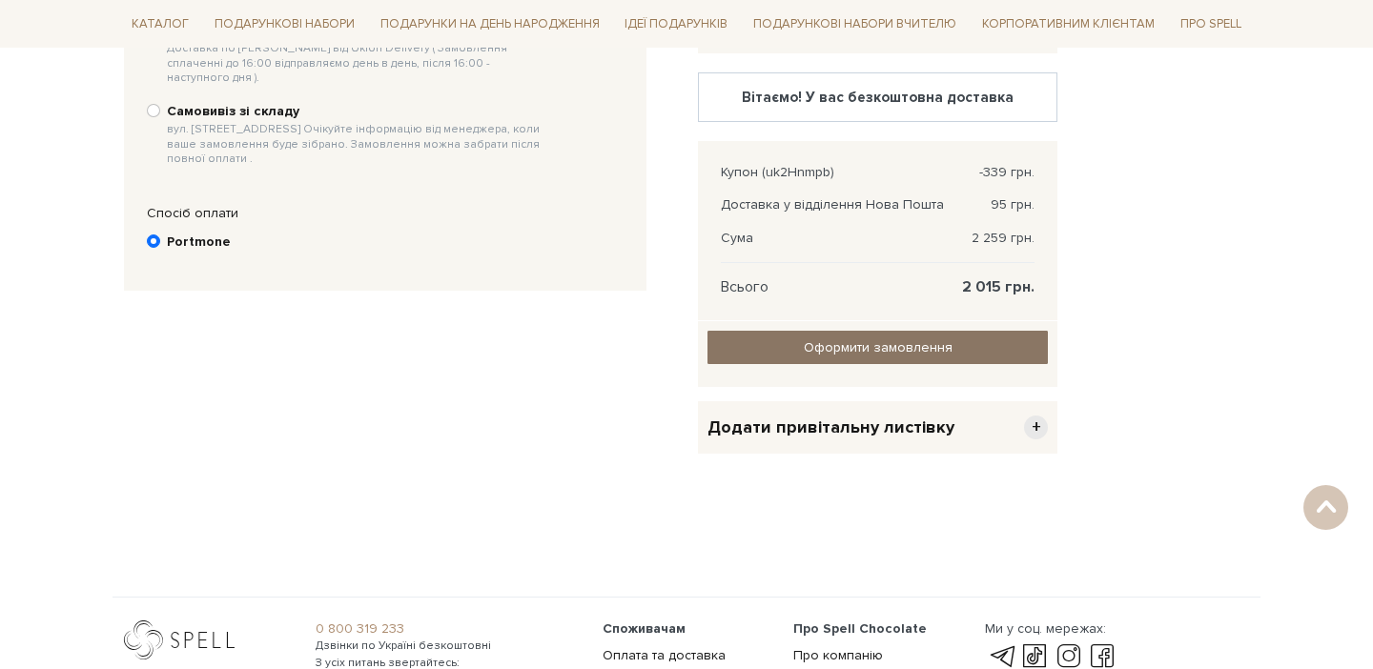
click at [937, 349] on input "Оформити замовлення" at bounding box center [877, 347] width 340 height 33
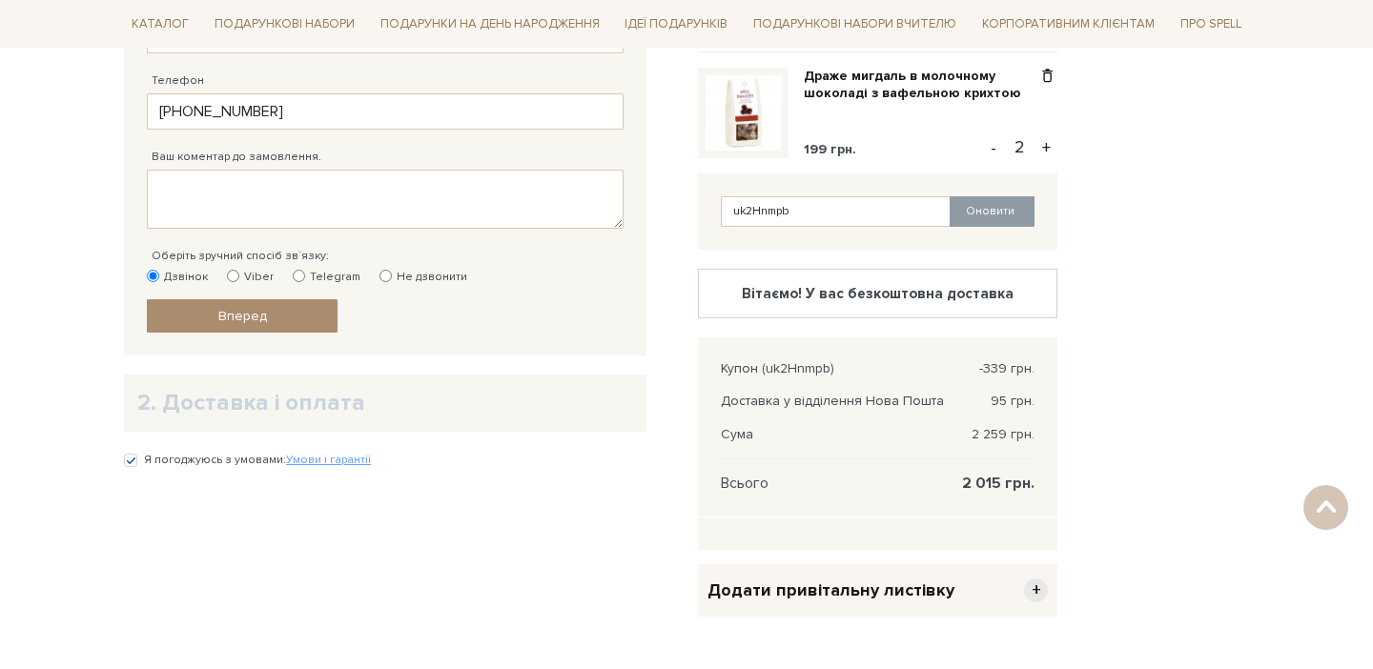
scroll to position [629, 0]
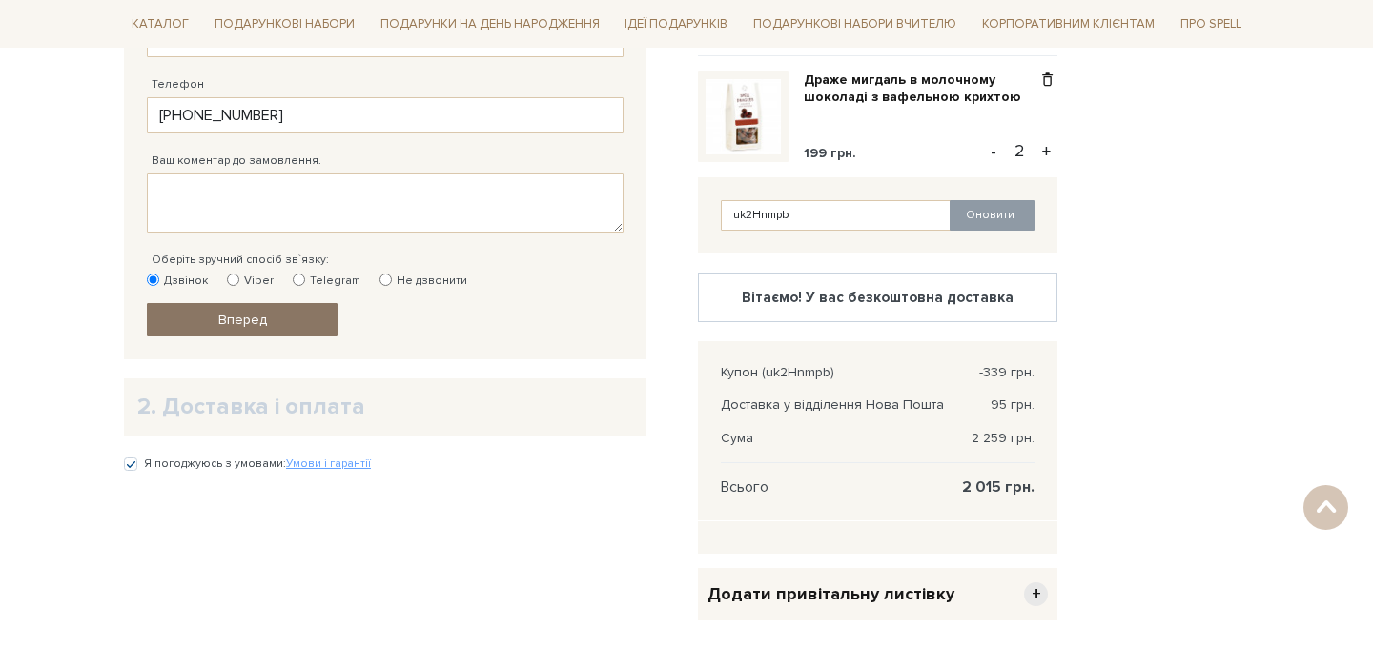
click at [292, 315] on link "Вперед" at bounding box center [242, 319] width 191 height 33
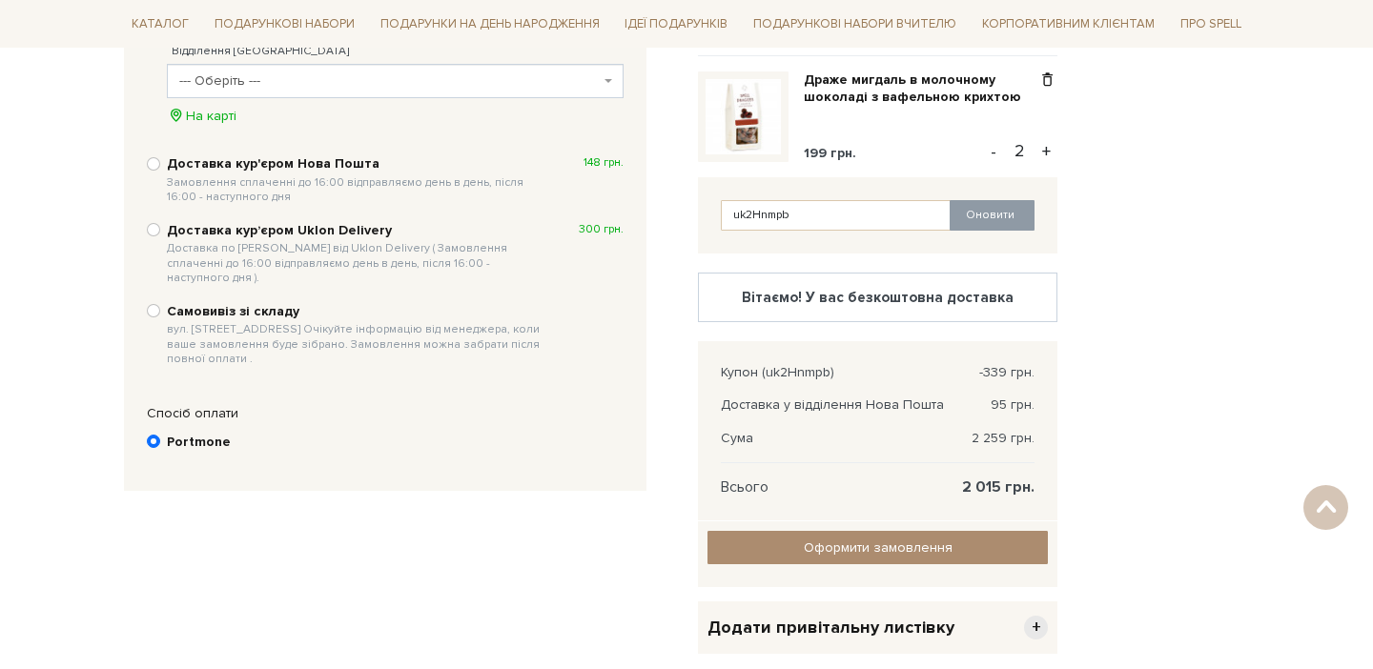
scroll to position [370, 0]
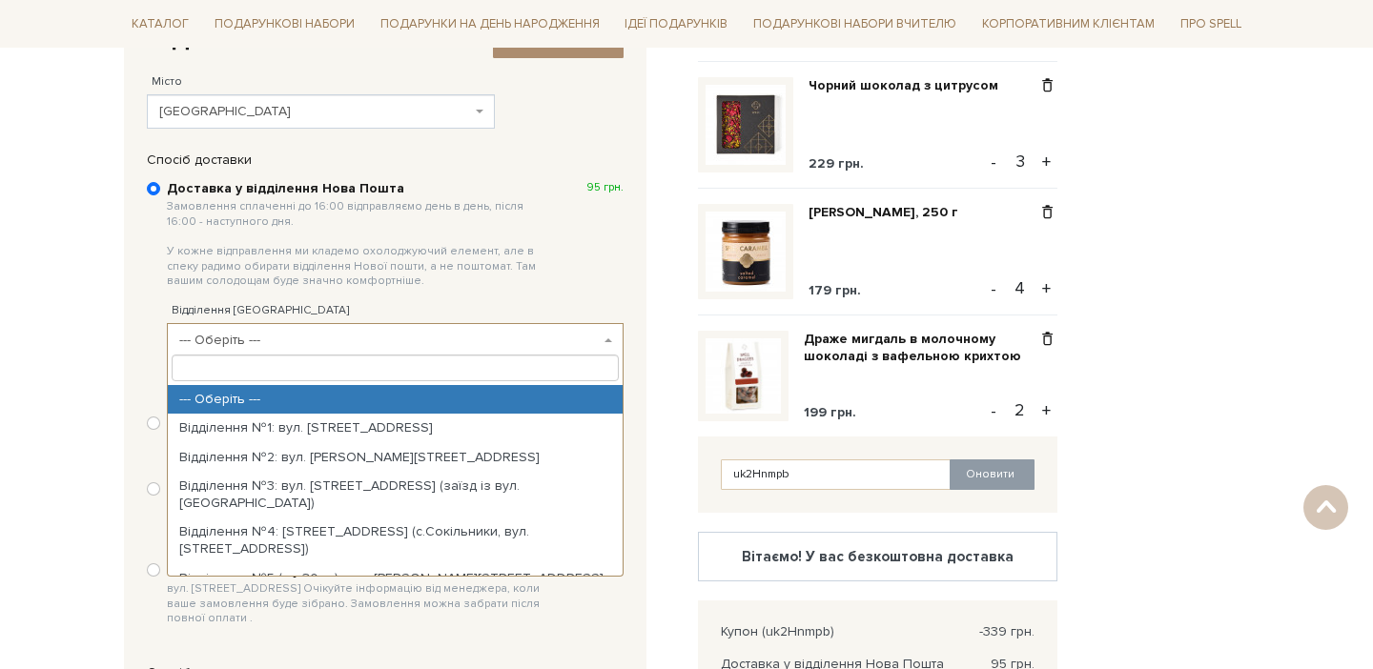
click at [256, 331] on span "--- Оберіть ---" at bounding box center [389, 340] width 420 height 19
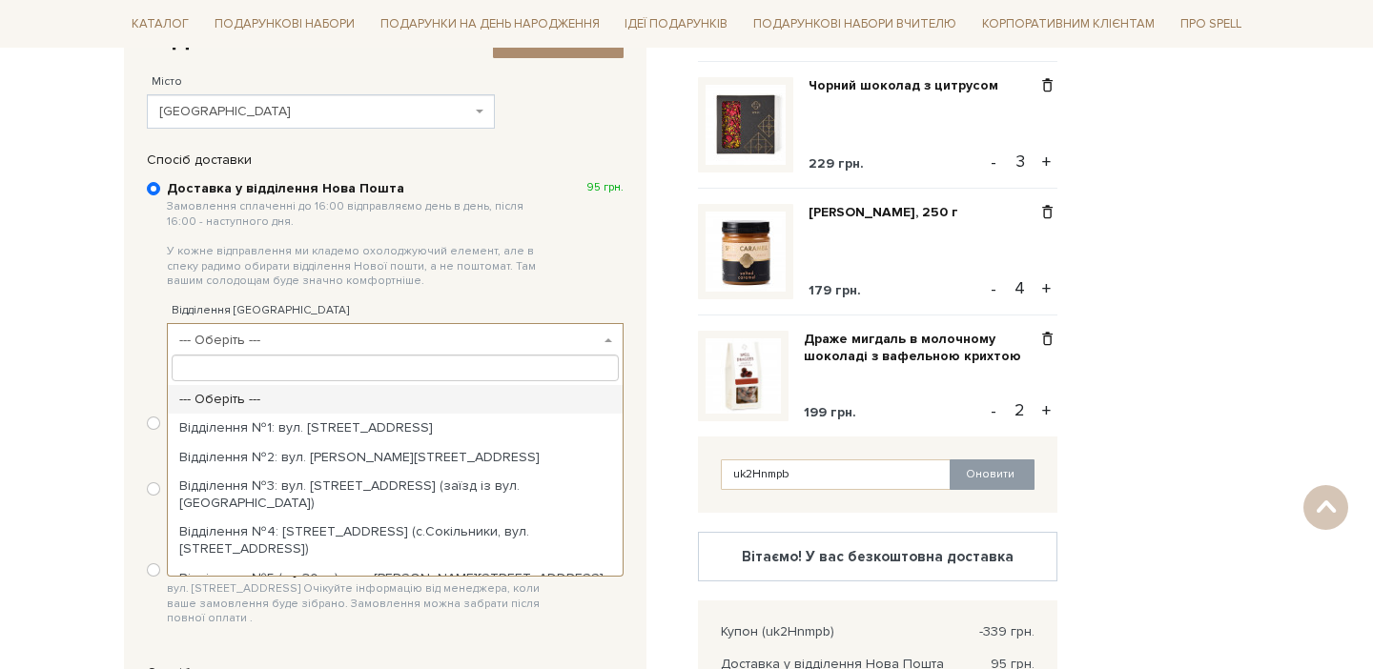
scroll to position [1258, 0]
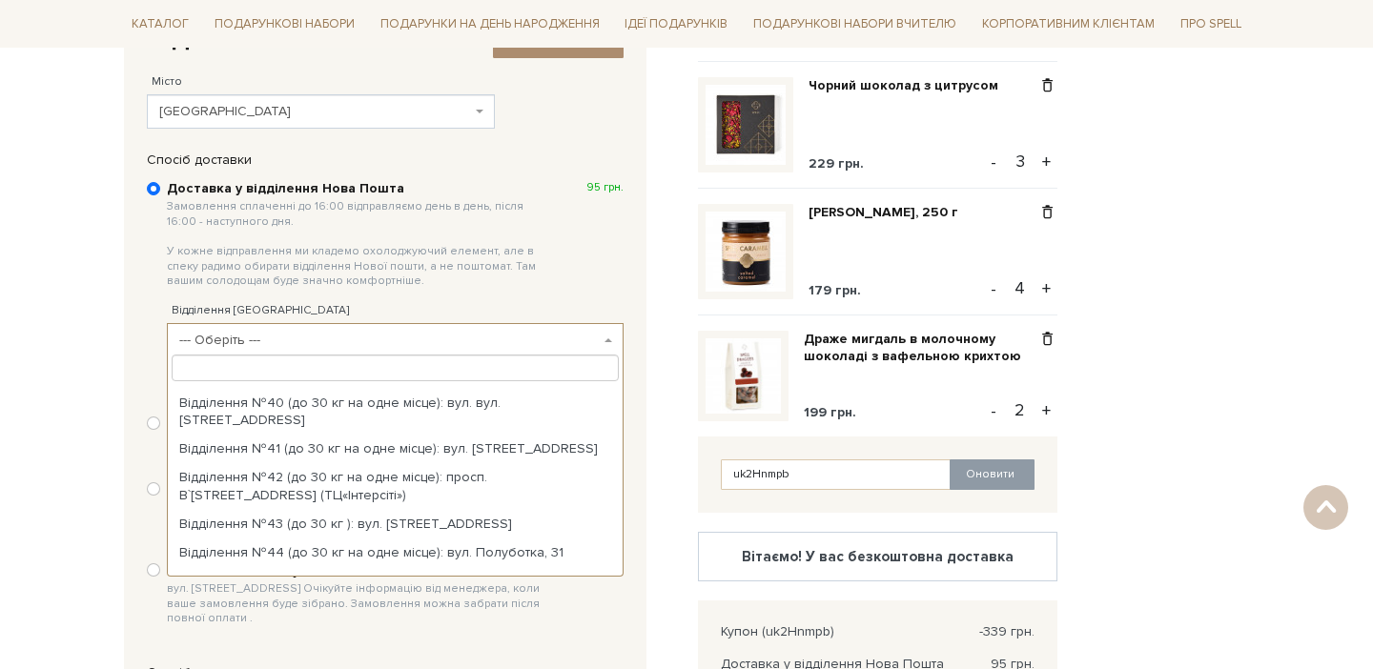
select select "Відділення №48 (до 30 кг): вул. [PERSON_NAME][STREET_ADDRESS]"
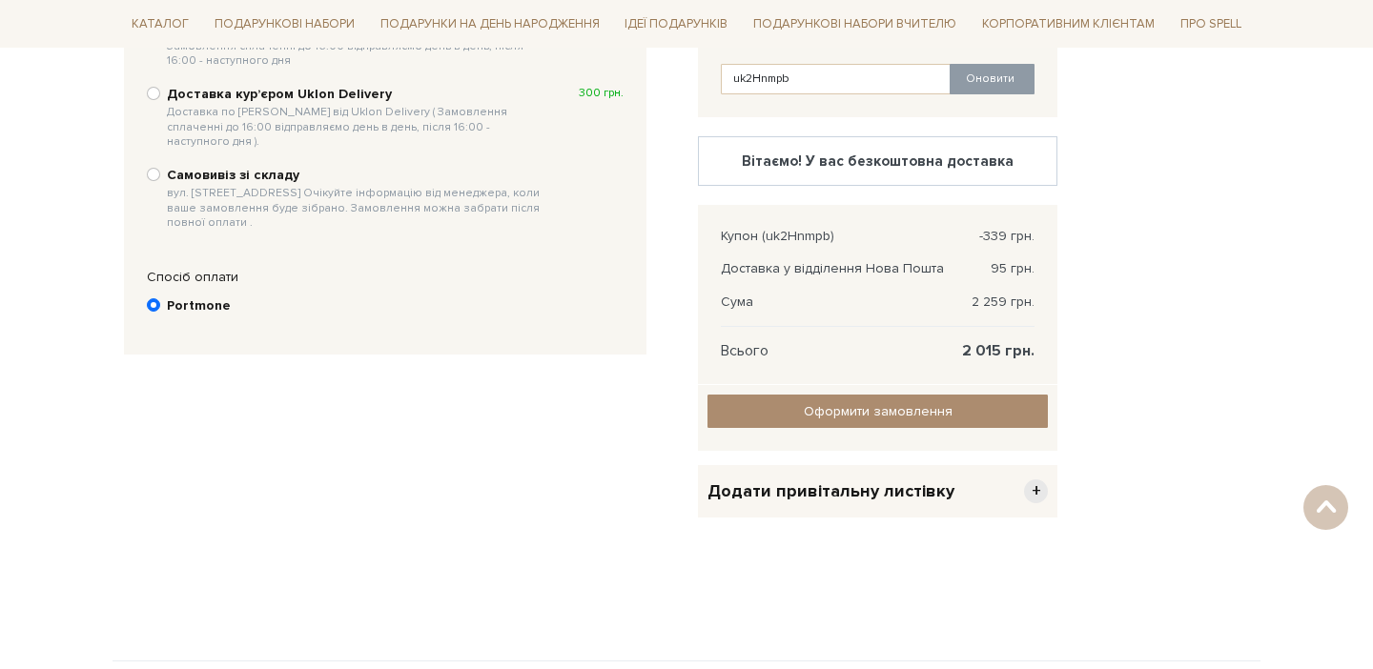
scroll to position [205, 0]
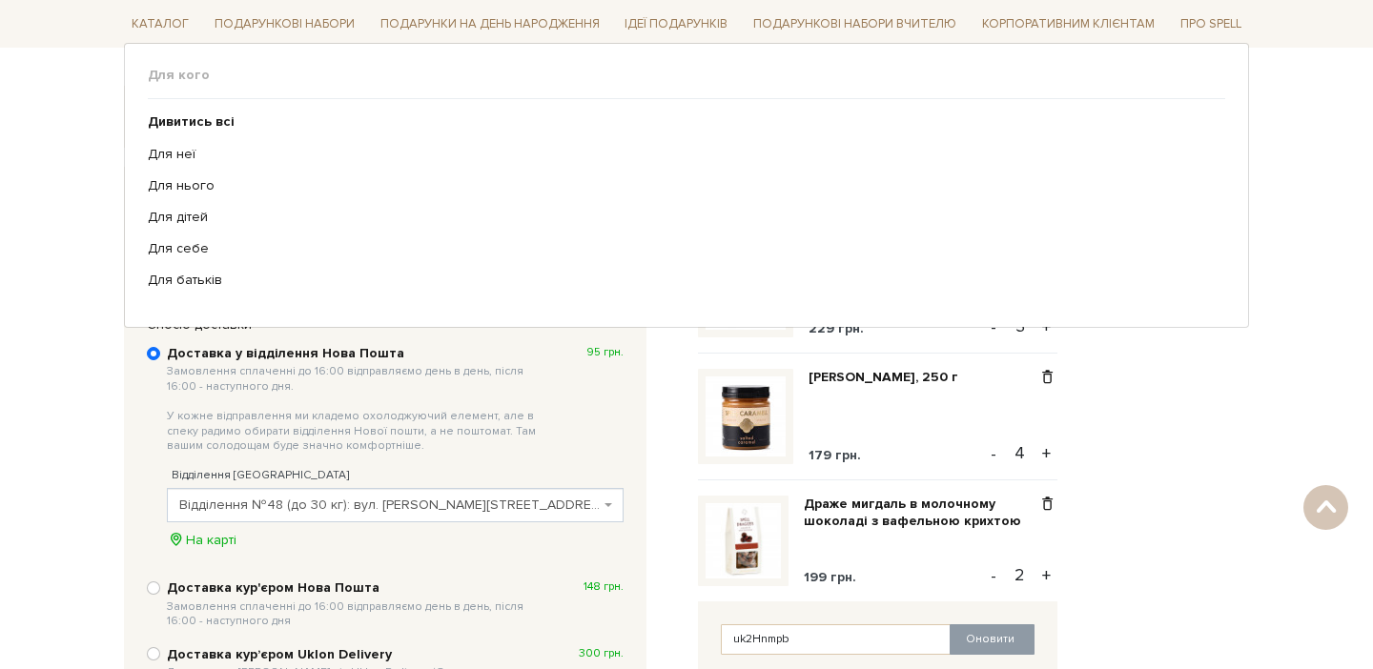
click at [1206, 379] on div "Відправити Для себе У подарунок 1. Контактні дані Ім'я По-батькові [PERSON_NAME…" at bounding box center [686, 660] width 1148 height 987
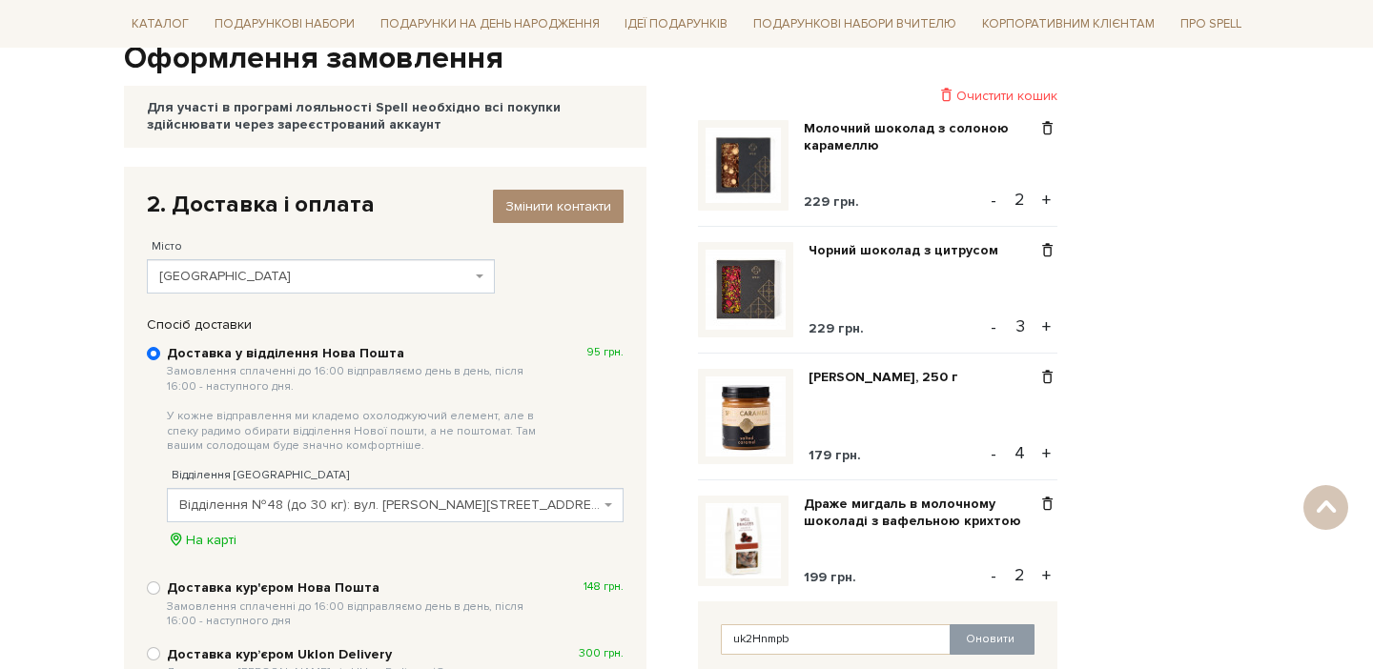
scroll to position [579, 0]
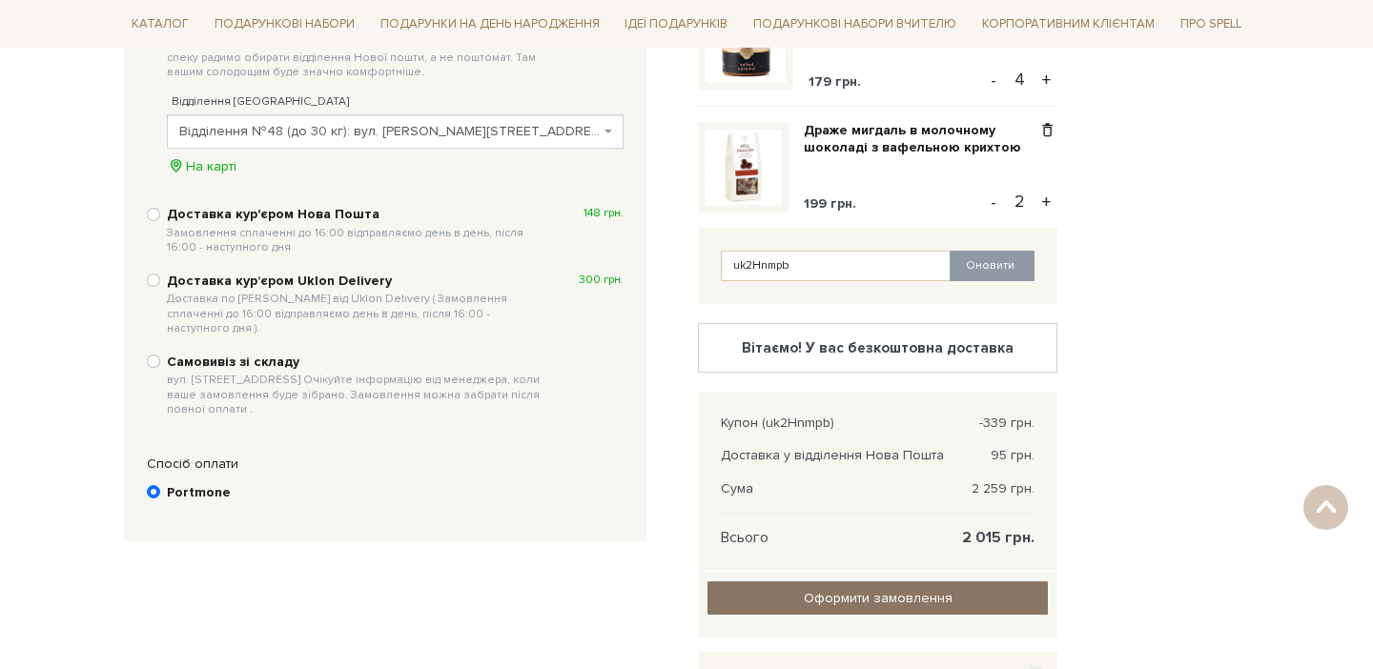
click at [896, 596] on input "Оформити замовлення" at bounding box center [877, 597] width 340 height 33
